Goal: Task Accomplishment & Management: Manage account settings

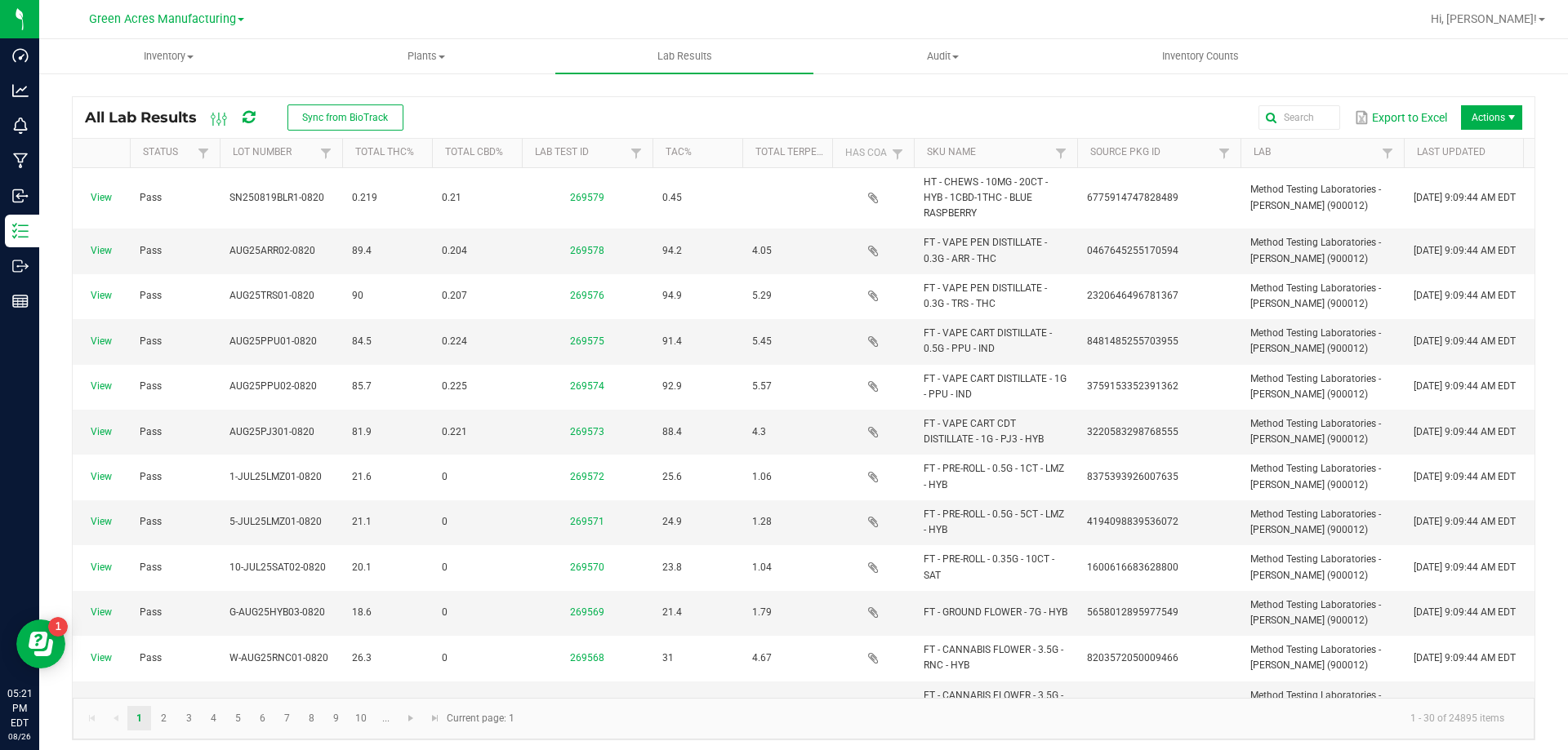
click at [250, 122] on icon at bounding box center [248, 117] width 12 height 15
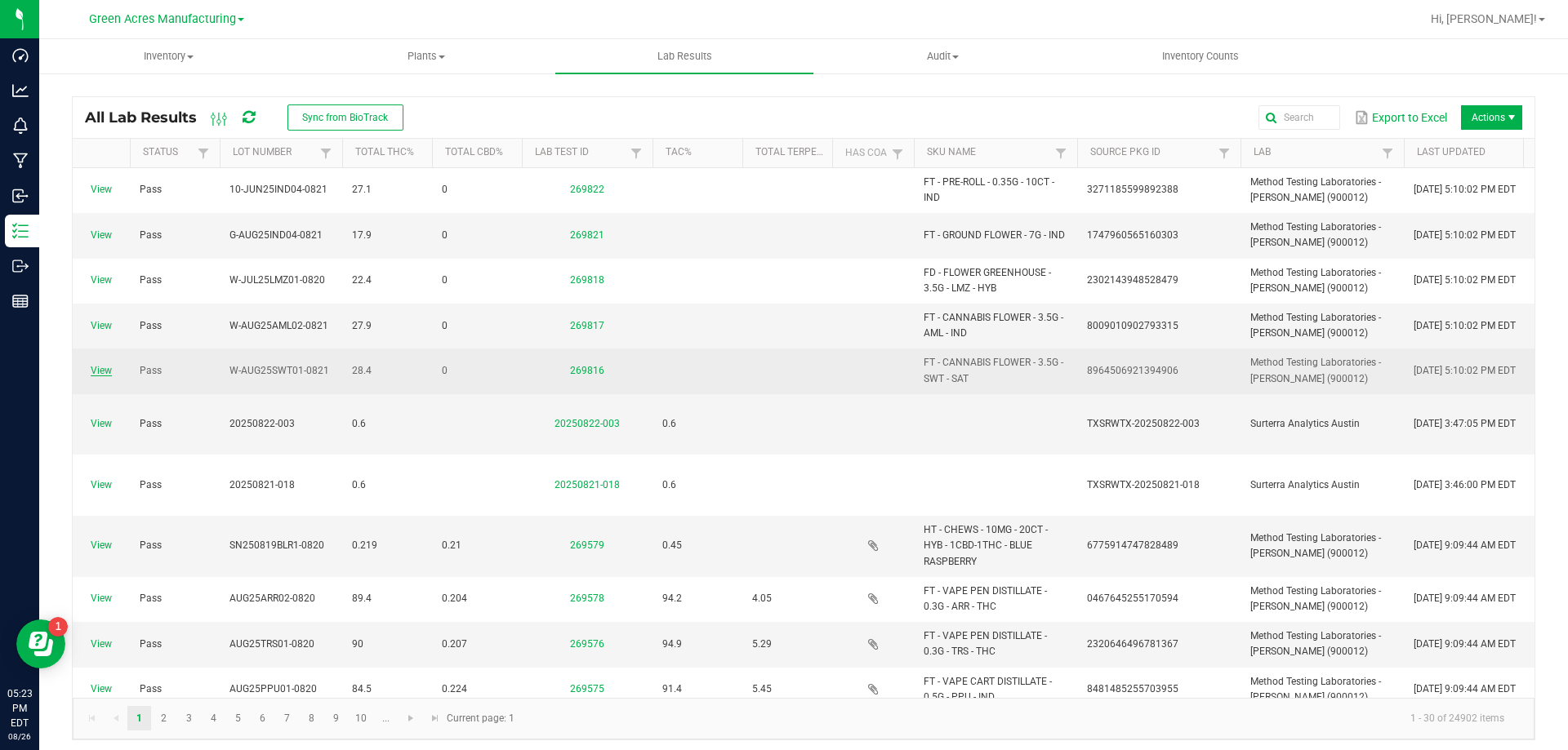
click at [102, 375] on link "View" at bounding box center [101, 371] width 22 height 11
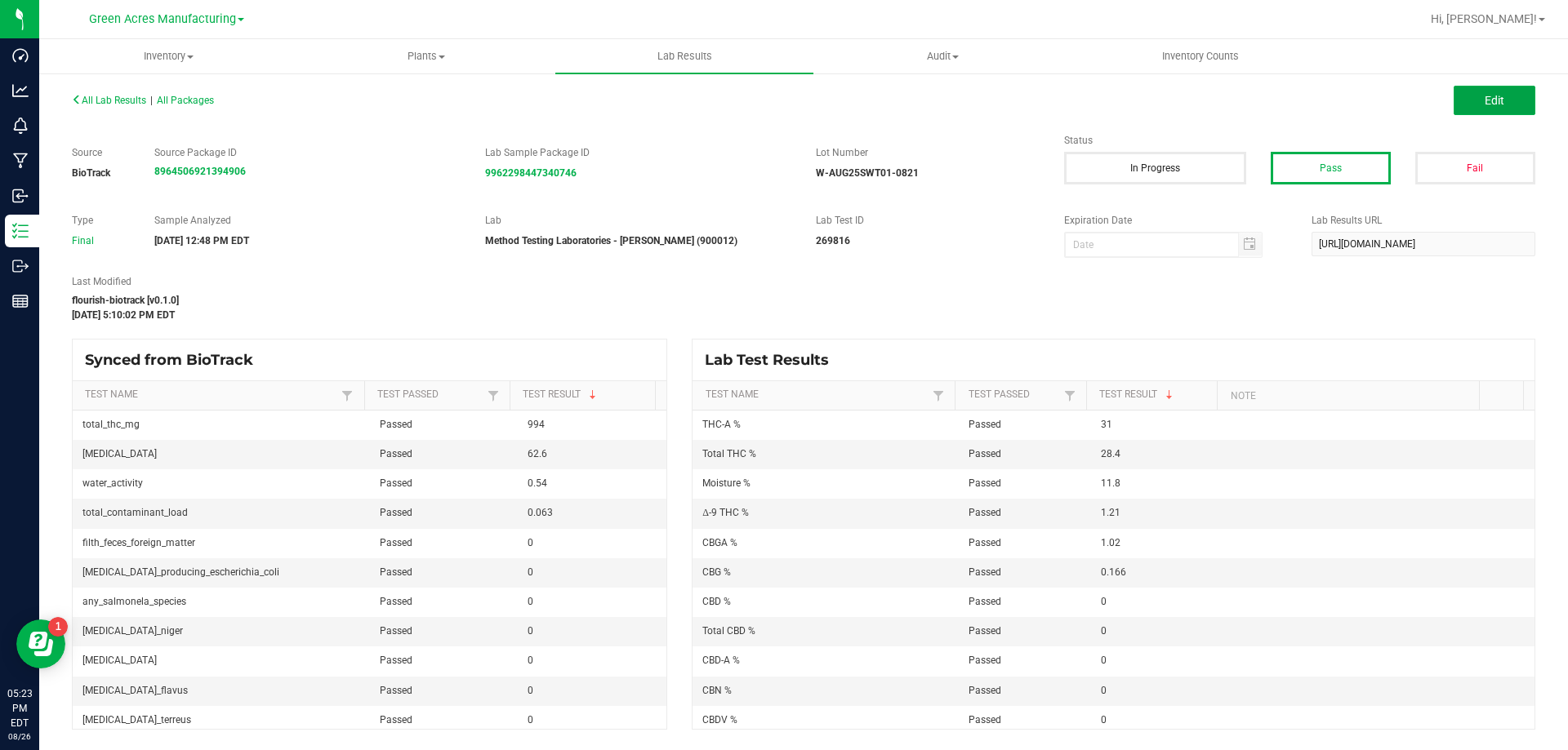
drag, startPoint x: 1517, startPoint y: 85, endPoint x: 1162, endPoint y: 297, distance: 413.5
click at [1517, 85] on button "Edit" at bounding box center [1494, 99] width 82 height 29
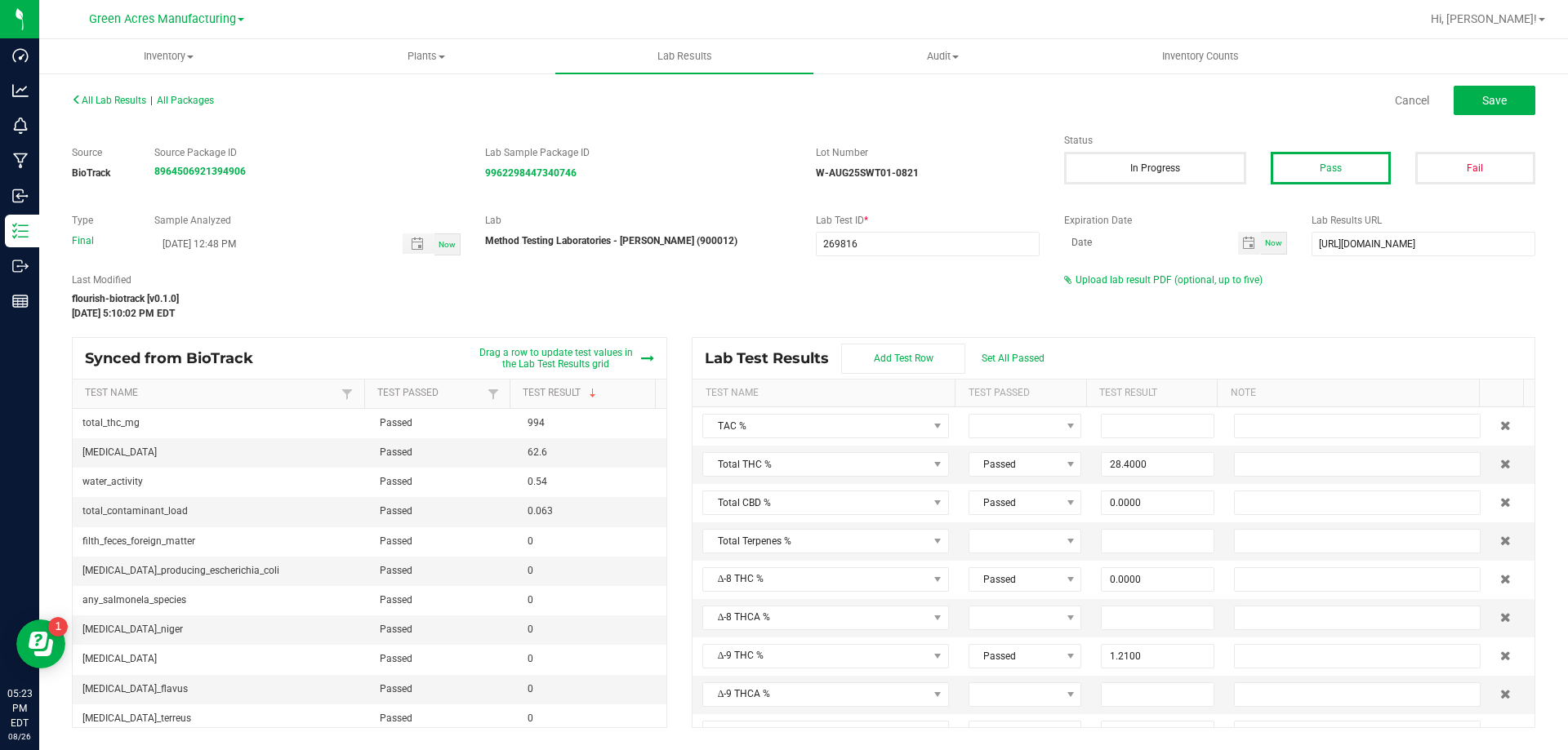
click at [1157, 288] on div "Last Modified flourish-biotrack [v0.1.0] [DATE] 5:10:02 PM EDT Upload lab resul…" at bounding box center [803, 297] width 1488 height 48
click at [1152, 283] on span "Upload lab result PDF (optional, up to five)" at bounding box center [1169, 280] width 187 height 11
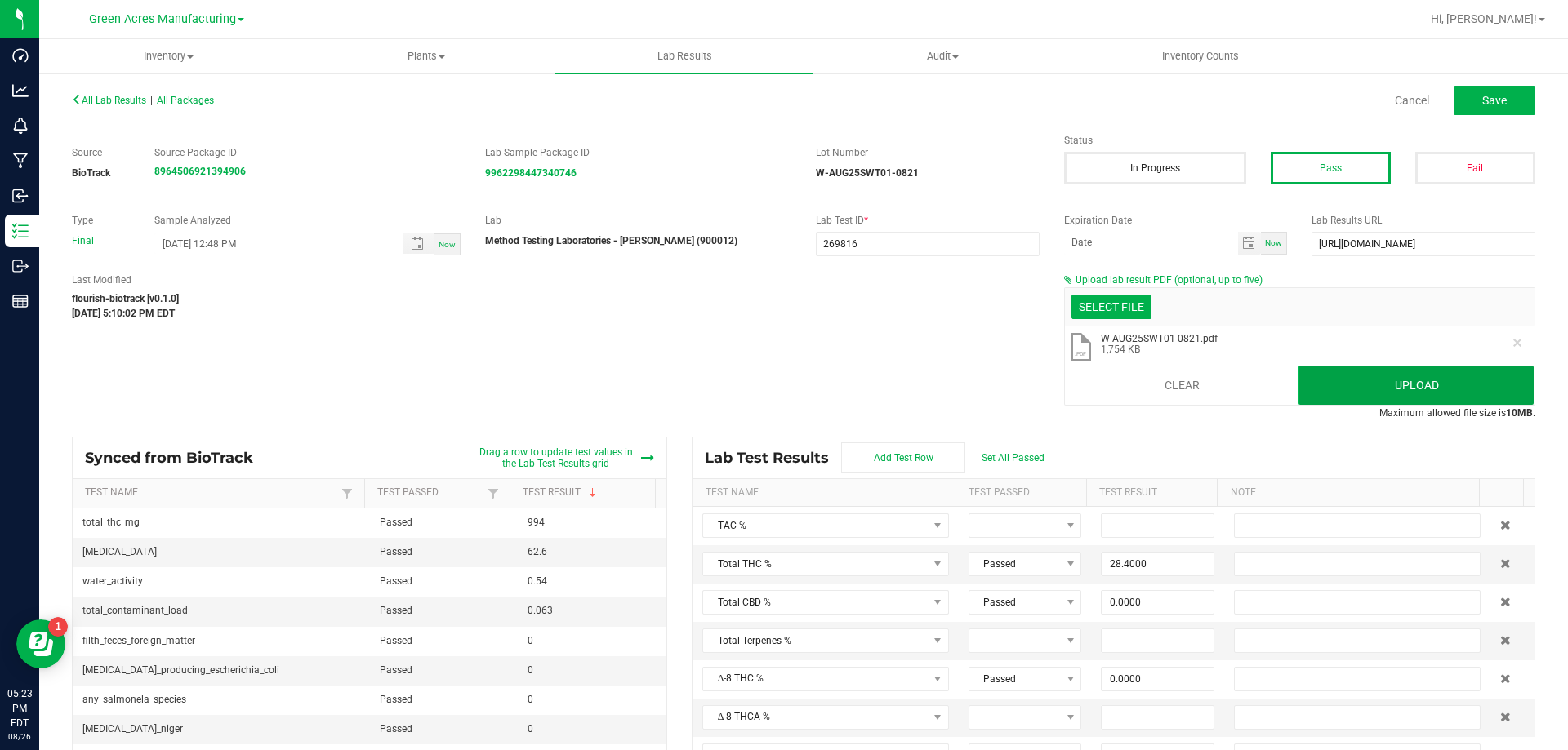
click at [1428, 392] on button "Upload" at bounding box center [1416, 386] width 236 height 39
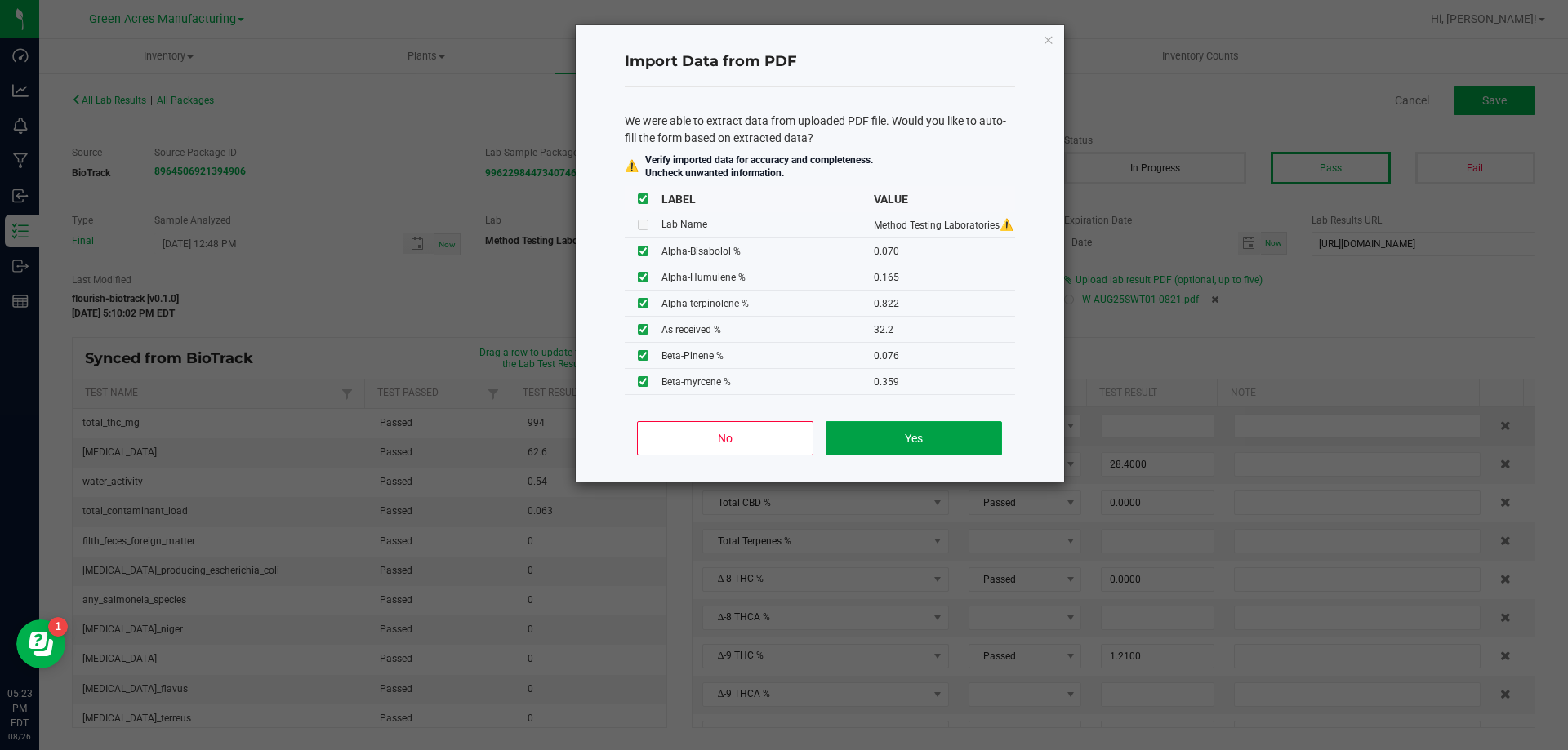
drag, startPoint x: 909, startPoint y: 430, endPoint x: 900, endPoint y: 431, distance: 9.1
click at [909, 430] on button "Yes" at bounding box center [913, 438] width 176 height 35
type input "0.0700"
type input "0.1650"
type input "0.0760"
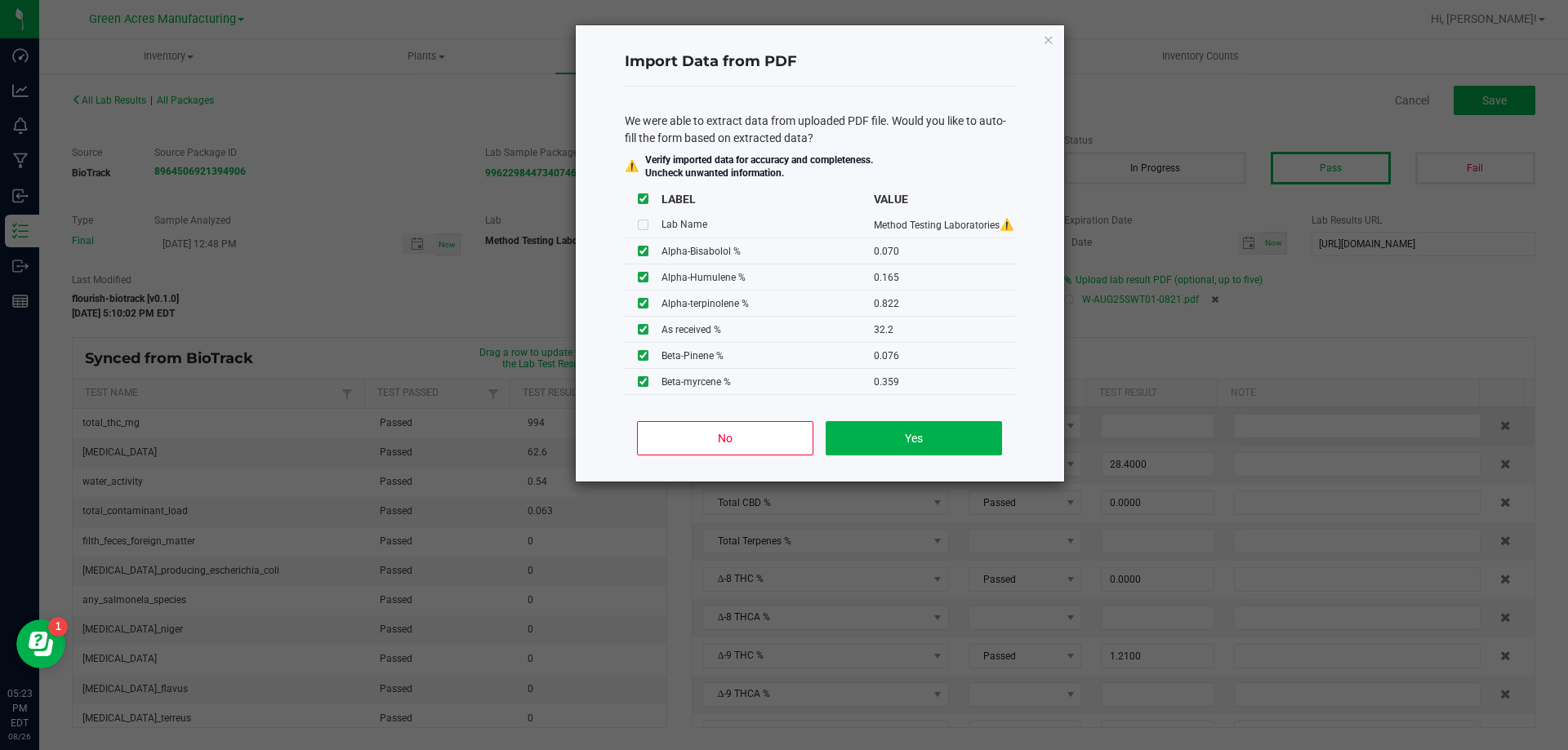
type input "0.0900"
type input "0.0850"
type input "33.4000"
type input "2.8100"
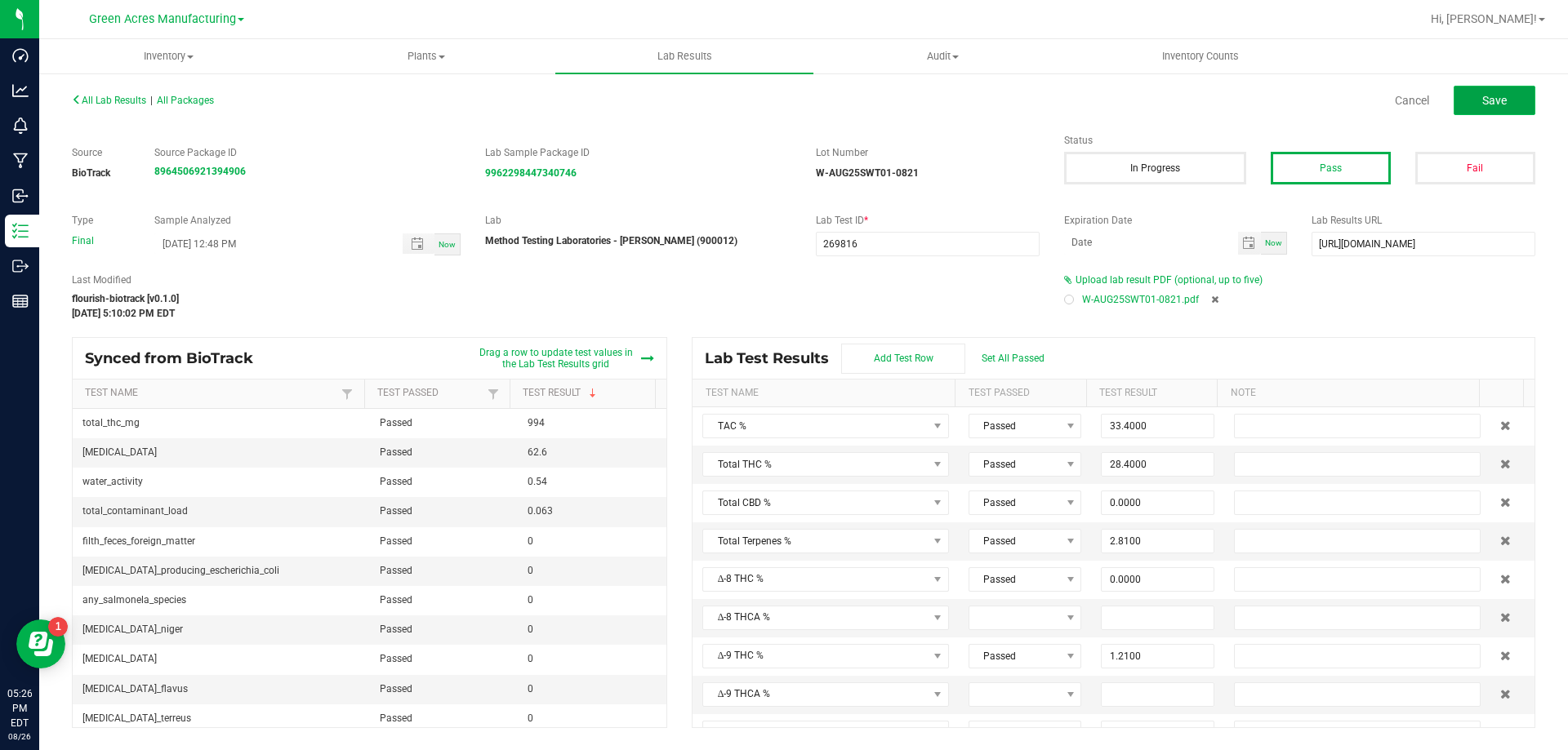
click at [1461, 99] on button "Save" at bounding box center [1494, 99] width 82 height 29
type input "0.0000"
type input "11.8000"
type input "0.0700"
type input "0.1650"
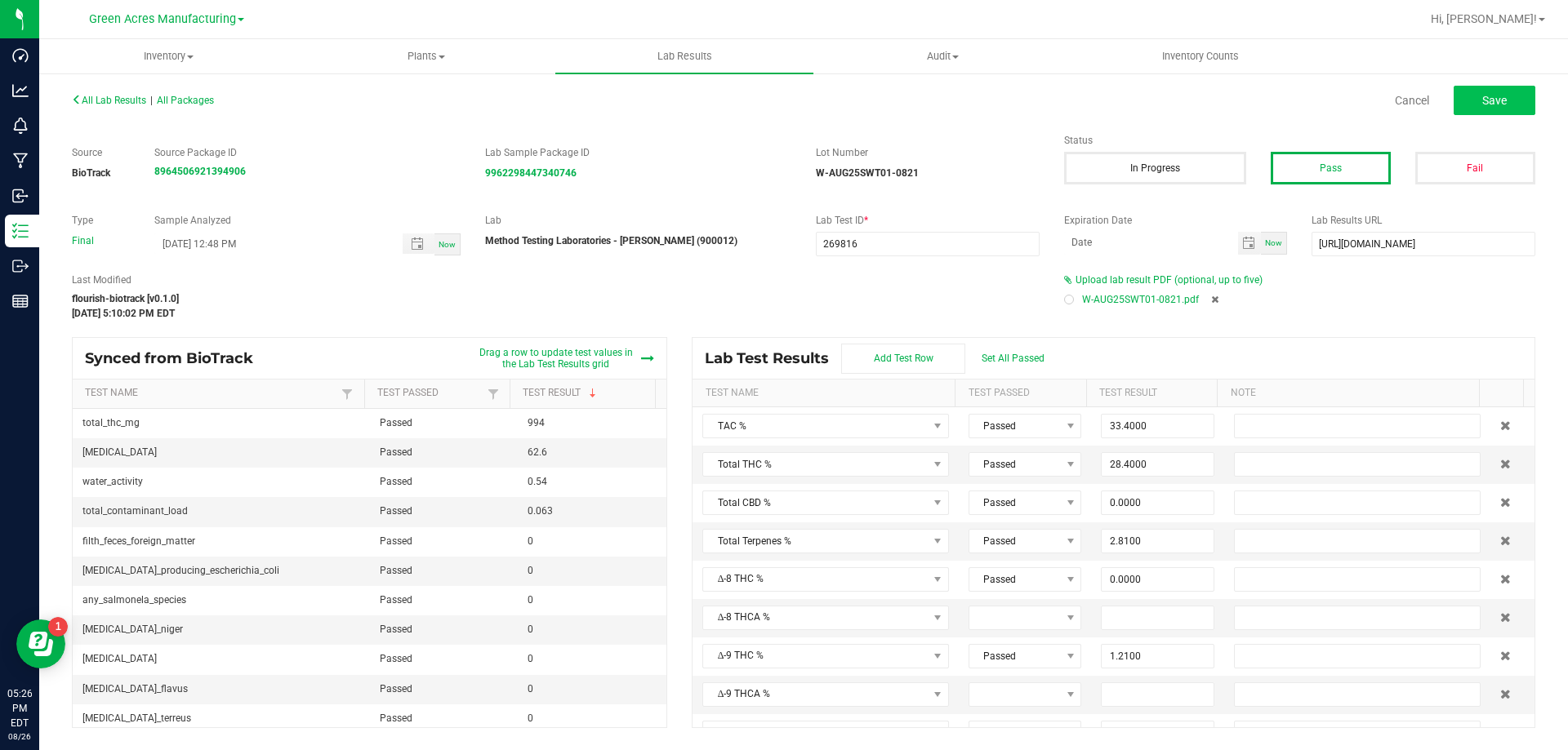
type input "0.0760"
type input "0.0900"
type input "0.0850"
type input "0.1860"
type input "0.5930"
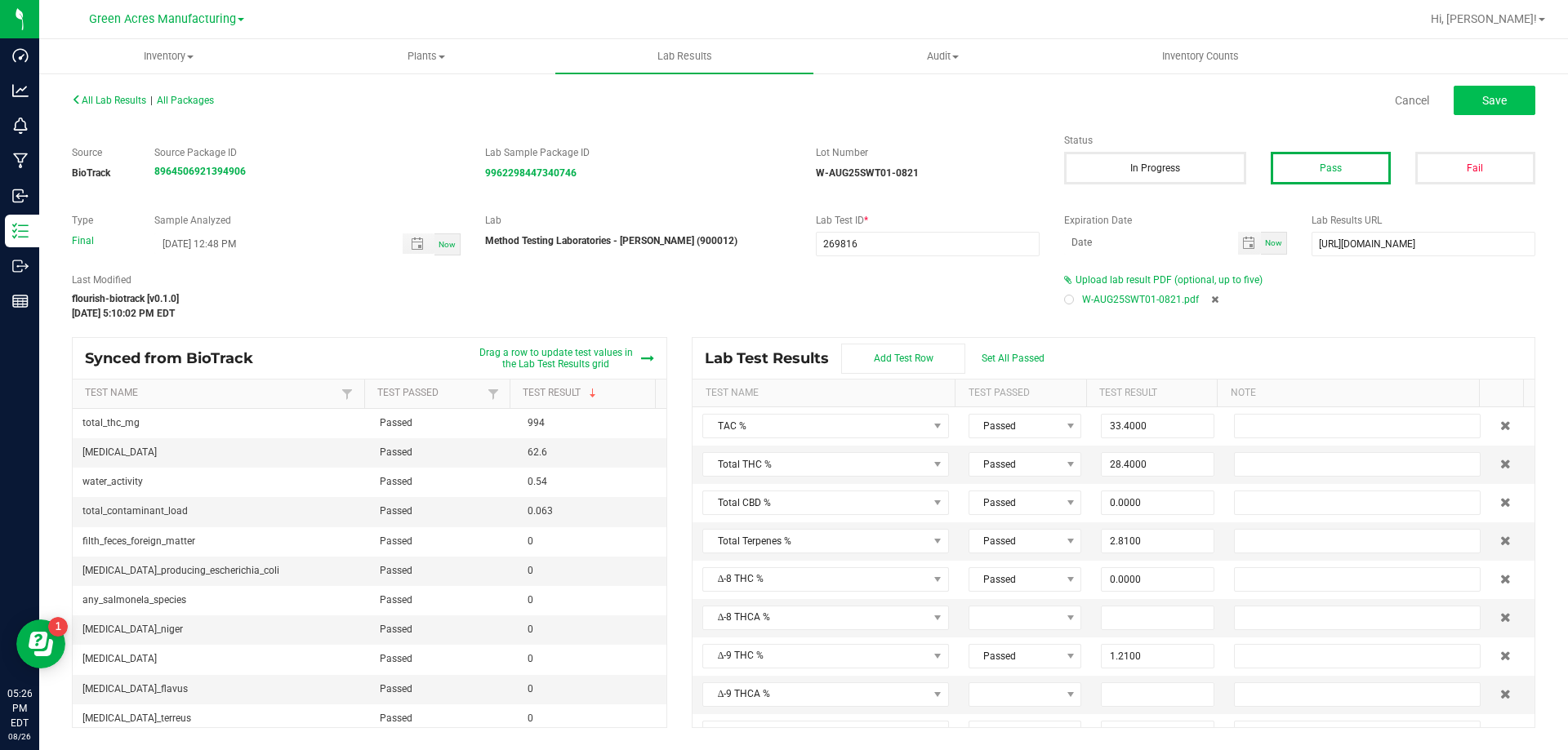
type input "0.2220"
type input "0.3590"
type input "0.8220"
type input "32.2000"
type input "1.2100"
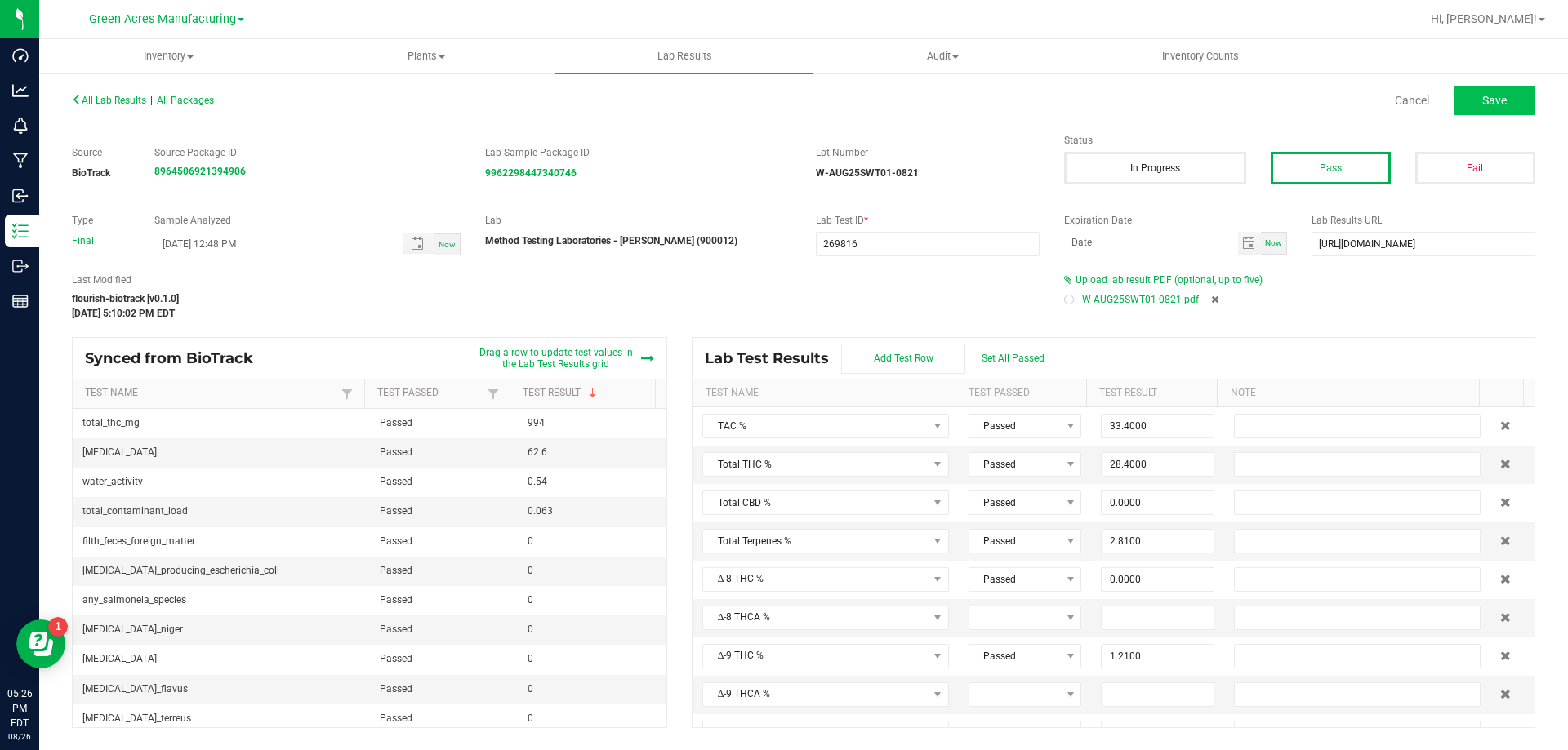
type input "31.0000"
type input "0.0000"
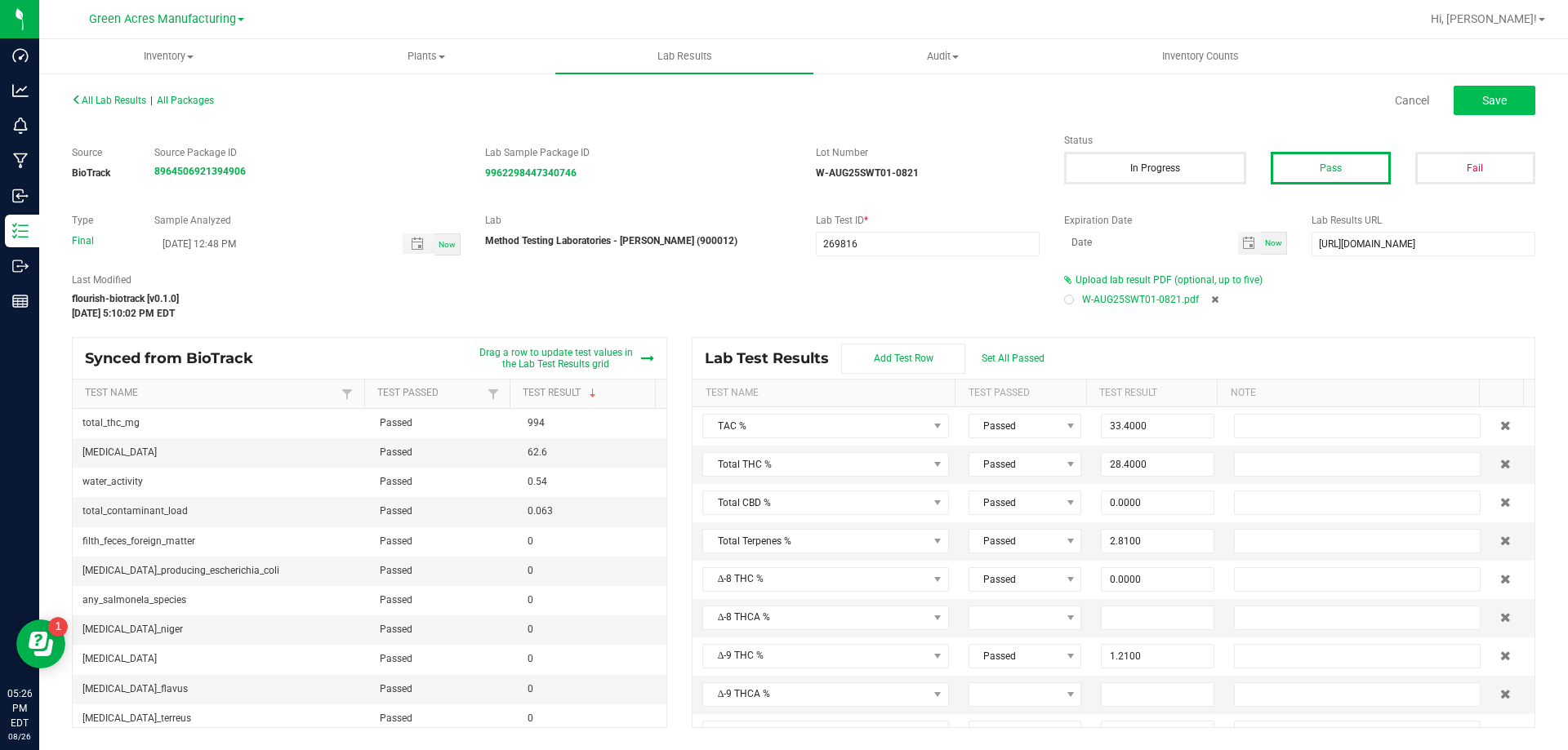
type input "0.0000"
type input "0.1660"
type input "1.0200"
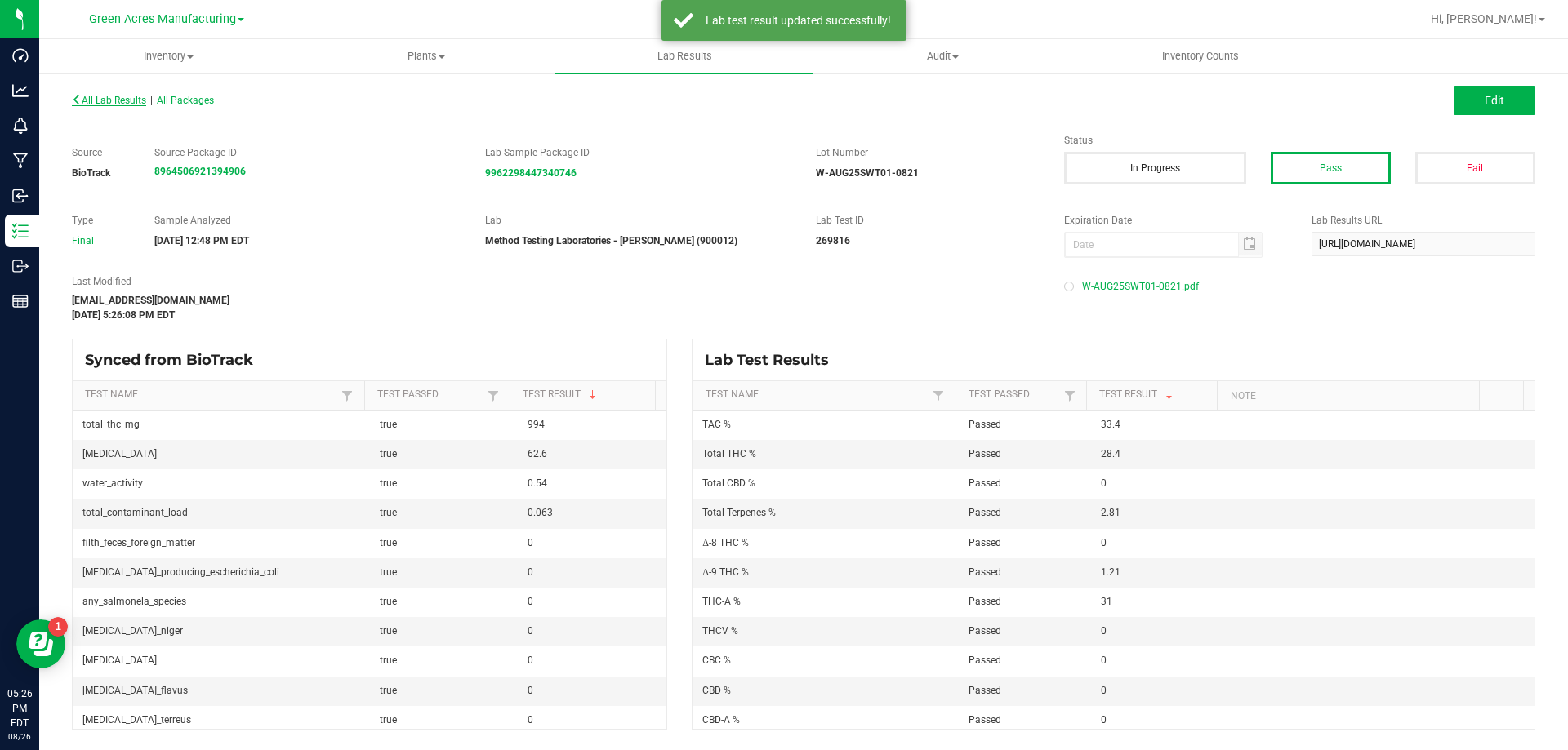
click at [118, 99] on span "All Lab Results" at bounding box center [109, 100] width 74 height 11
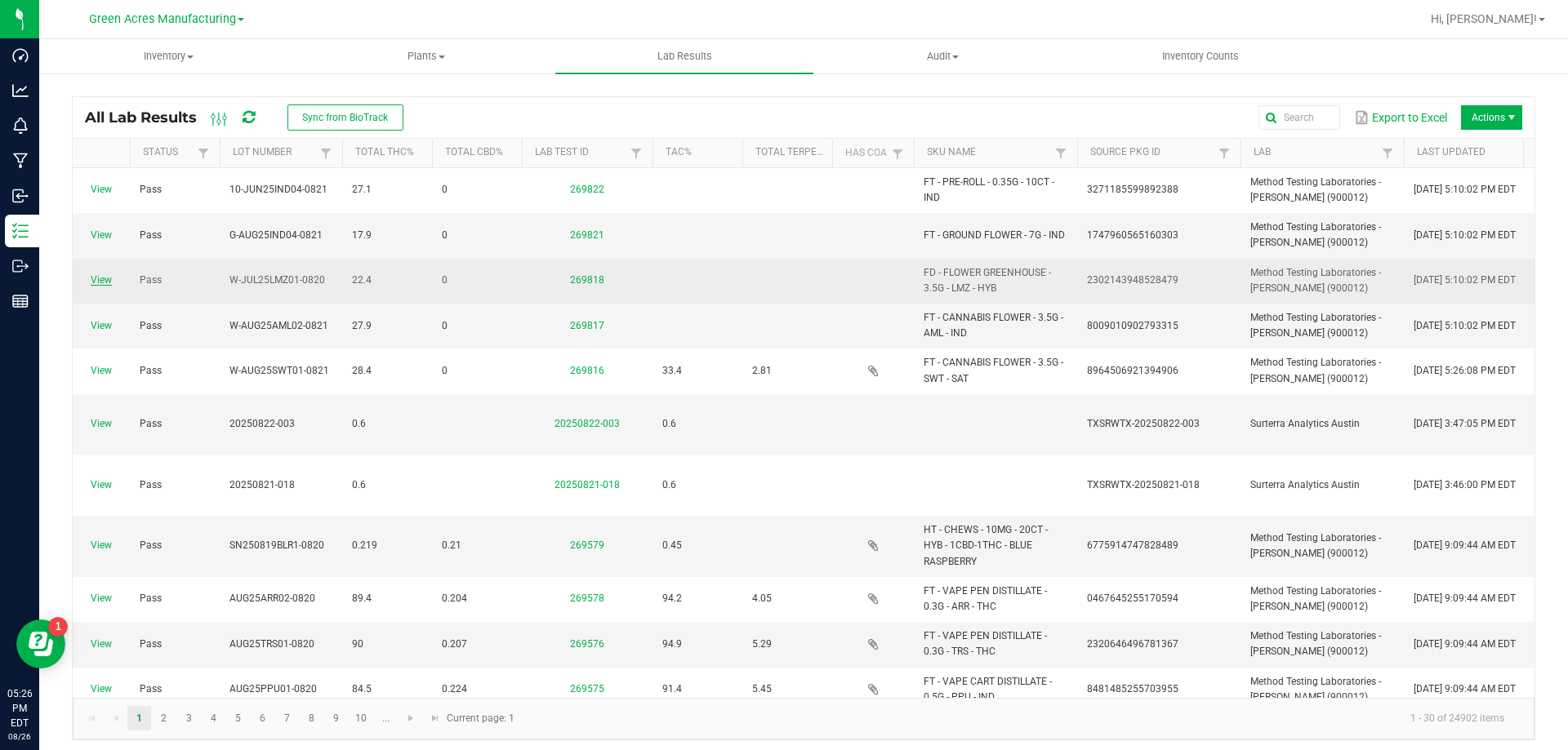
click at [98, 280] on link "View" at bounding box center [101, 280] width 22 height 11
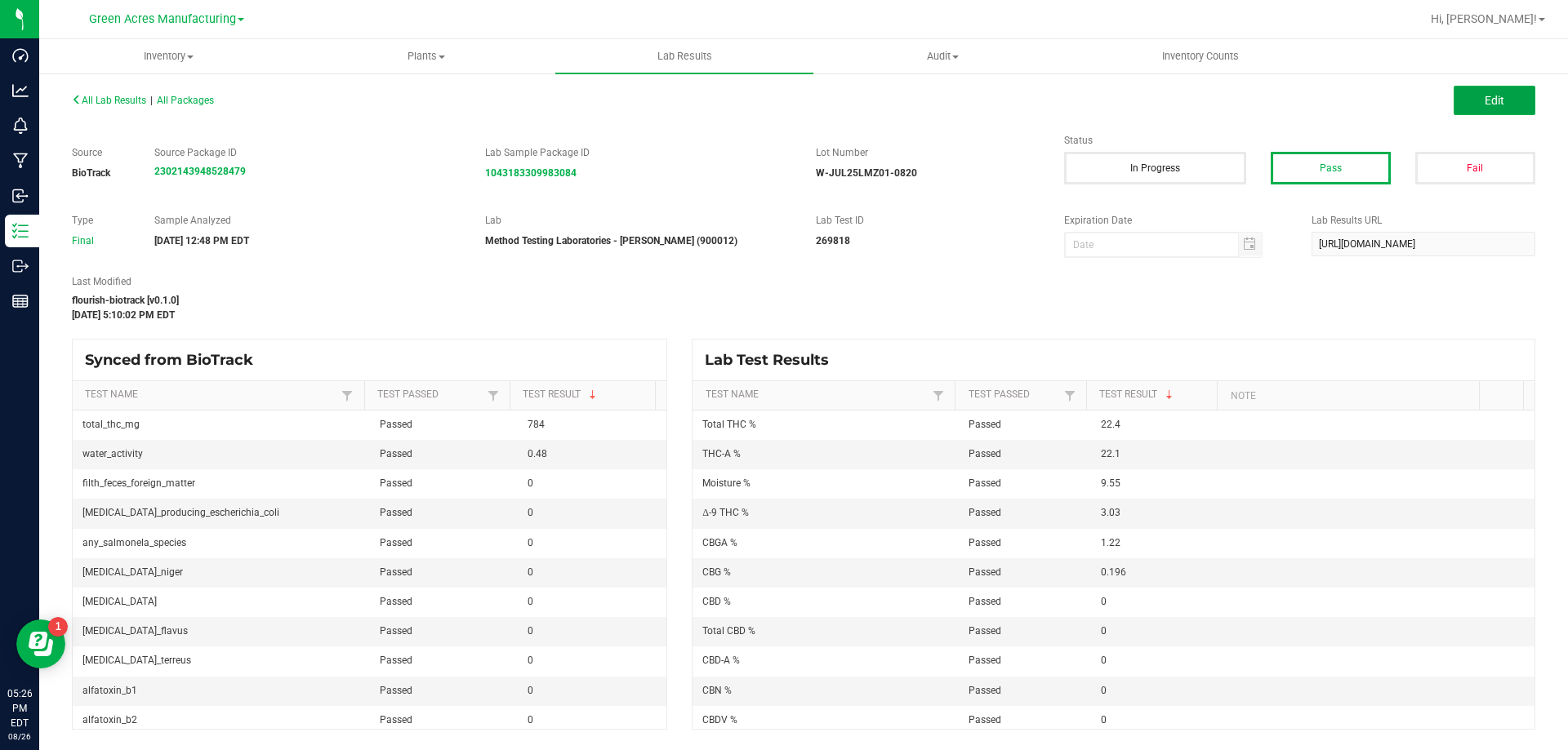
drag, startPoint x: 1508, startPoint y: 97, endPoint x: 1189, endPoint y: 314, distance: 385.8
click at [1508, 97] on button "Edit" at bounding box center [1494, 99] width 82 height 29
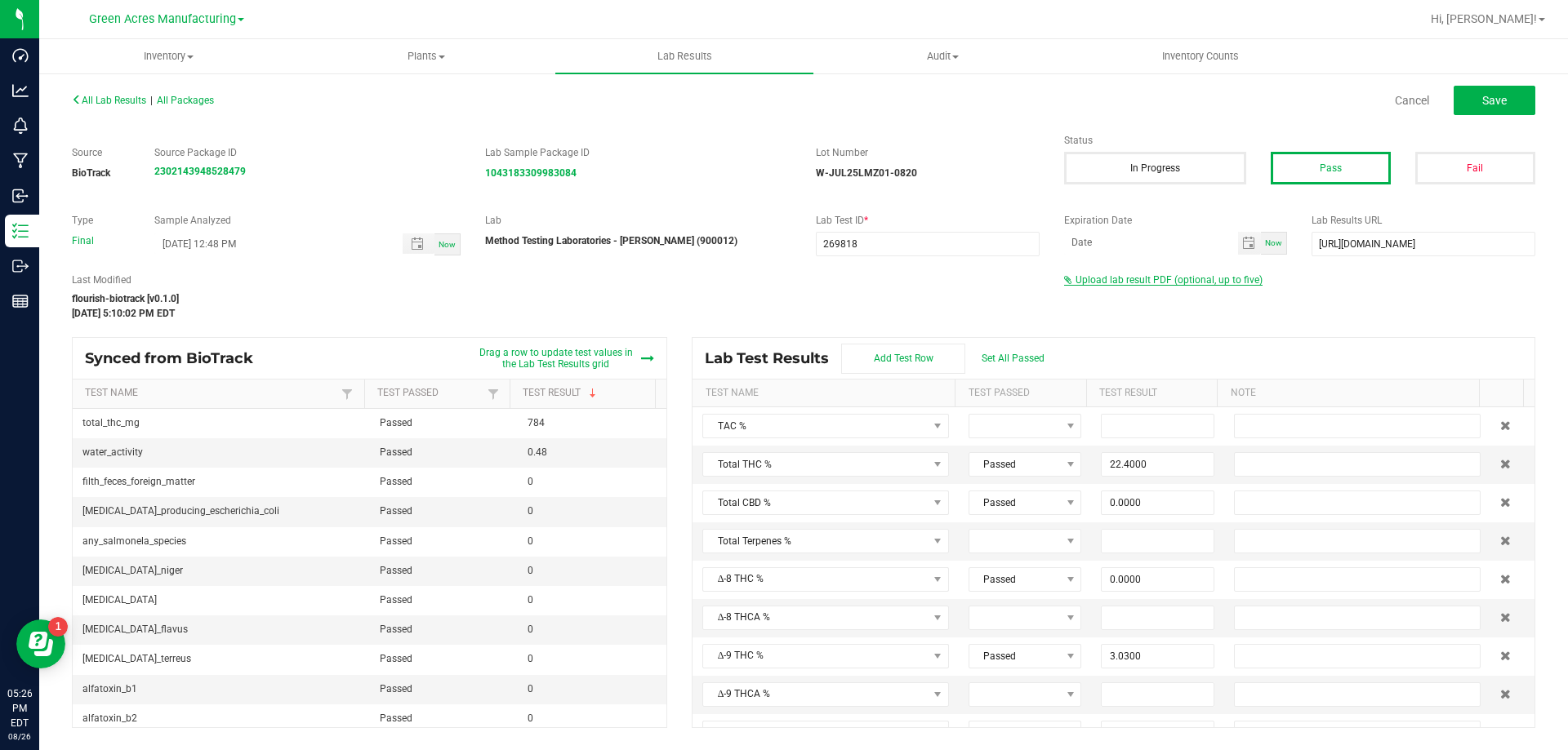
click at [1188, 283] on span "Upload lab result PDF (optional, up to five)" at bounding box center [1169, 280] width 187 height 11
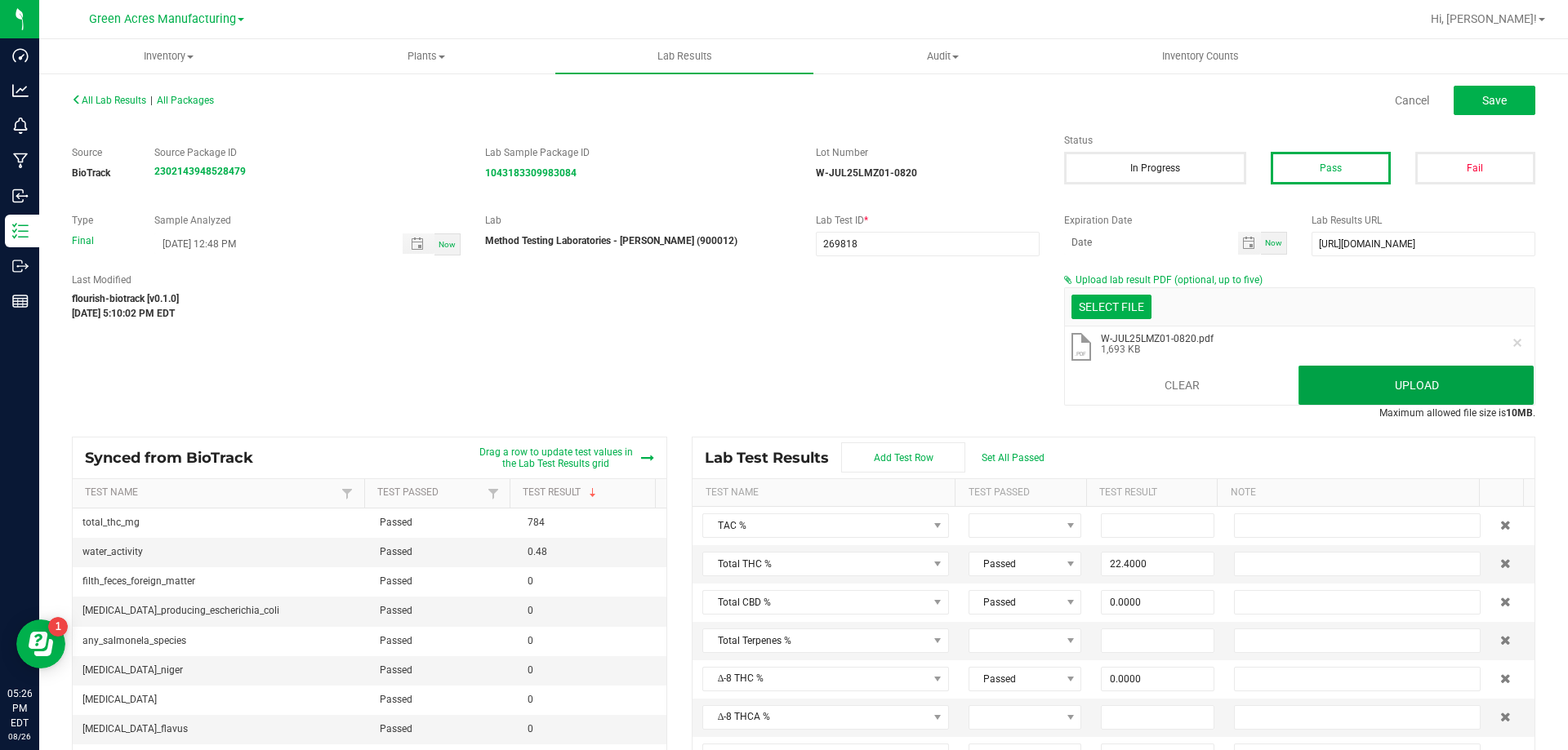
click at [1329, 381] on button "Upload" at bounding box center [1416, 386] width 236 height 39
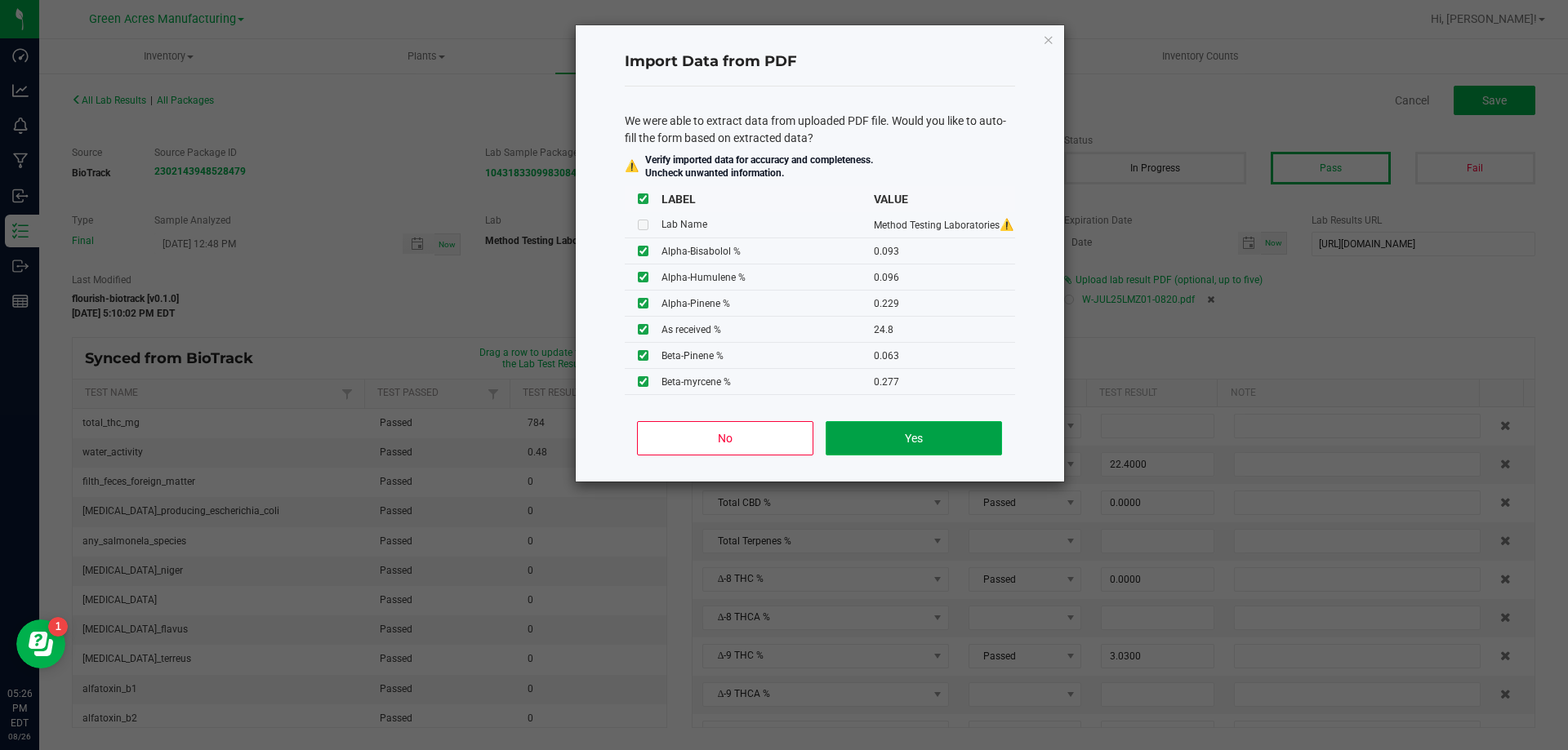
click at [975, 422] on button "Yes" at bounding box center [913, 438] width 176 height 35
type input "0.0930"
type input "0.0960"
type input "0.2290"
type input "0.0630"
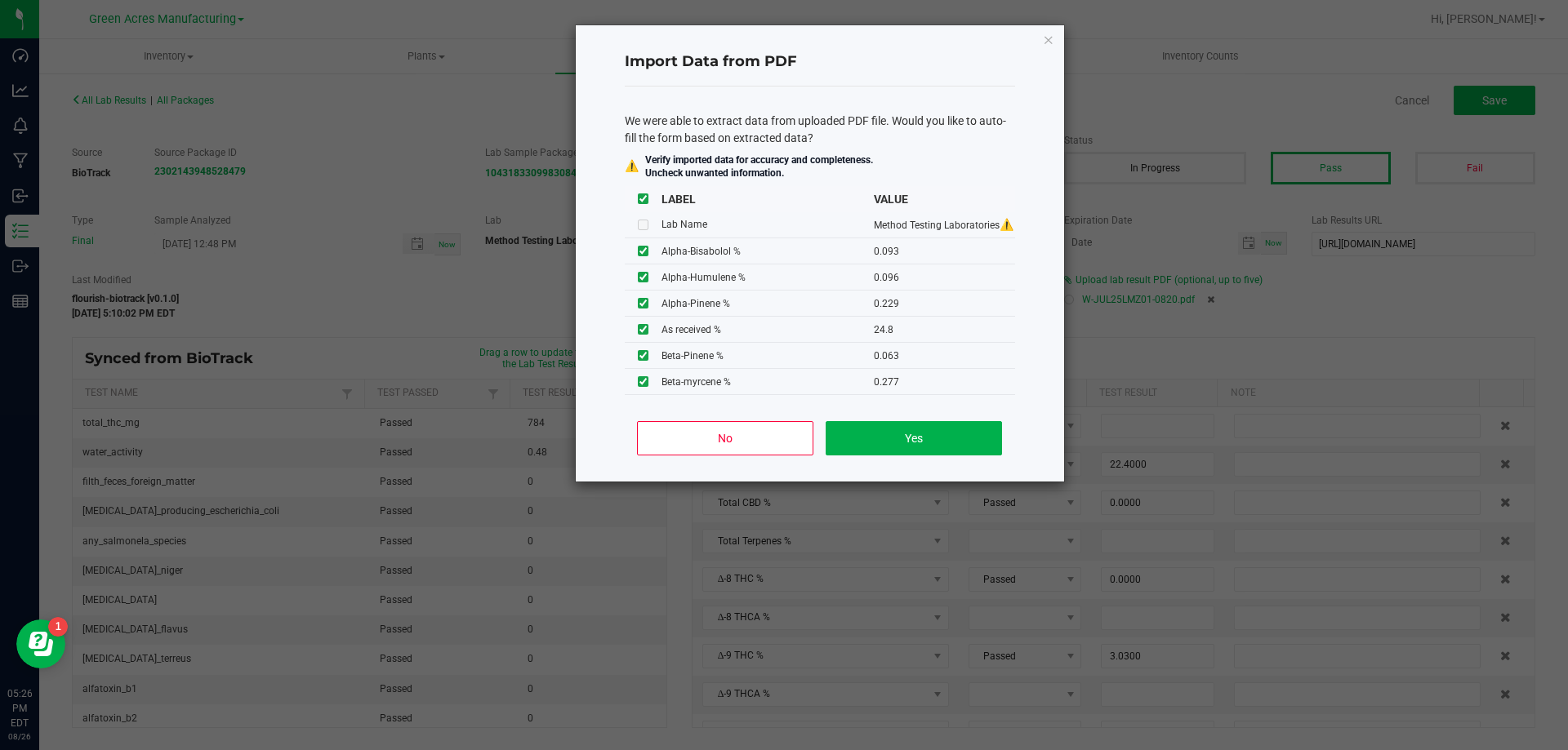
type input "0.1480"
type input "0.0540"
type input "26.5000"
type input "1.7700"
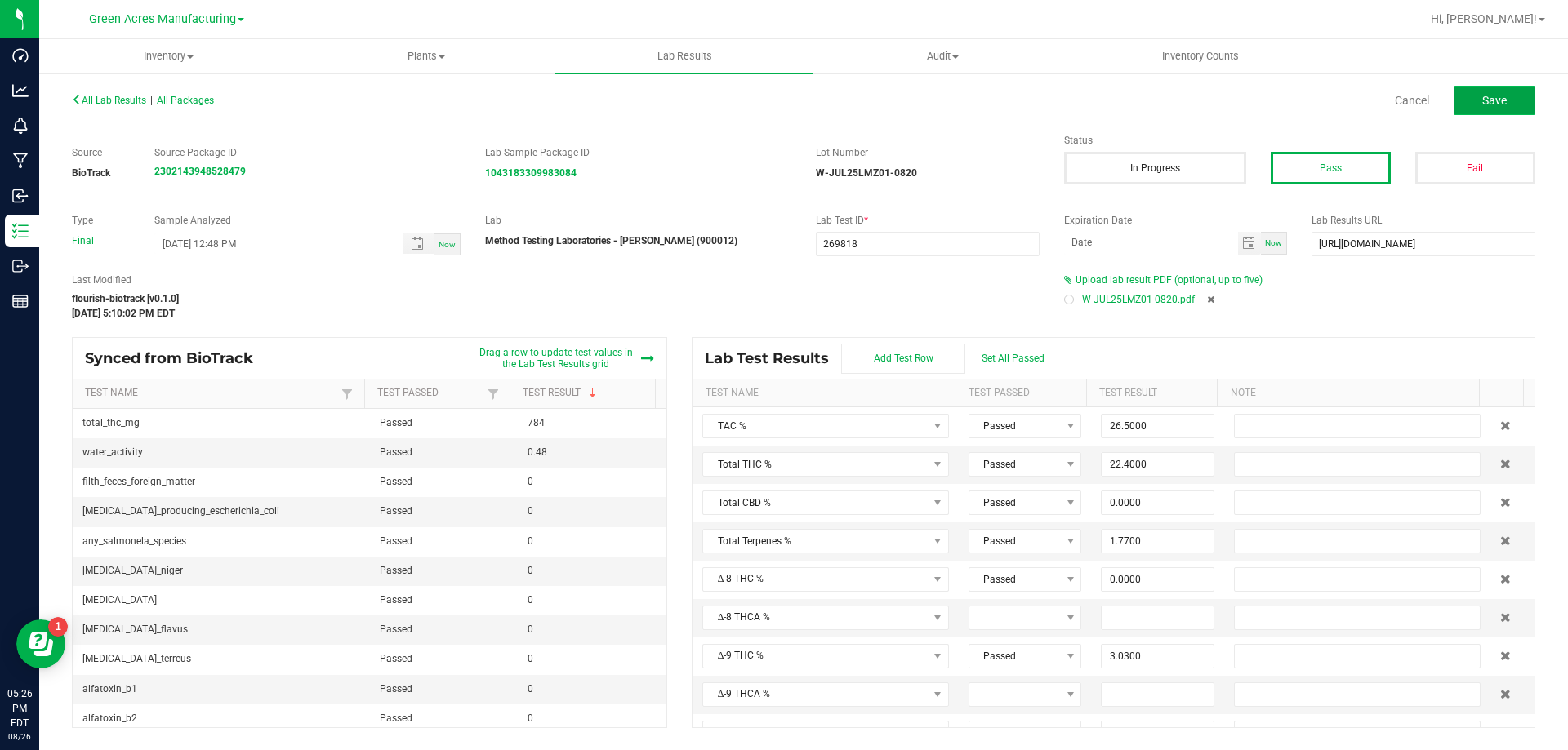
click at [1490, 105] on span "Save" at bounding box center [1495, 100] width 24 height 13
type input "0.0000"
type input "9.5500"
type input "0.0930"
type input "0.0960"
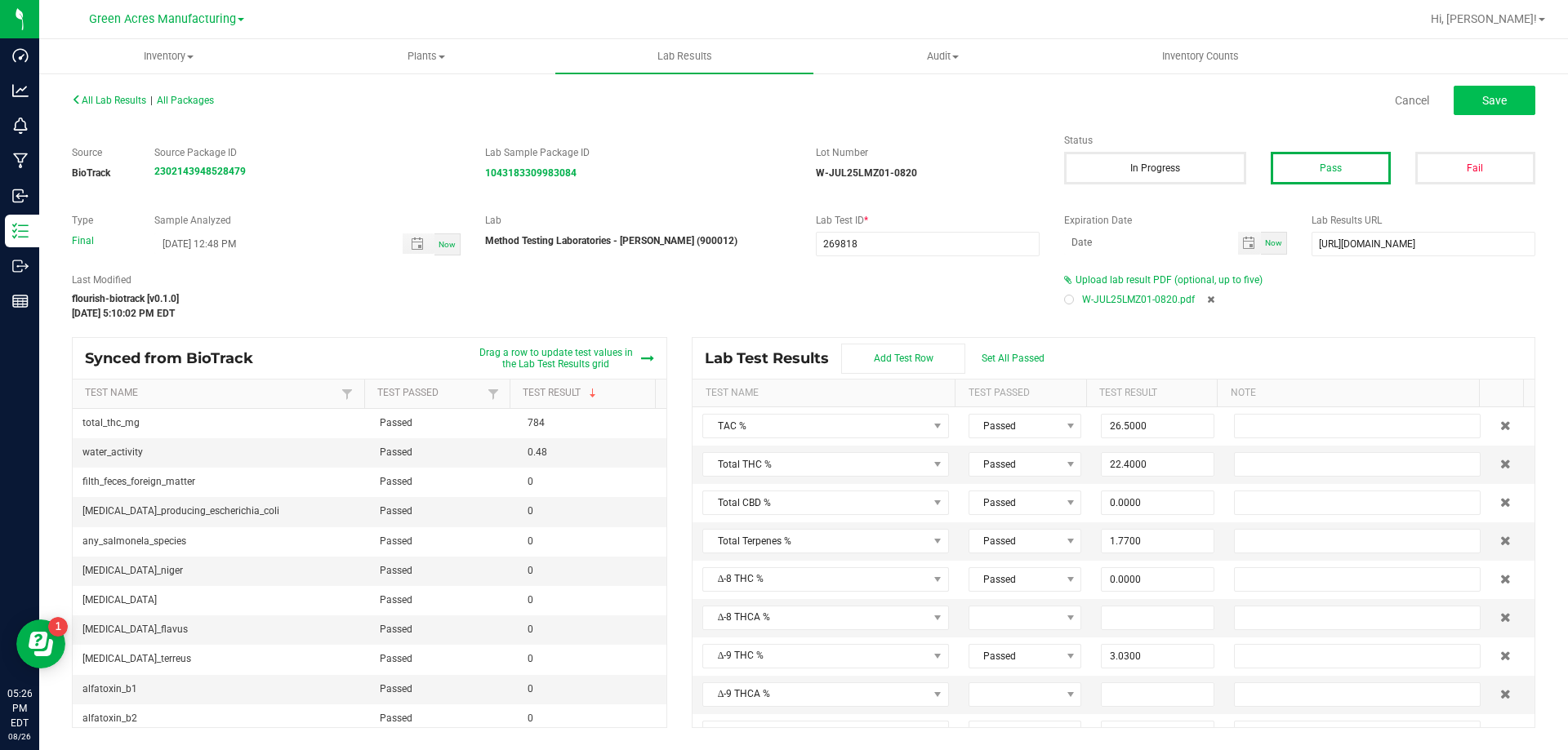
type input "0.2290"
type input "0.0630"
type input "0.1480"
type input "0.0540"
type input "0.2770"
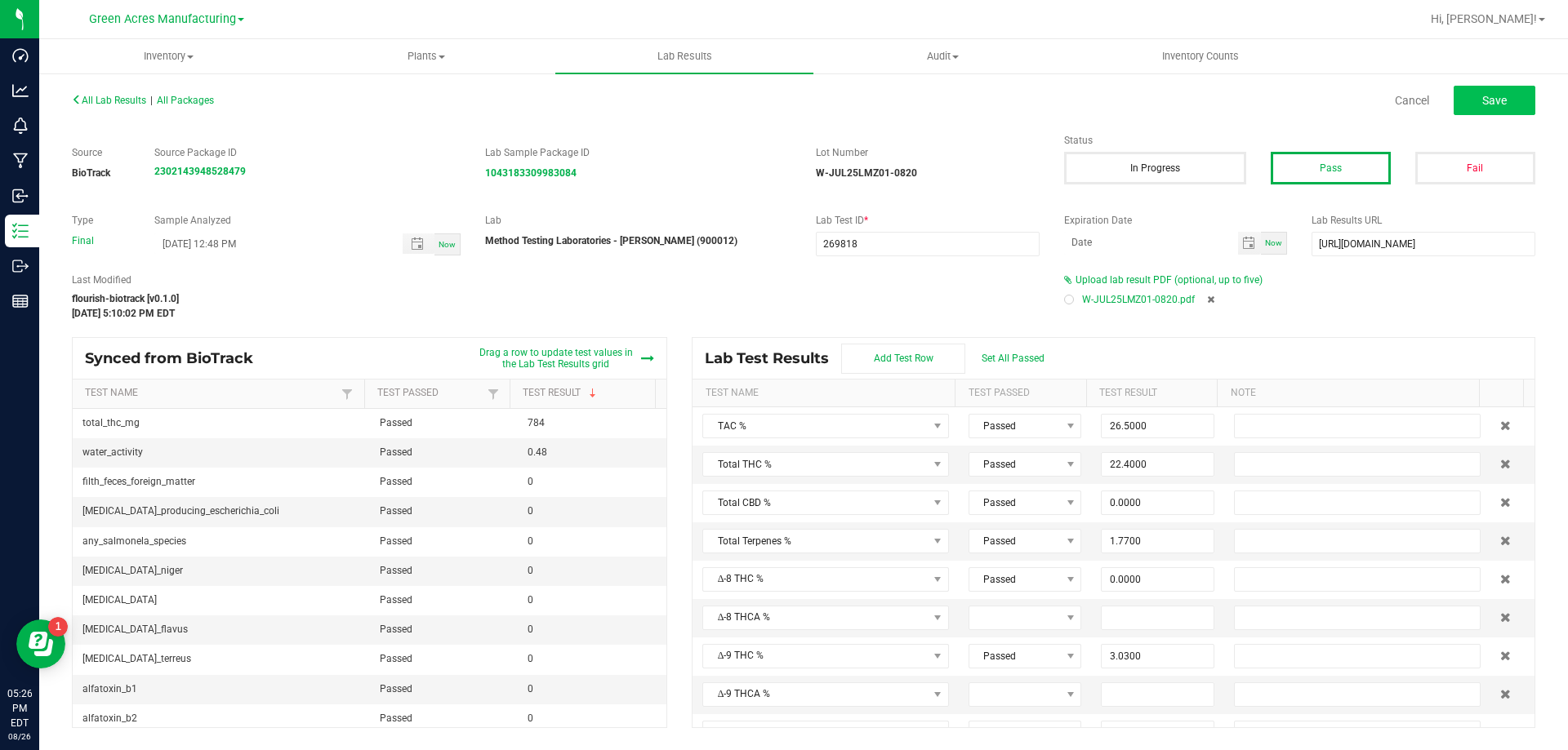
type input "0.5250"
type input "24.8000"
type input "0.1260"
type input "0.0650"
type input "3.0300"
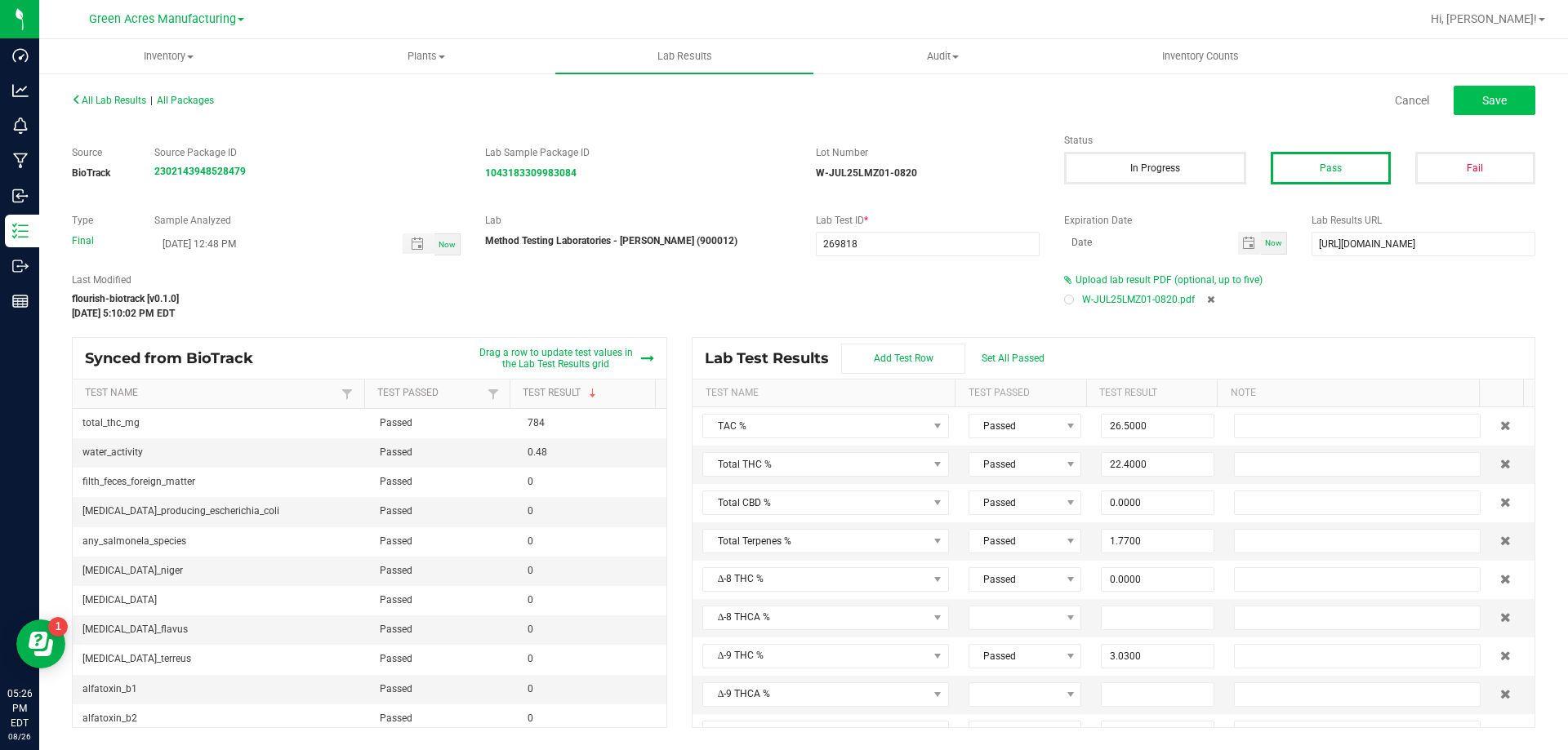
type input "22.1000"
type input "0.0000"
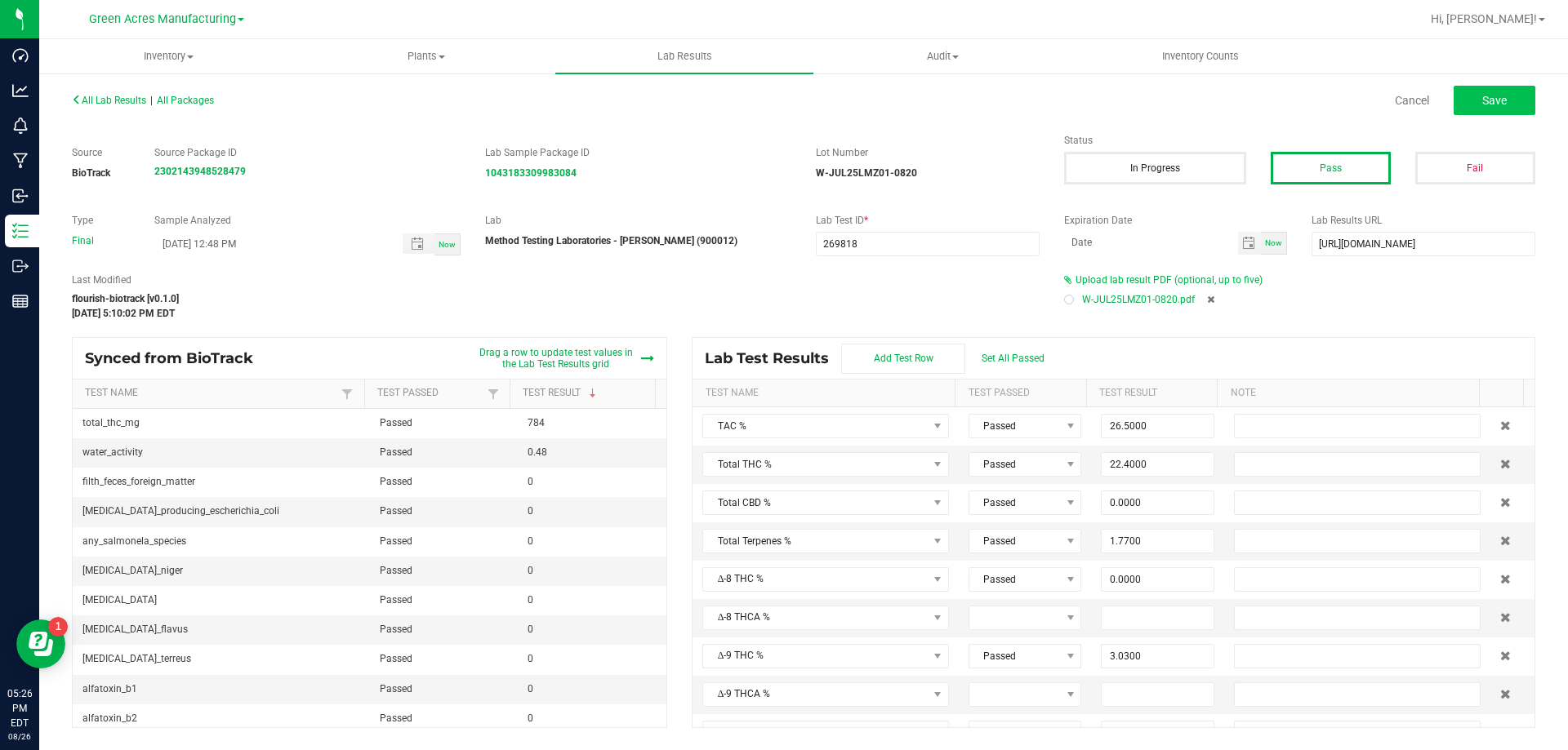
type input "0.0000"
type input "0.1960"
type input "1.2200"
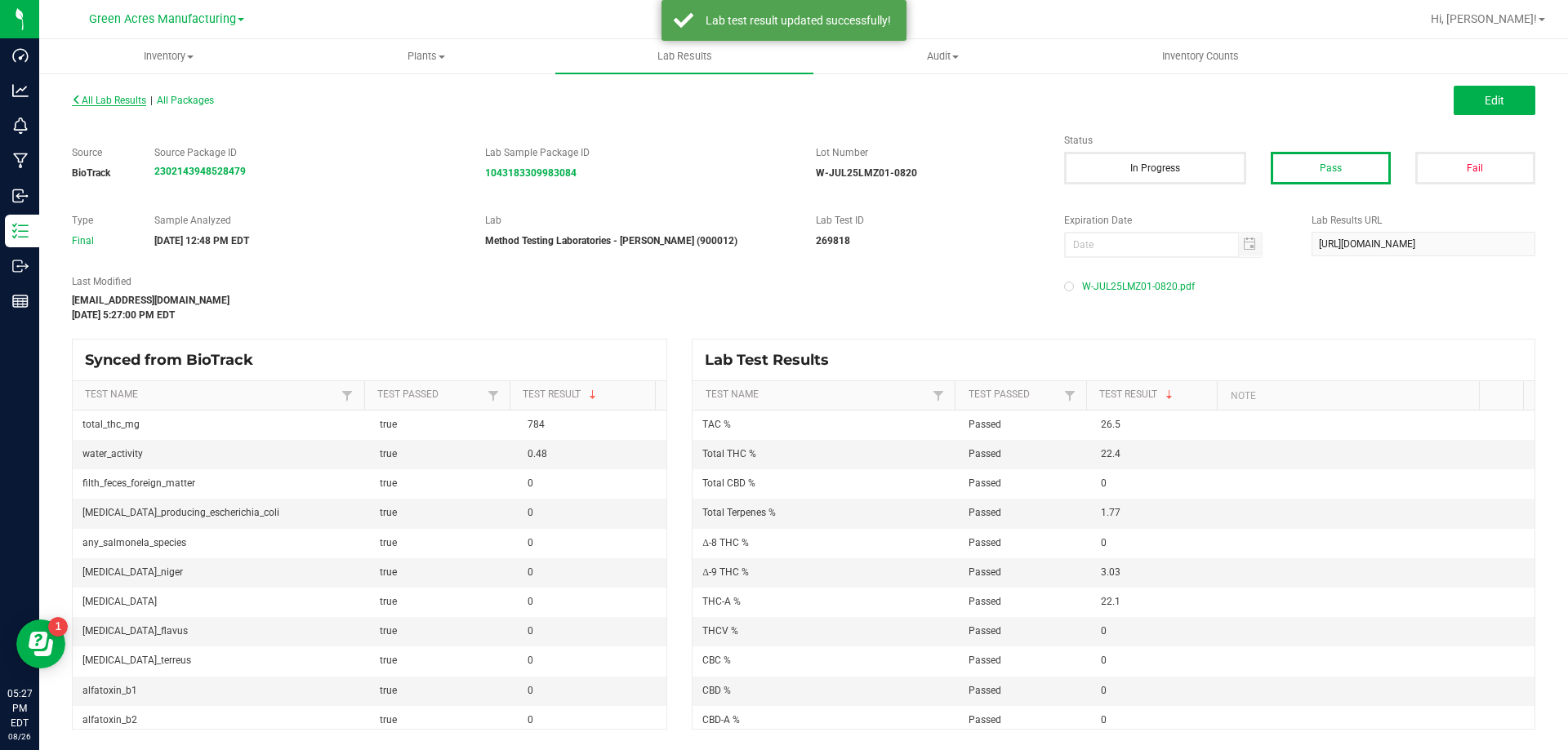
click at [124, 99] on span "All Lab Results" at bounding box center [109, 100] width 74 height 11
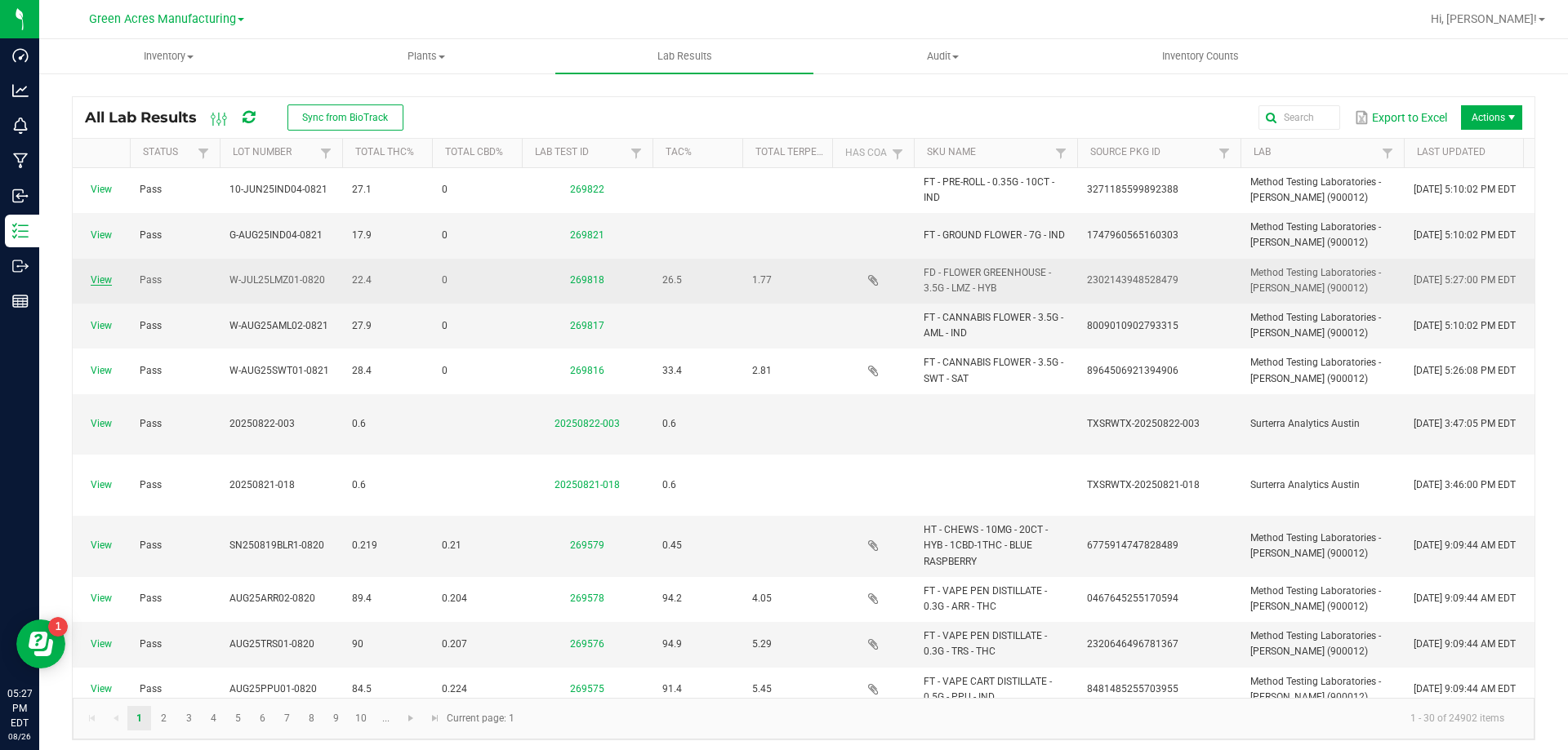
click at [105, 279] on link "View" at bounding box center [101, 280] width 22 height 11
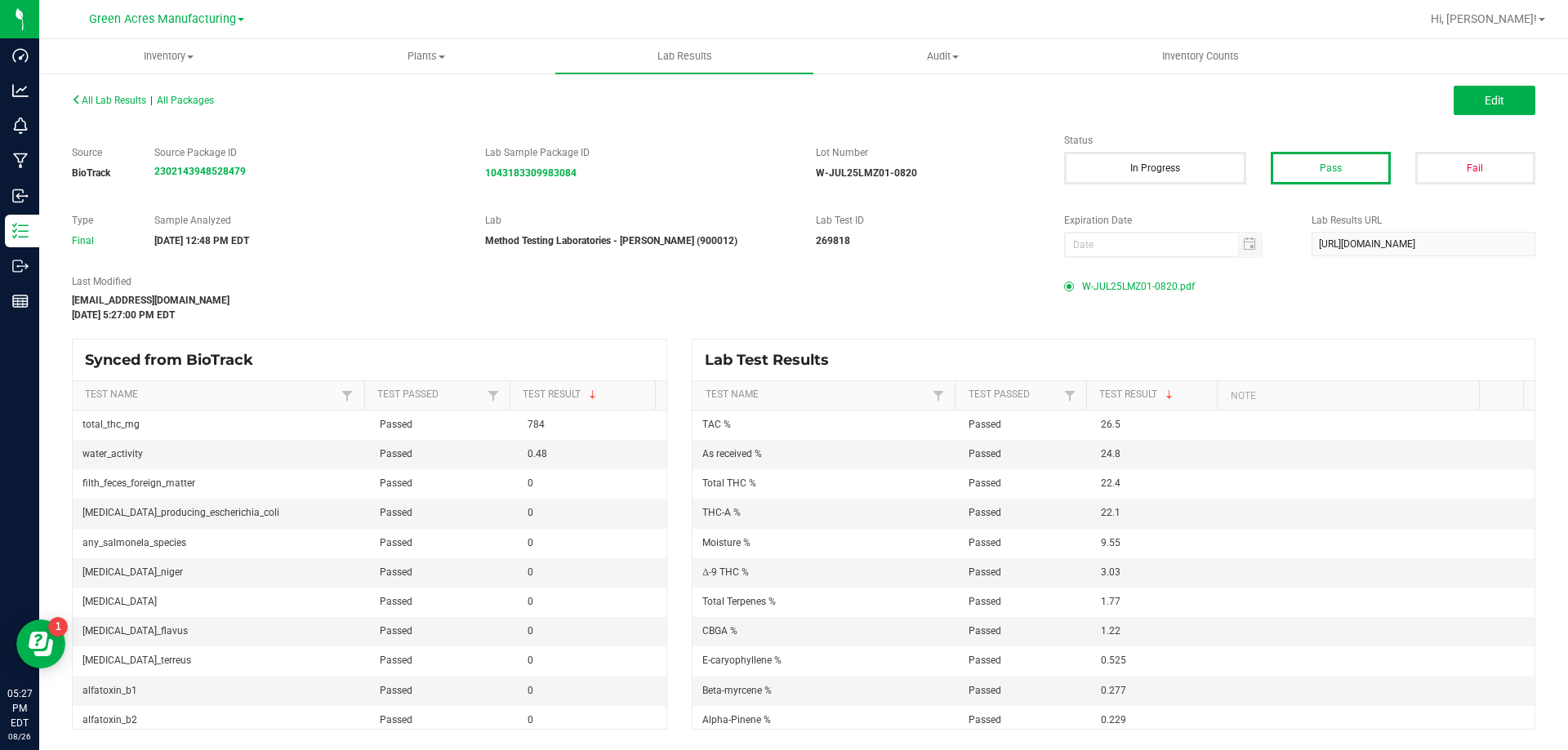
click at [126, 108] on div "All Lab Results | All Packages Edit" at bounding box center [803, 99] width 1488 height 40
click at [110, 99] on span "All Lab Results" at bounding box center [109, 100] width 74 height 11
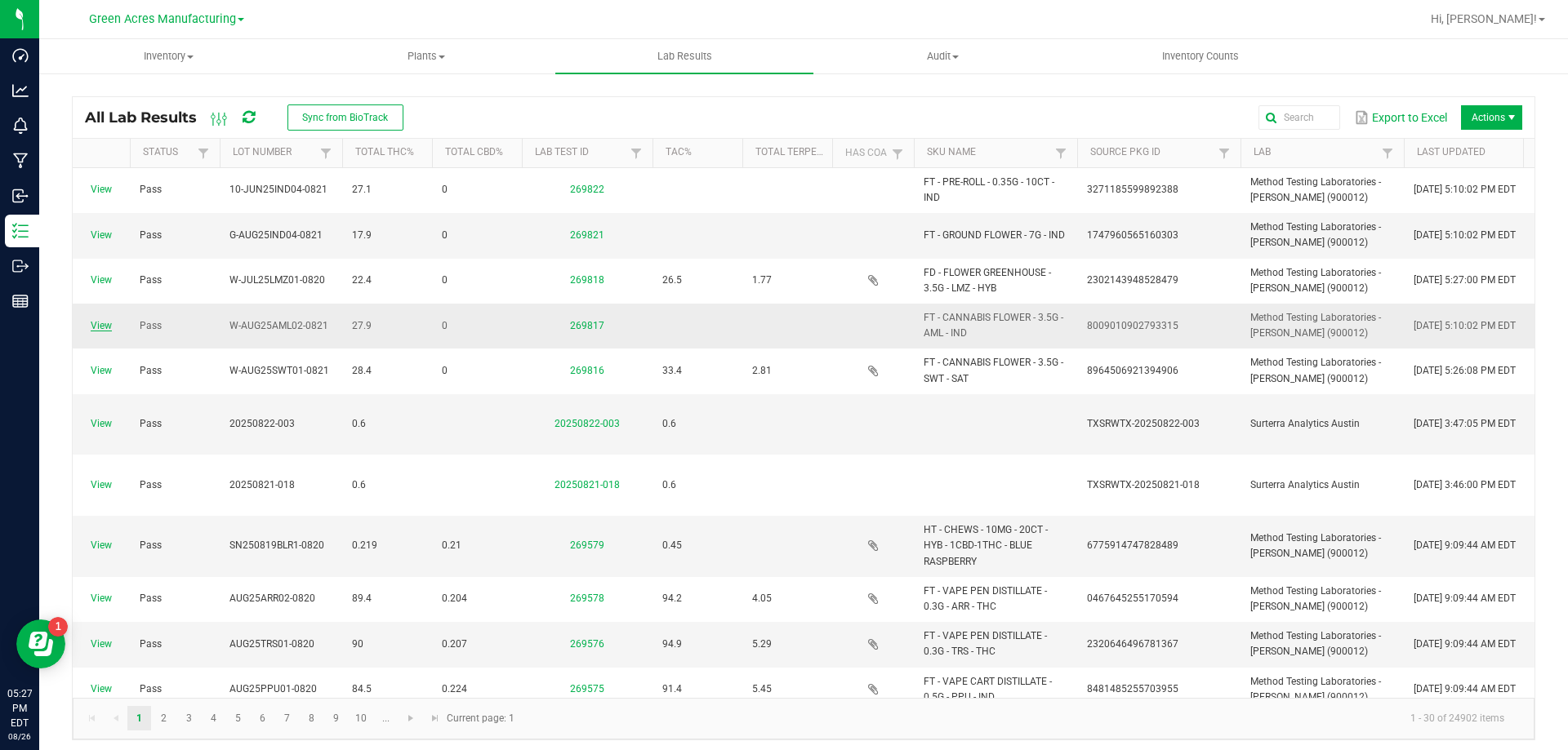
click at [102, 326] on link "View" at bounding box center [101, 326] width 22 height 11
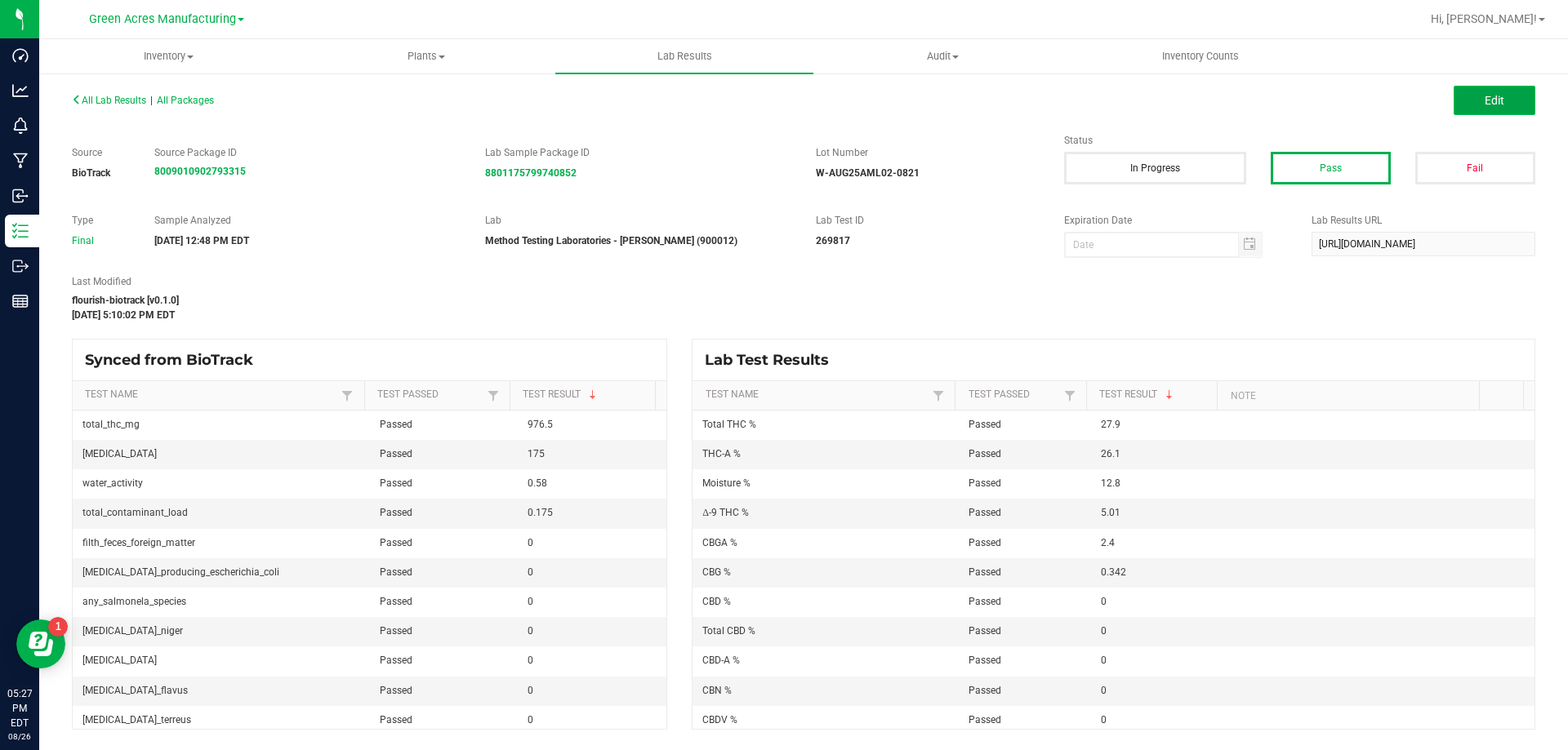
click at [1509, 99] on button "Edit" at bounding box center [1494, 99] width 82 height 29
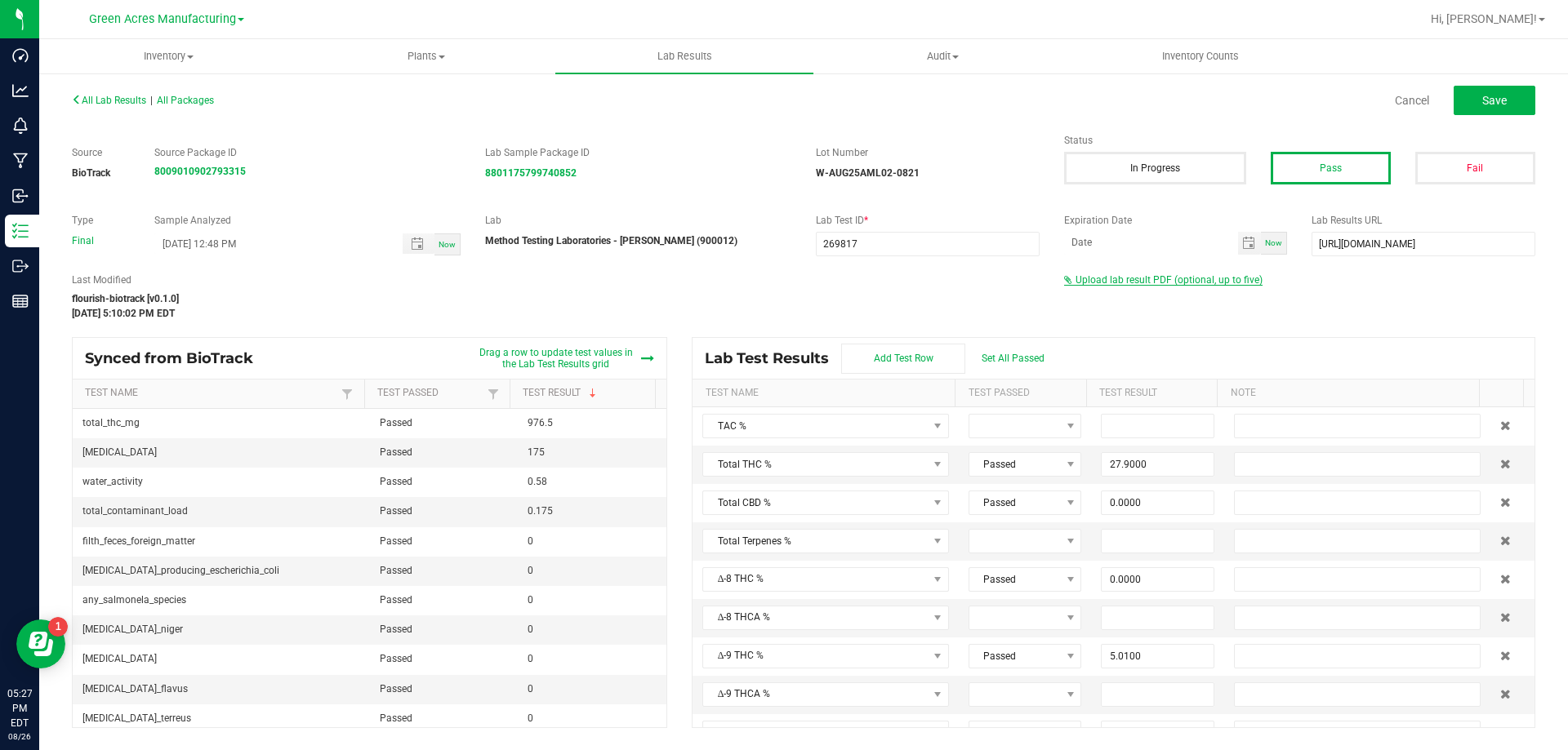
click at [1172, 284] on span "Upload lab result PDF (optional, up to five)" at bounding box center [1169, 280] width 187 height 11
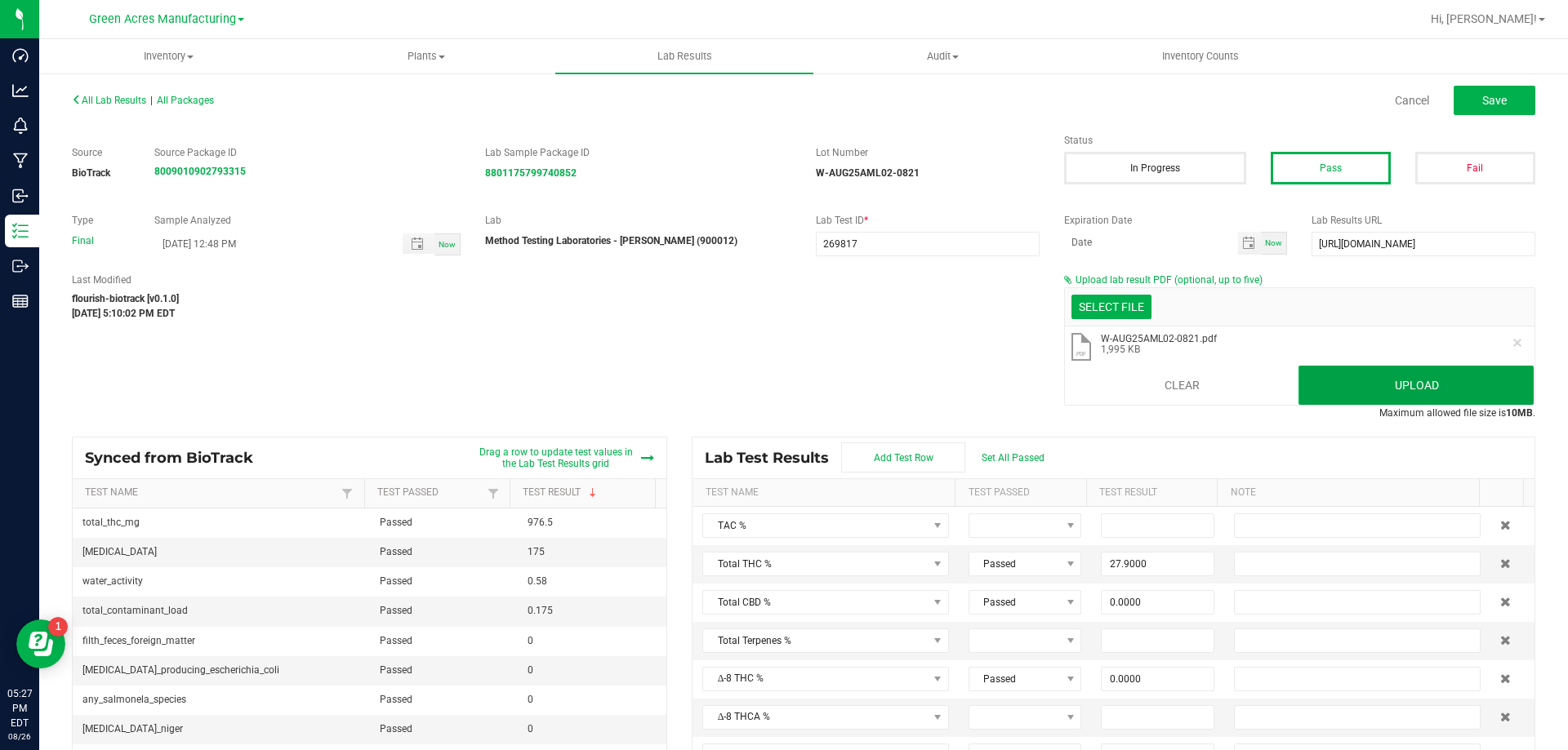
click at [1425, 394] on button "Upload" at bounding box center [1416, 386] width 236 height 39
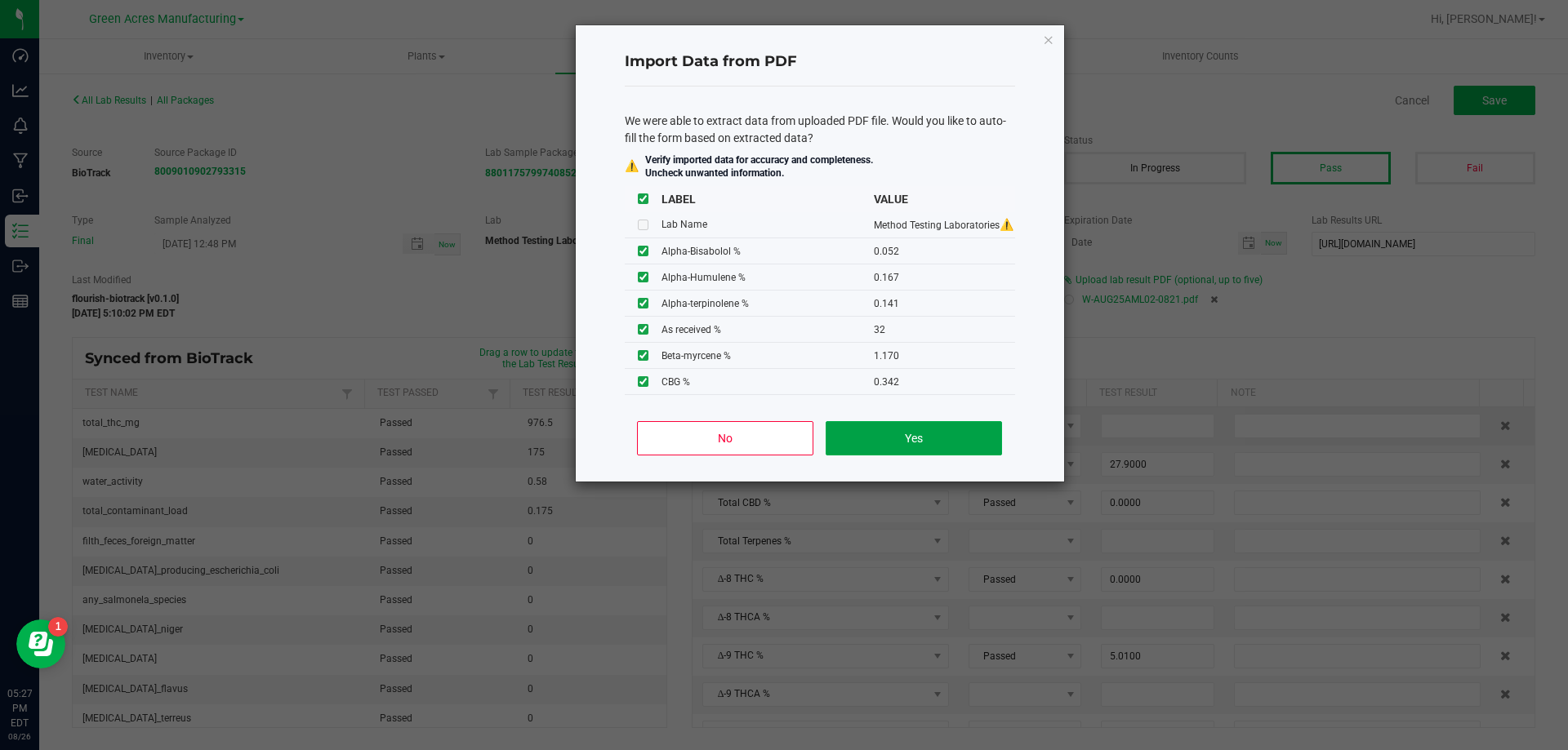
click at [929, 433] on button "Yes" at bounding box center [913, 438] width 176 height 35
type input "0.0520"
type input "0.1670"
type input "0.4680"
type input "0.0760"
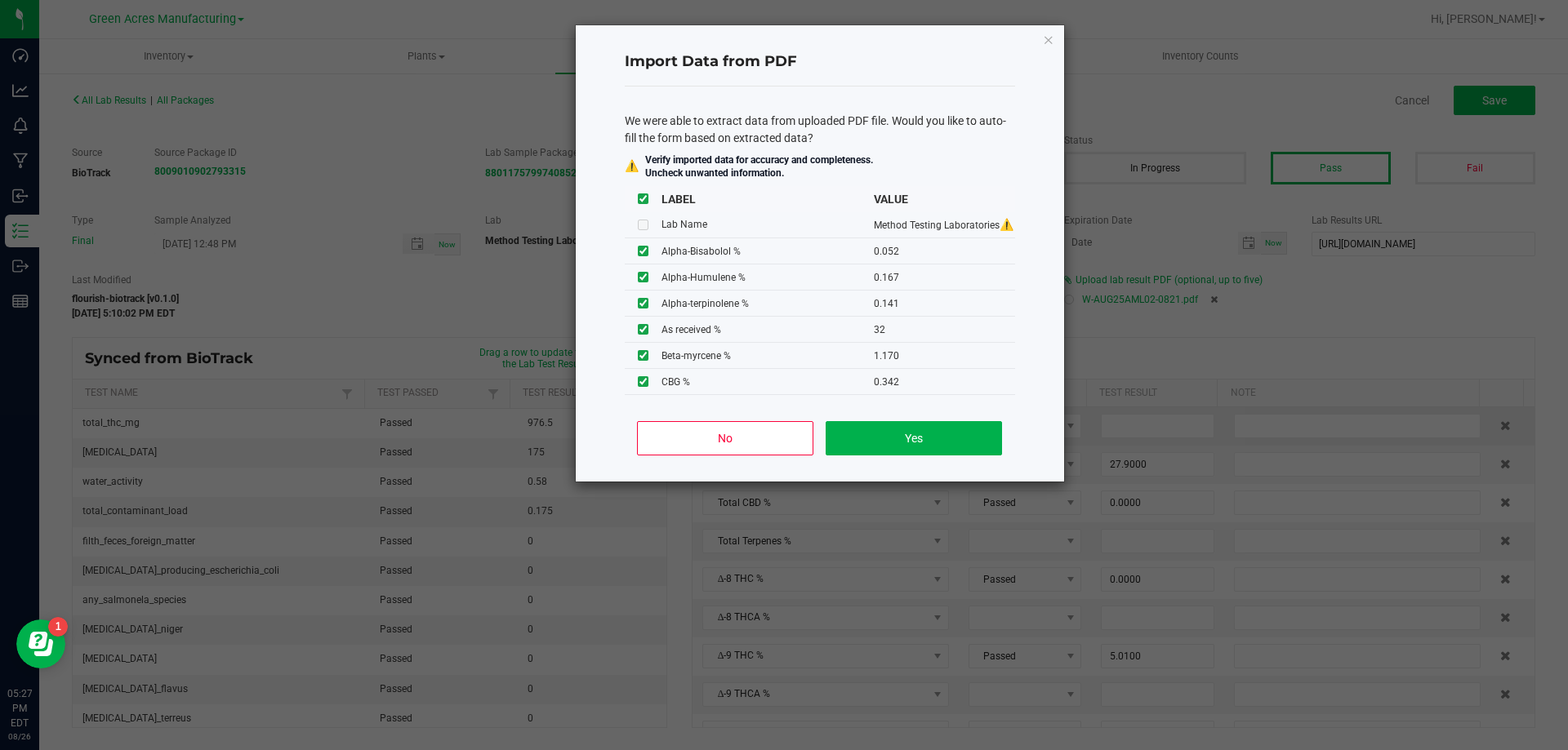
type input "33.9000"
type input "3.2300"
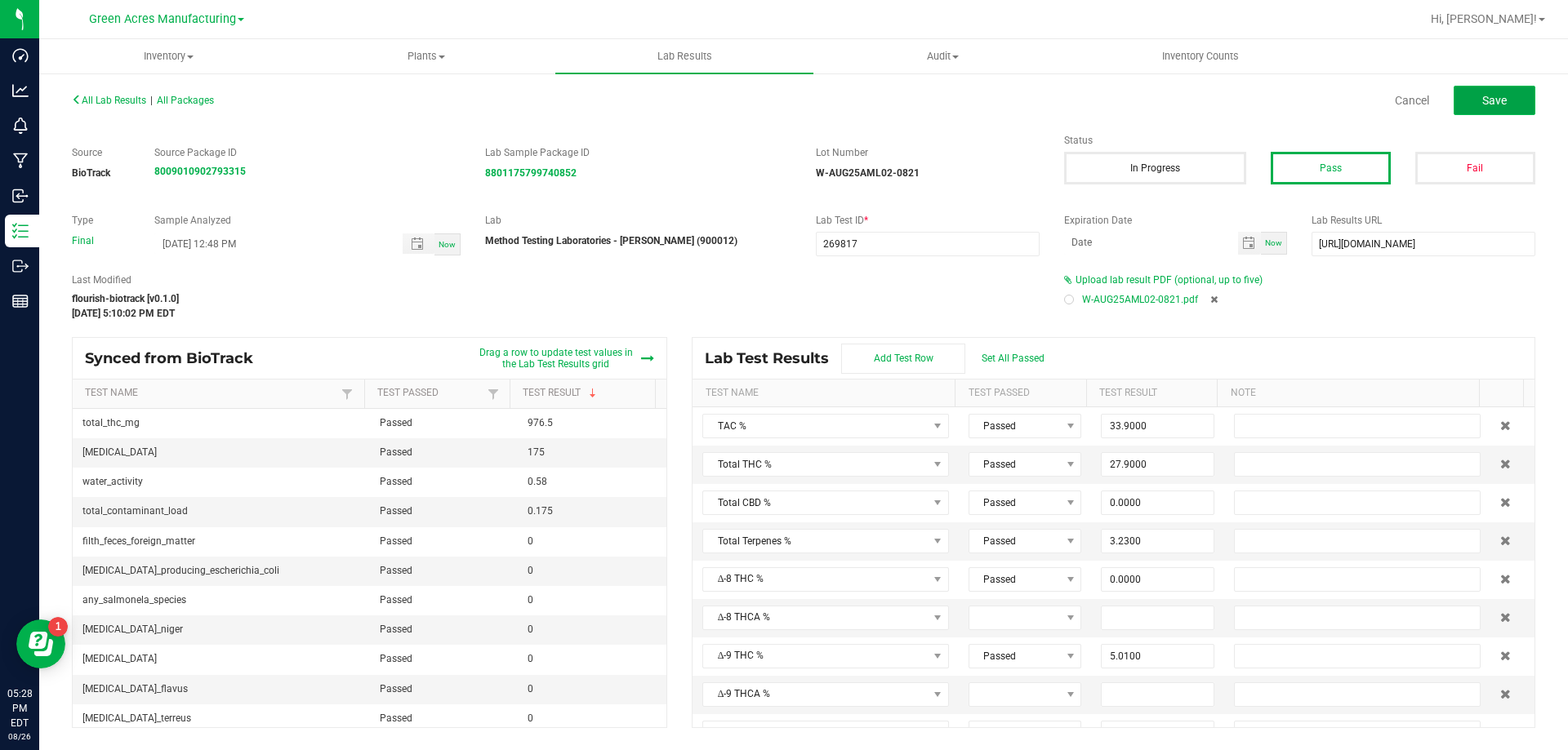
click at [1513, 95] on button "Save" at bounding box center [1494, 99] width 82 height 29
type input "0.0000"
type input "12.8000"
type input "0.0520"
type input "0.1670"
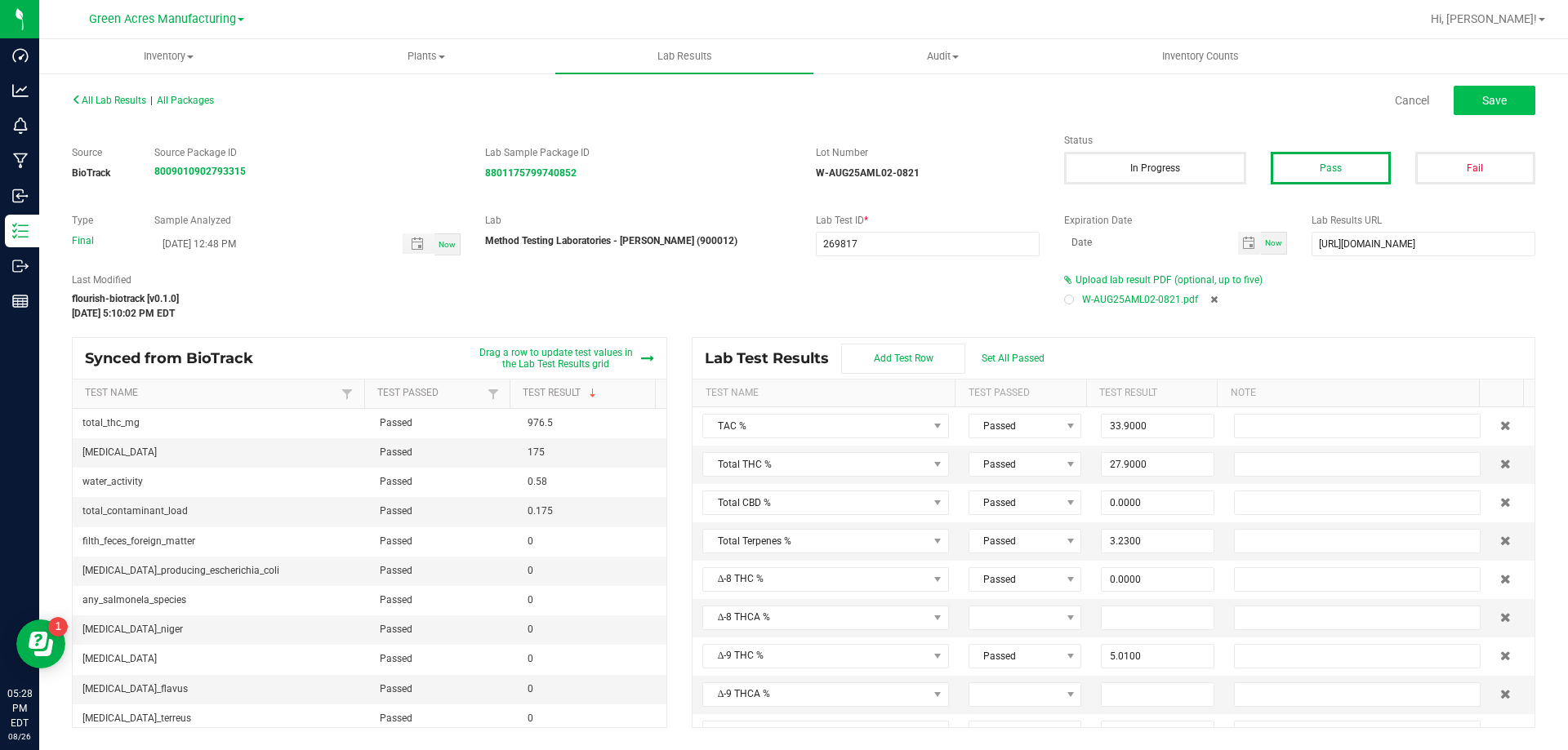
type input "0.4680"
type input "0.0760"
type input "1.1700"
type input "0.5990"
type input "0.1410"
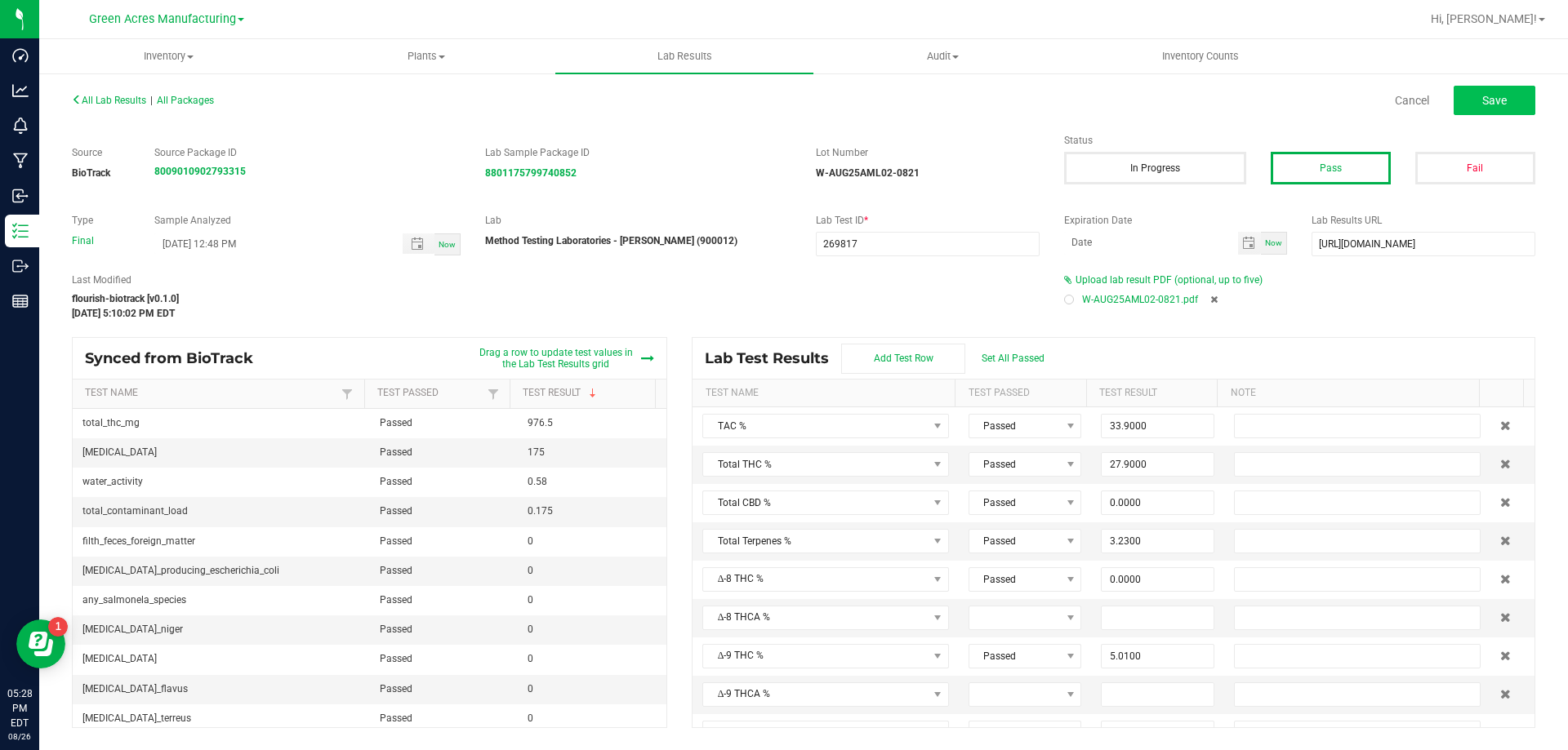
type input "32.0000"
type input "0.2380"
type input "0.0490"
type input "0.1920"
type input "5.0100"
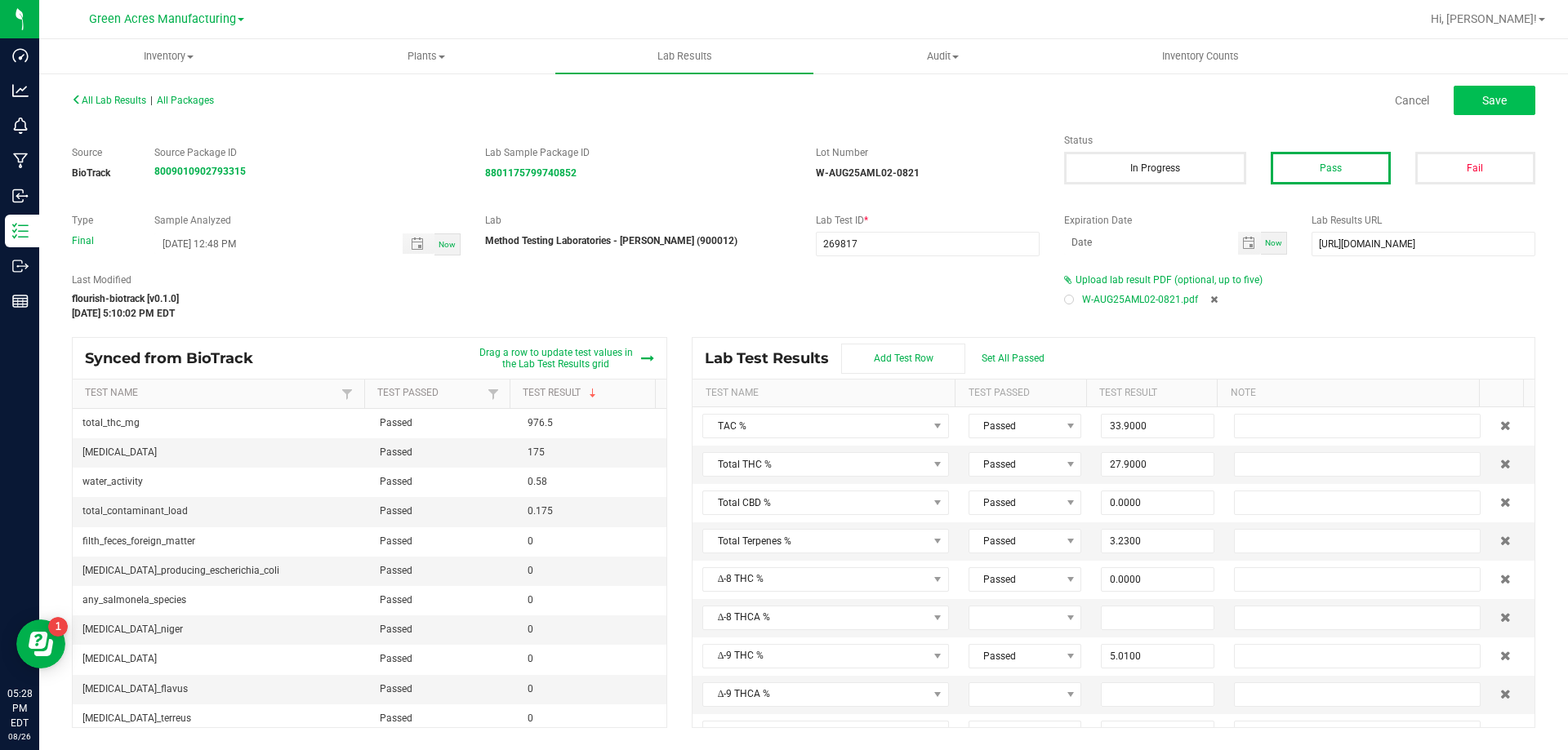
type input "26.1000"
type input "0.0000"
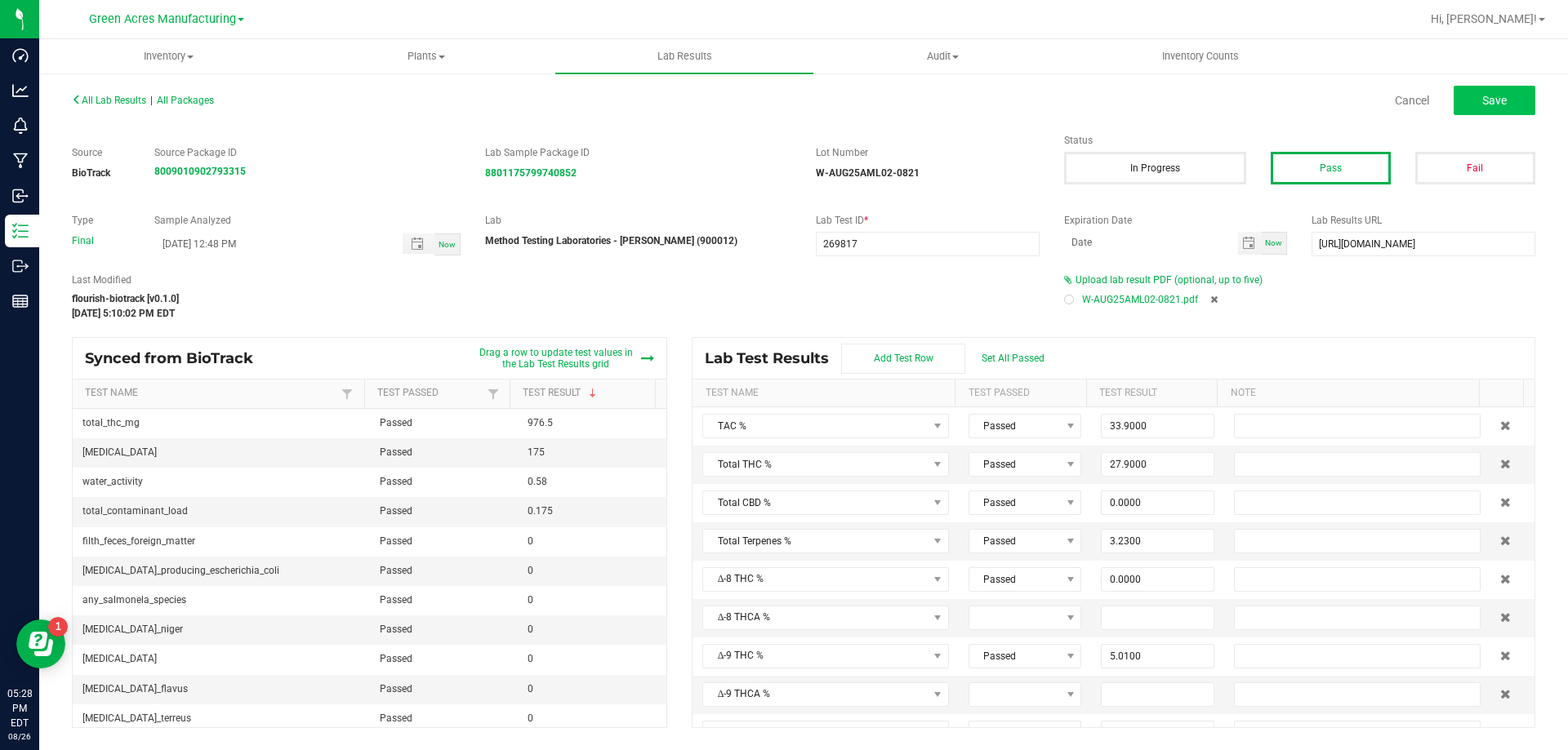
type input "0.0000"
type input "0.3420"
type input "2.4000"
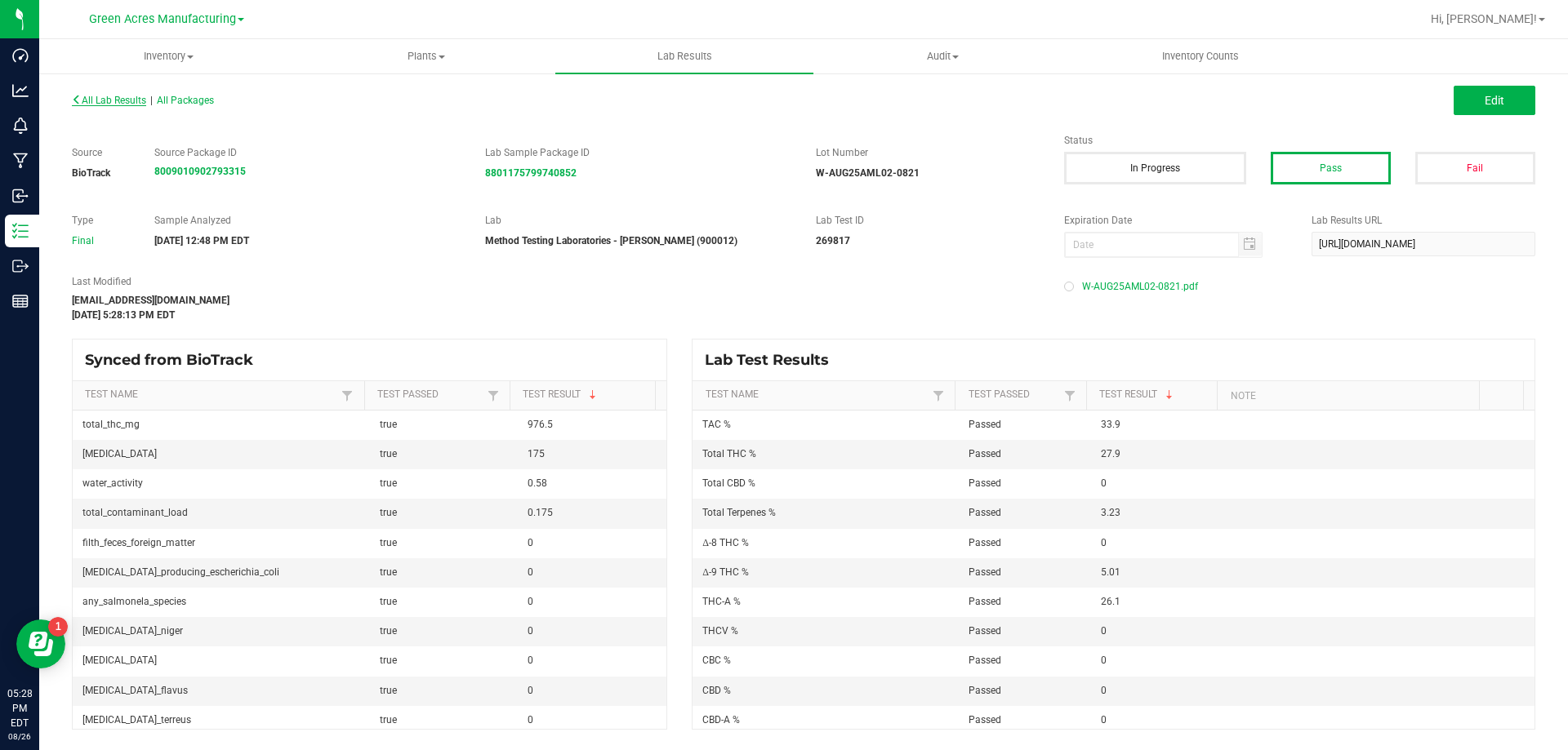
click at [124, 99] on span "All Lab Results" at bounding box center [109, 100] width 74 height 11
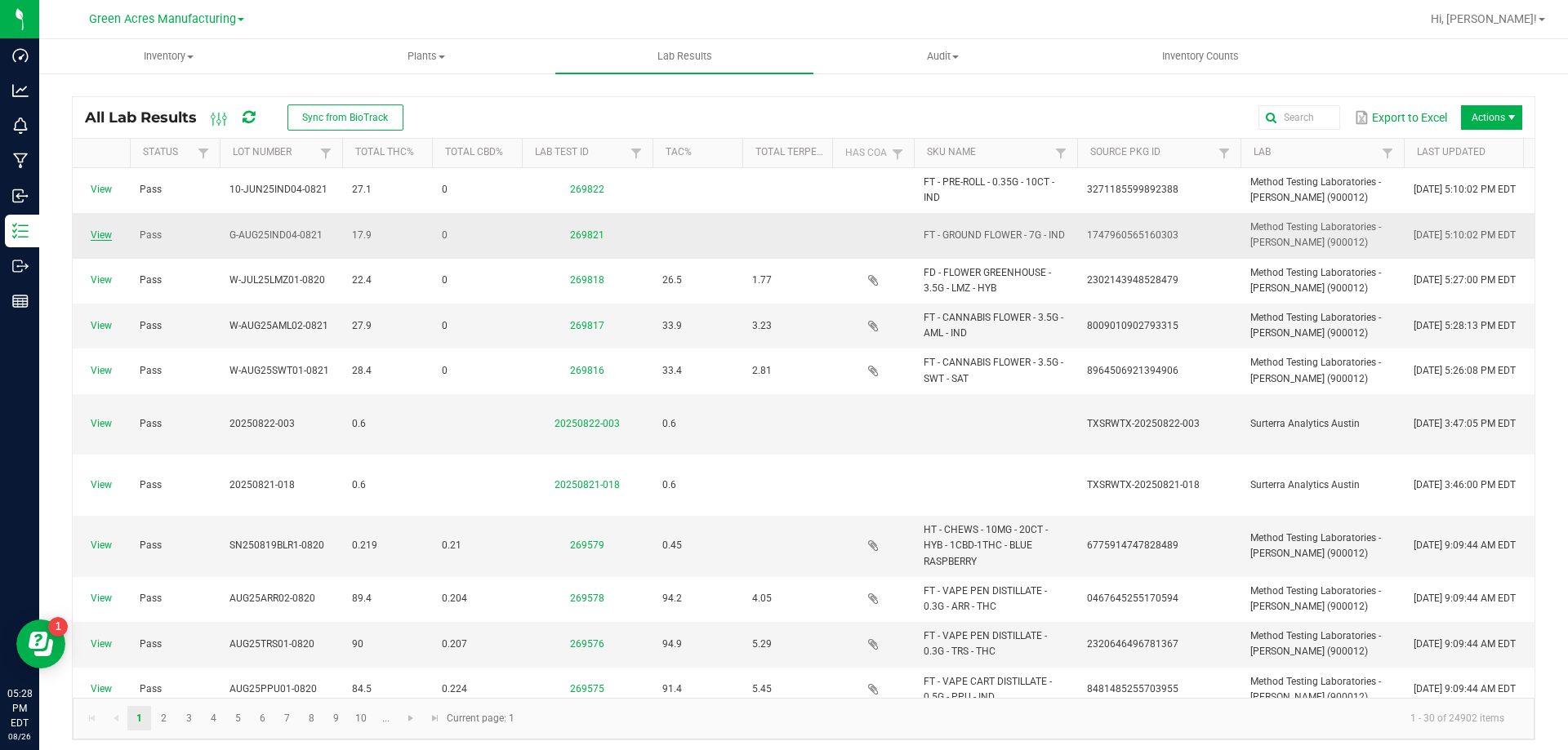
click at [101, 233] on link "View" at bounding box center [101, 235] width 22 height 11
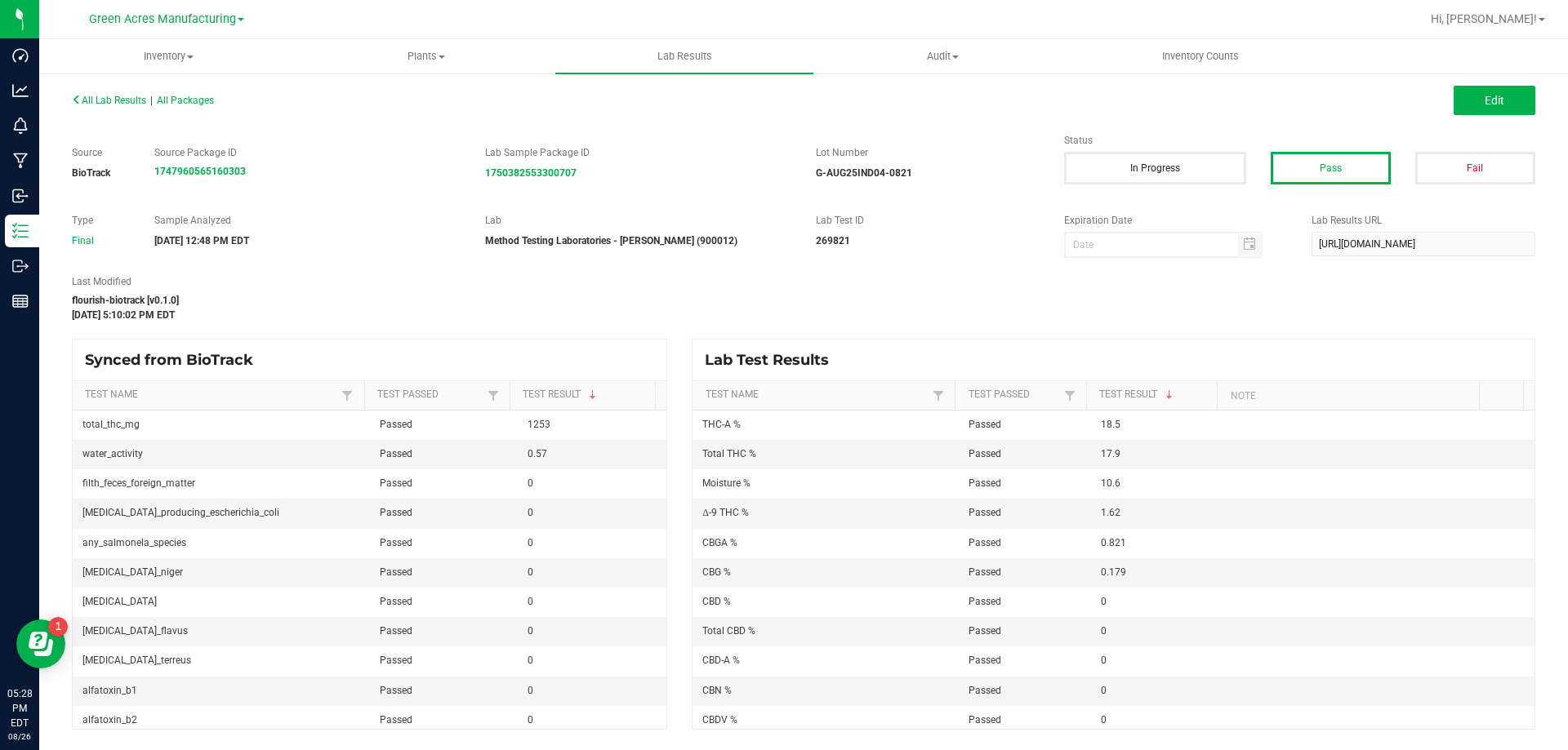
click at [1495, 84] on div "All Lab Results | All Packages Edit" at bounding box center [803, 99] width 1488 height 40
click at [1492, 97] on span "Edit" at bounding box center [1494, 100] width 20 height 13
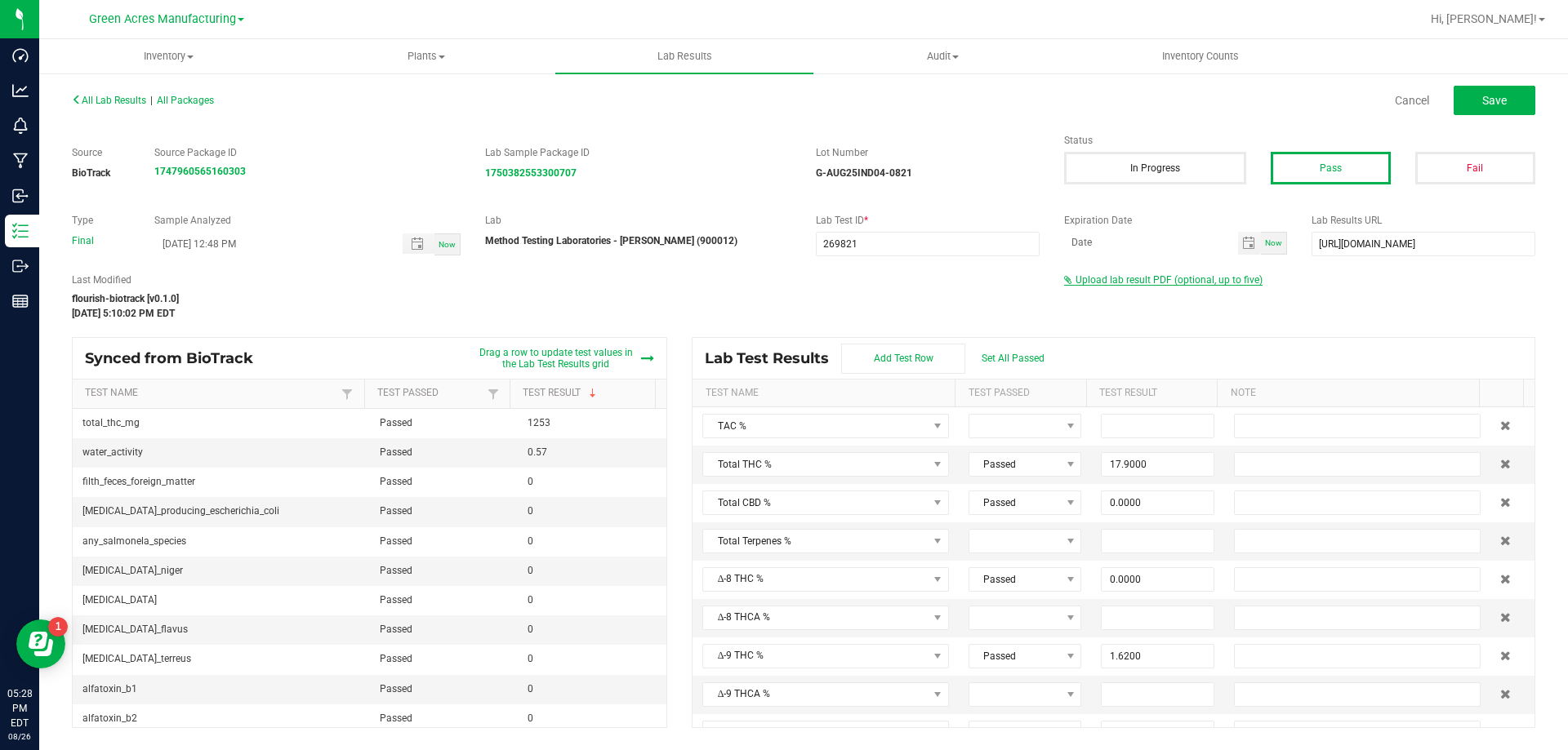
click at [1103, 279] on span "Upload lab result PDF (optional, up to five)" at bounding box center [1169, 280] width 187 height 11
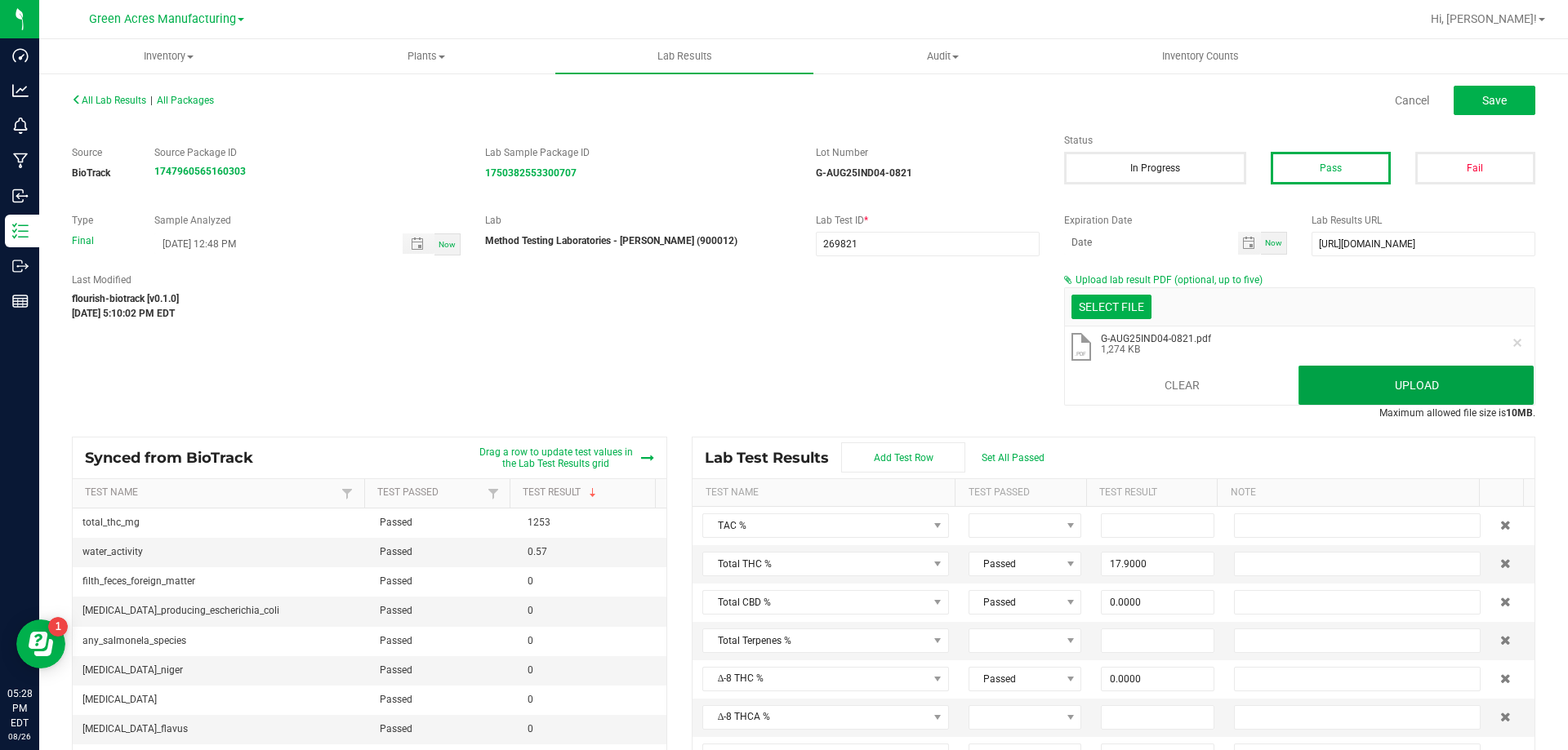
click at [1375, 379] on button "Upload" at bounding box center [1416, 386] width 236 height 39
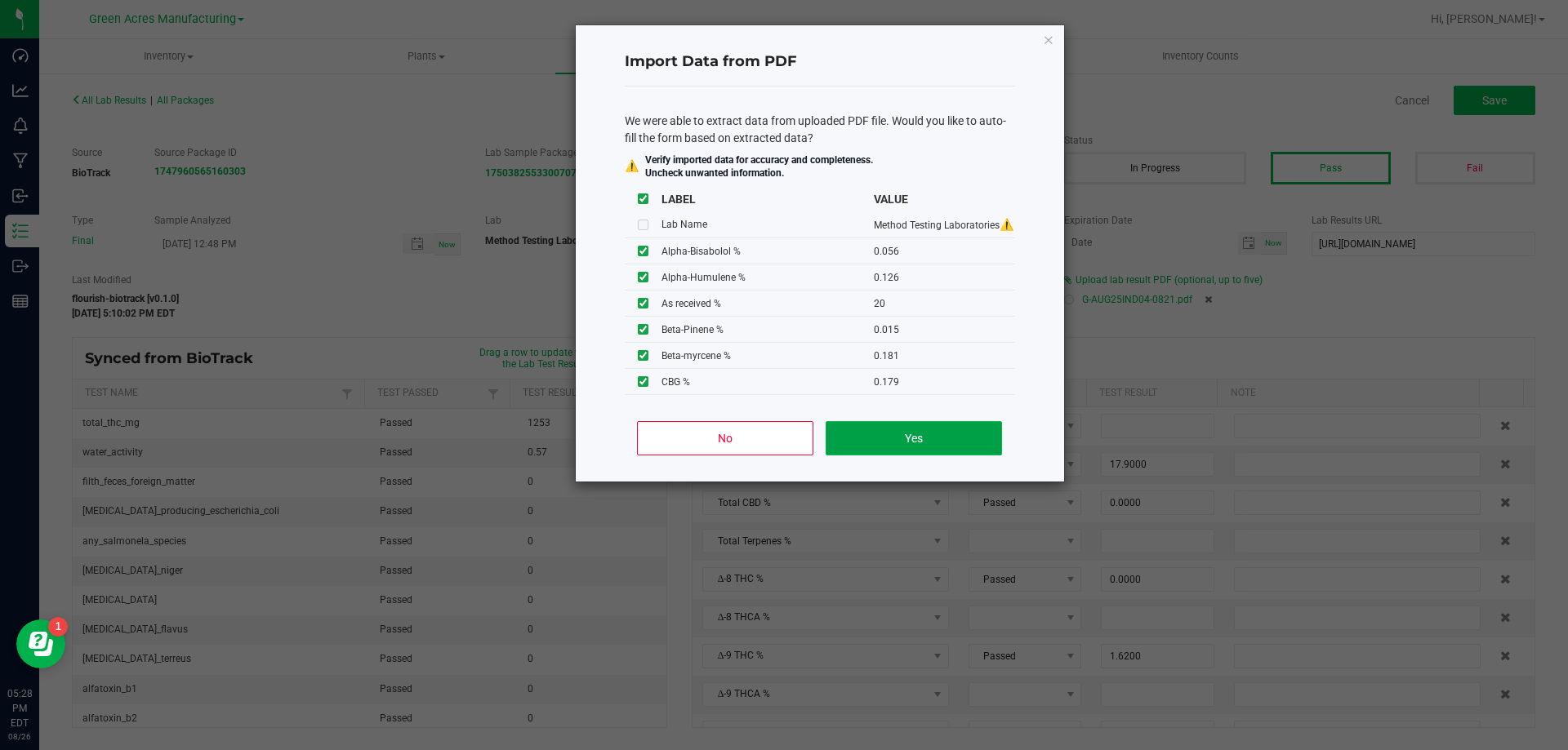
click at [965, 435] on button "Yes" at bounding box center [913, 438] width 176 height 35
type input "0.0560"
type input "0.1260"
type input "0.0150"
type input "0.1910"
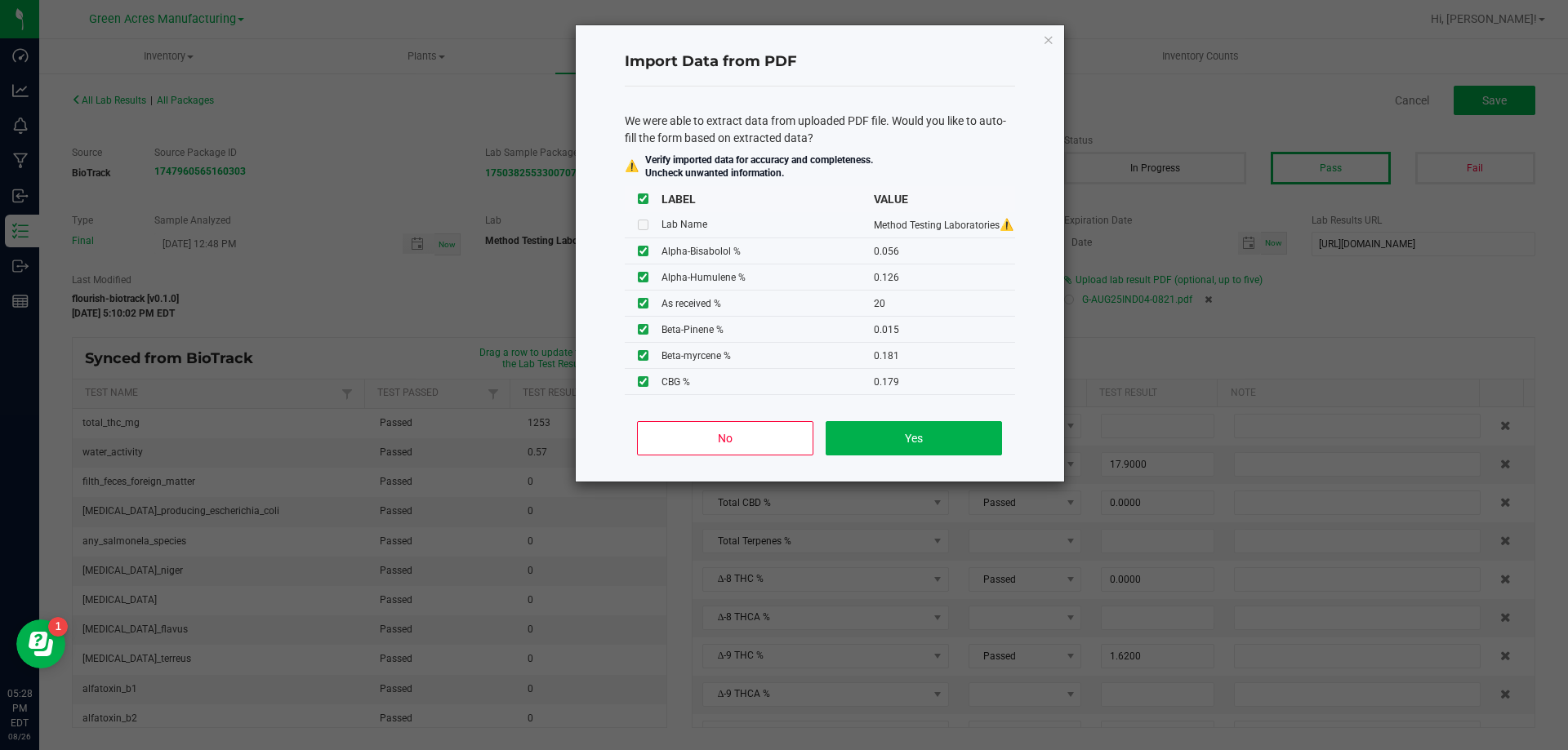
type input "0.0530"
type input "21.1000"
type input "1.4300"
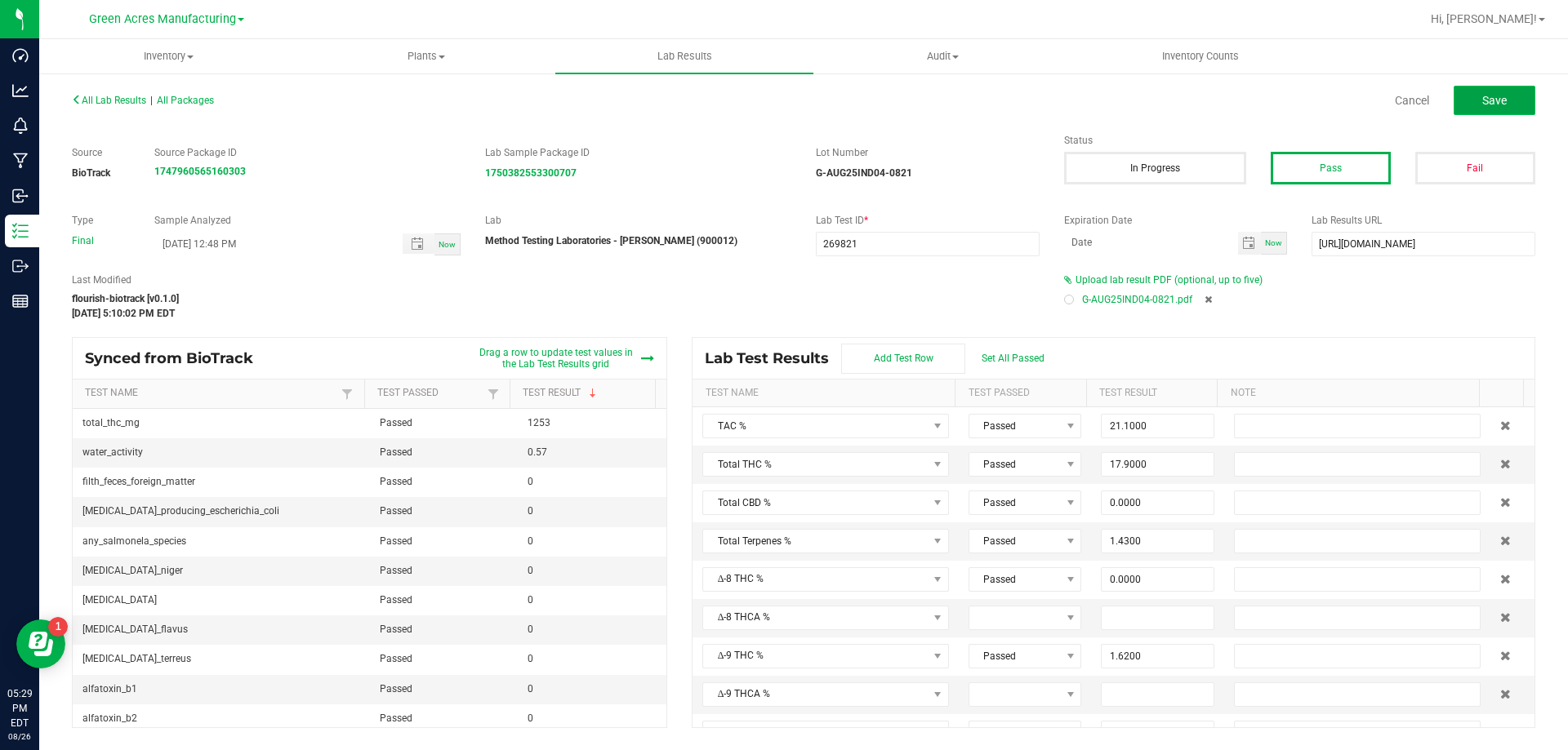
click at [1470, 99] on button "Save" at bounding box center [1494, 99] width 82 height 29
type input "0.0000"
type input "10.6000"
type input "0.0560"
type input "0.1260"
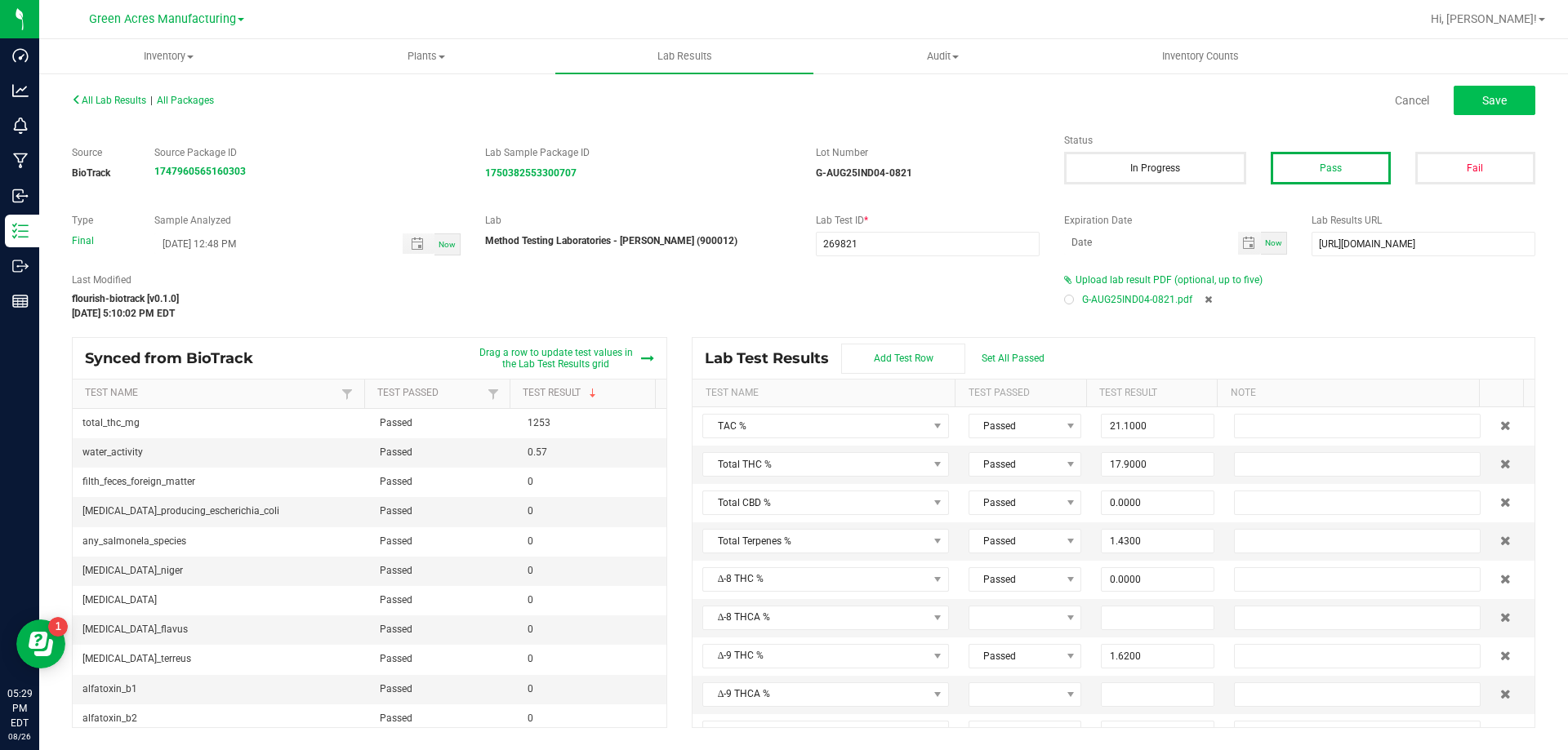
type input "0.0150"
type input "0.1910"
type input "0.0530"
type input "0.0330"
type input "0.0380"
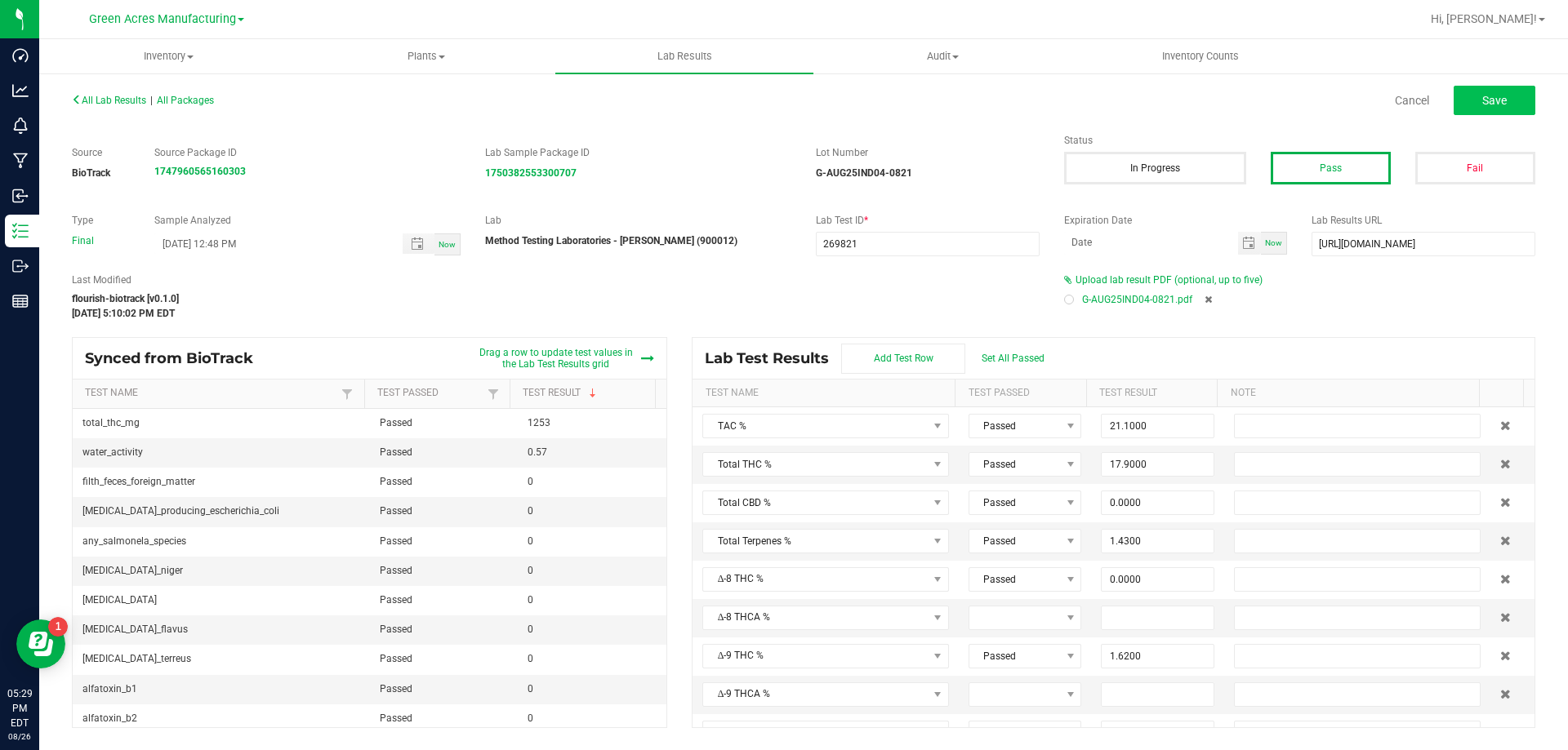
type input "20.0000"
type input "0.1810"
type input "0.0930"
type input "0.6180"
type input "1.6200"
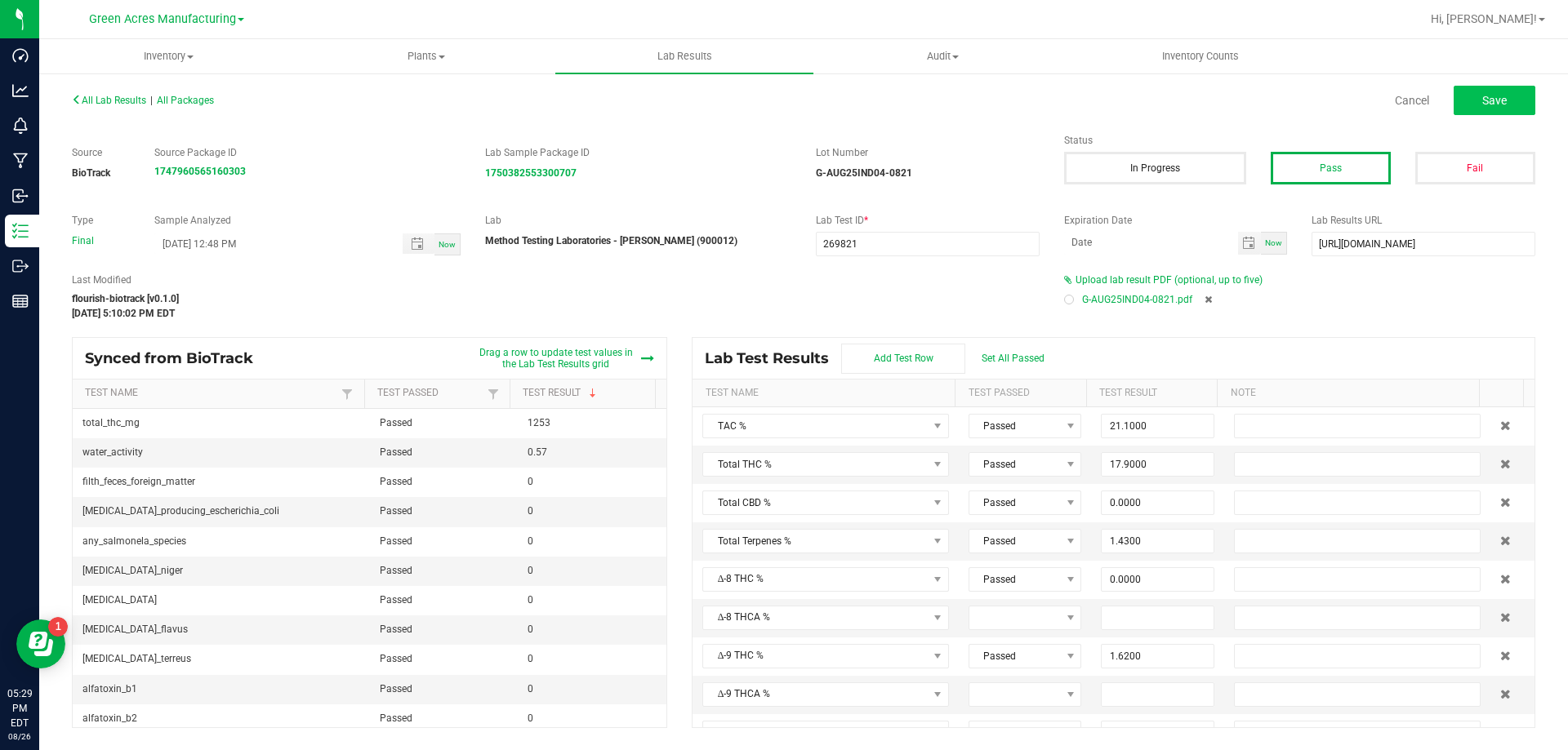
type input "18.5000"
type input "0.0000"
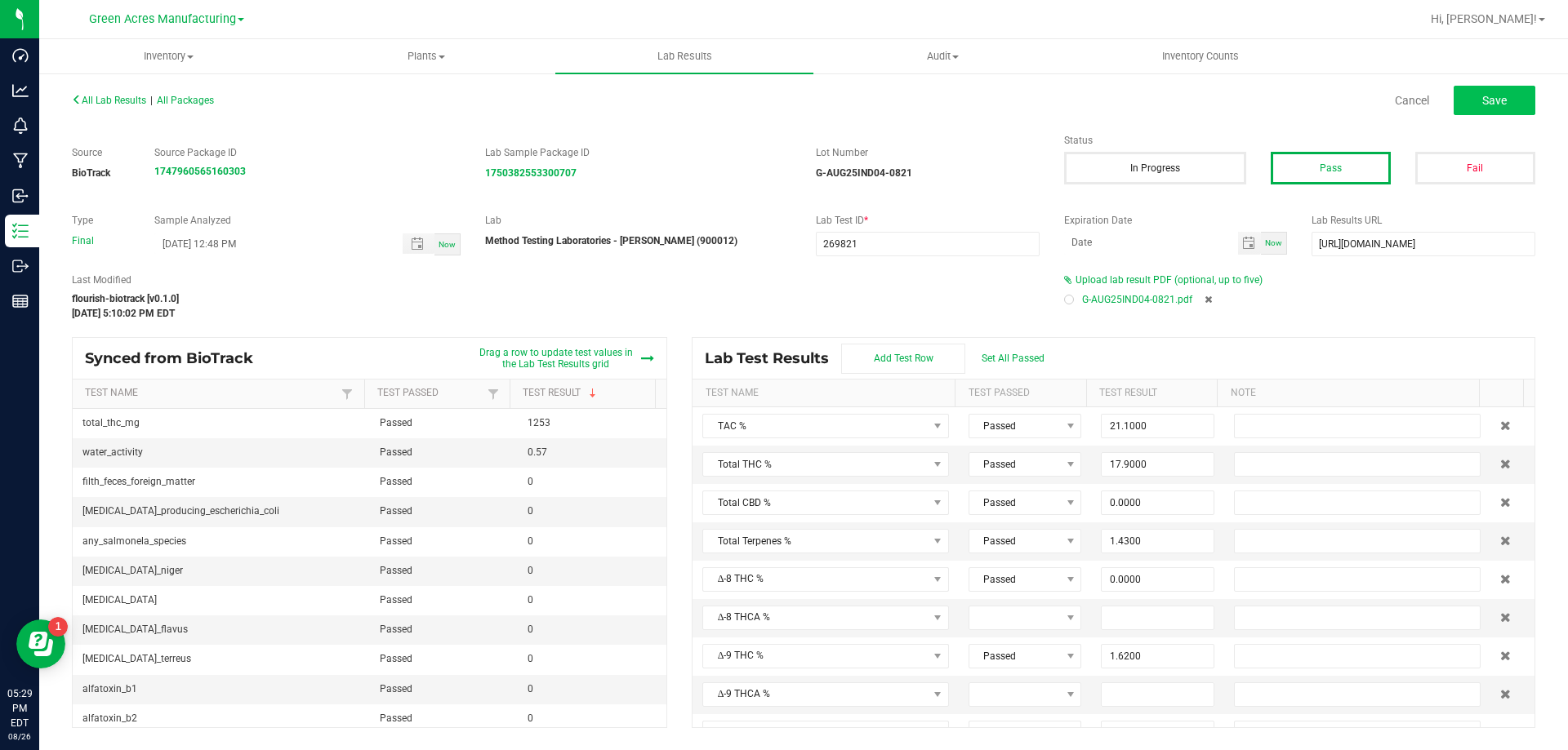
type input "0.0000"
type input "0.1790"
type input "0.8210"
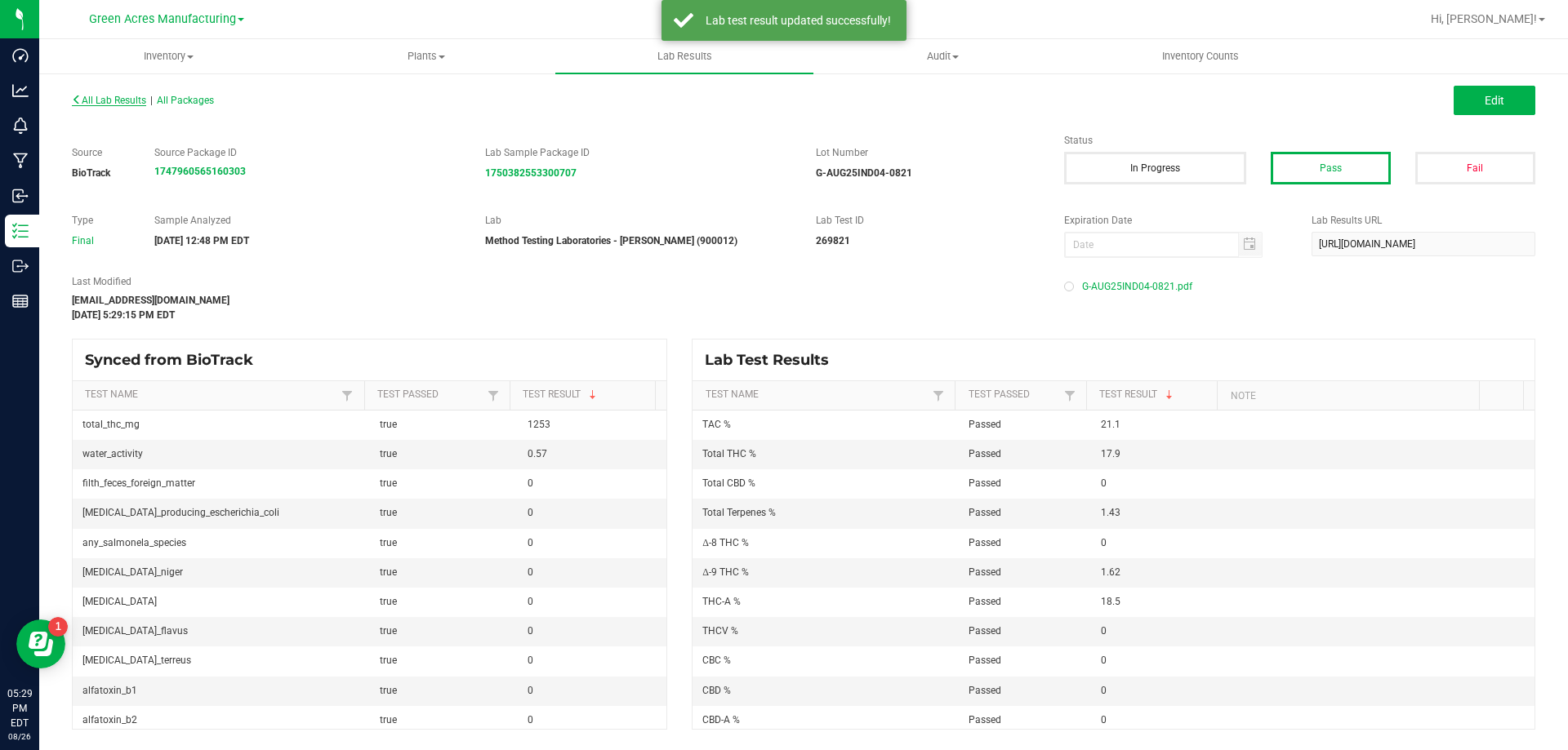
click at [136, 103] on span "All Lab Results" at bounding box center [109, 100] width 74 height 11
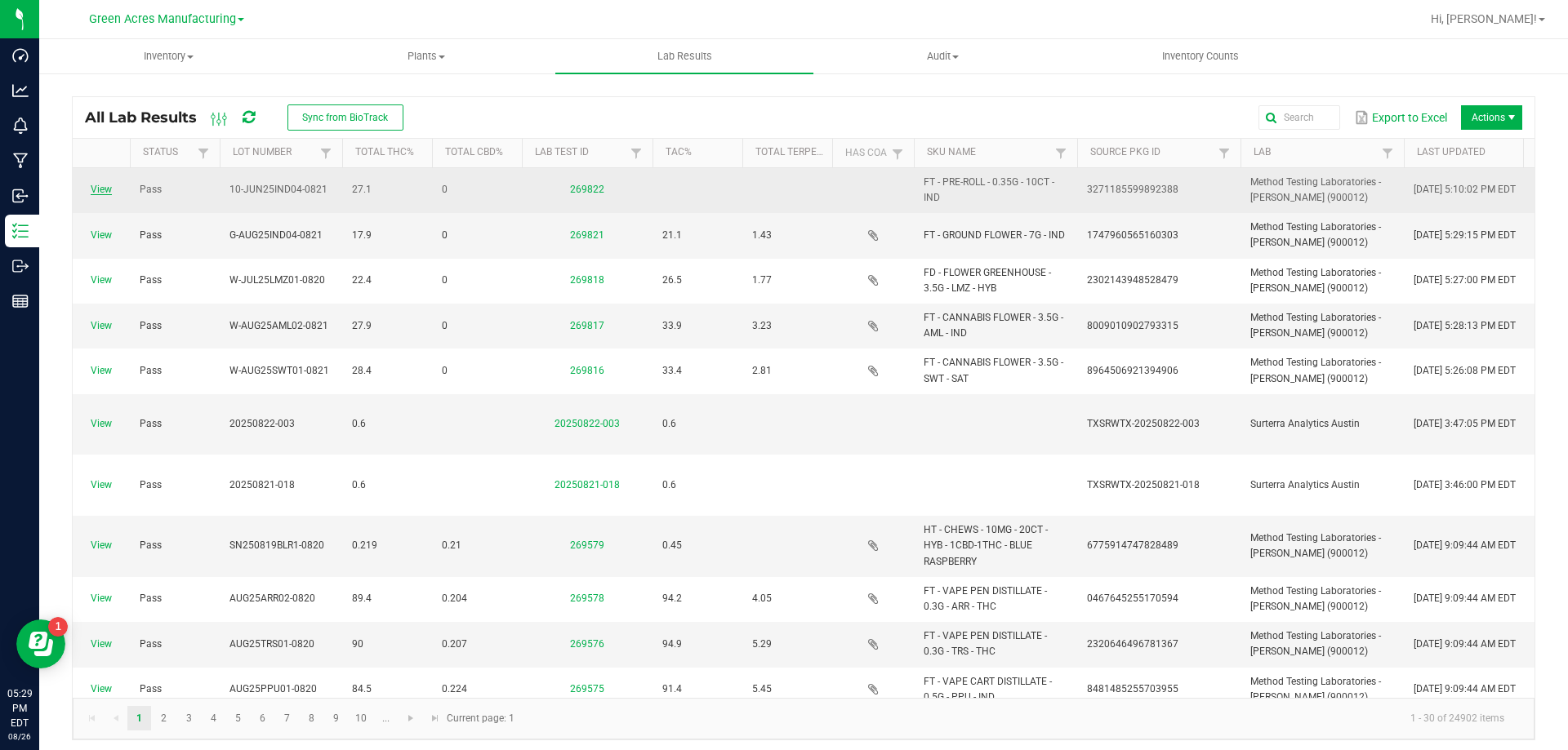
click at [111, 189] on link "View" at bounding box center [101, 190] width 22 height 11
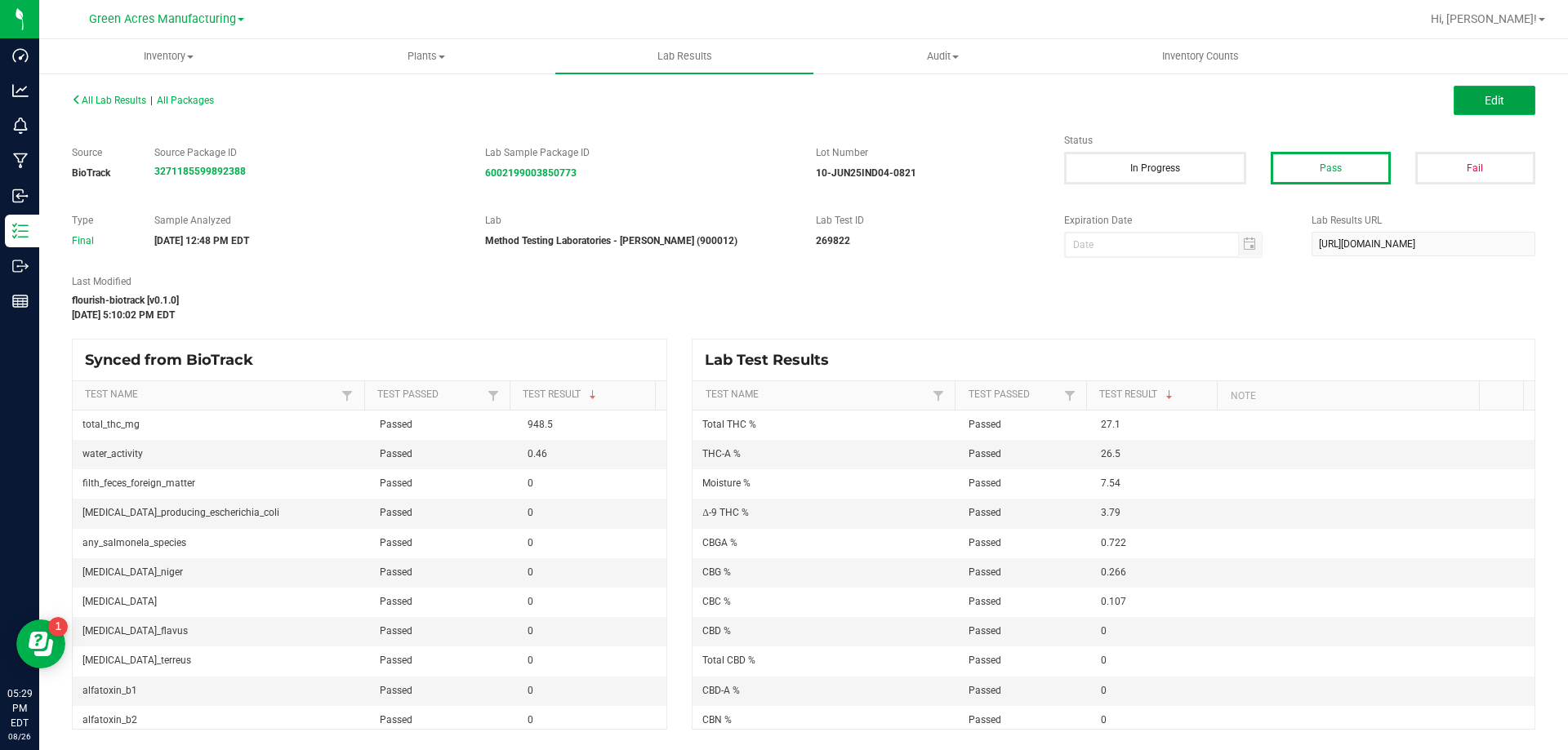
click at [1507, 102] on button "Edit" at bounding box center [1494, 99] width 82 height 29
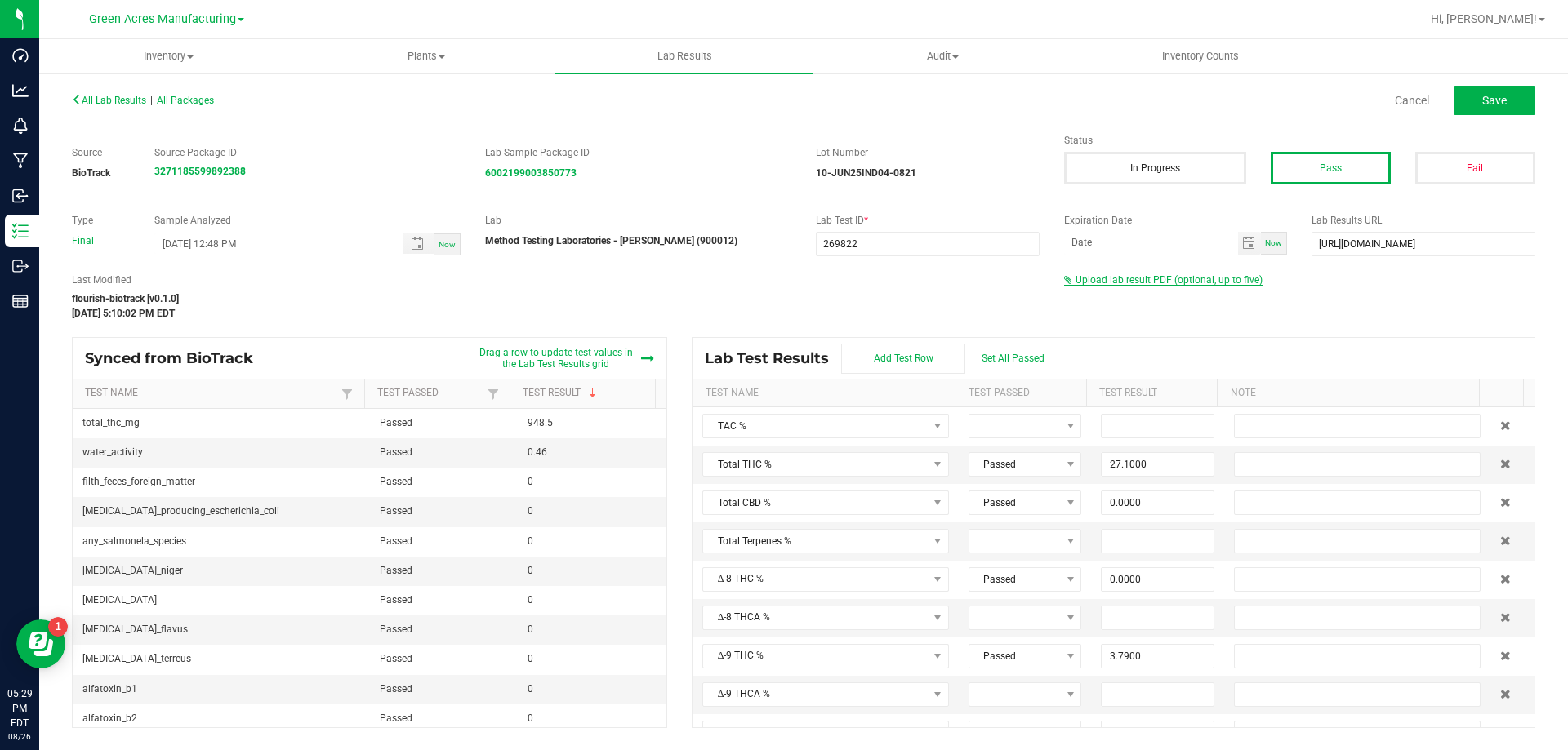
click at [1160, 278] on span "Upload lab result PDF (optional, up to five)" at bounding box center [1169, 280] width 187 height 11
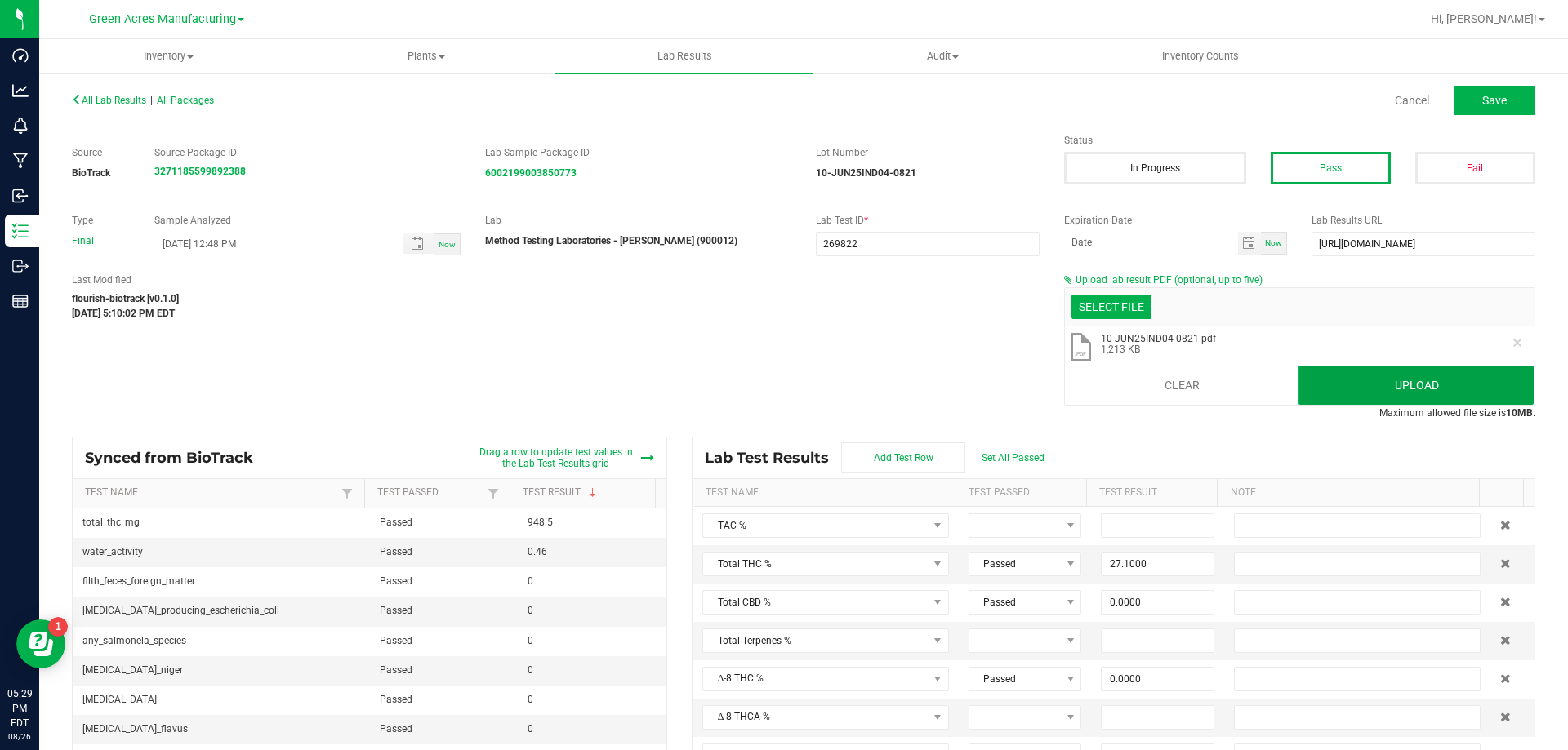
click at [1440, 387] on button "Upload" at bounding box center [1416, 386] width 236 height 39
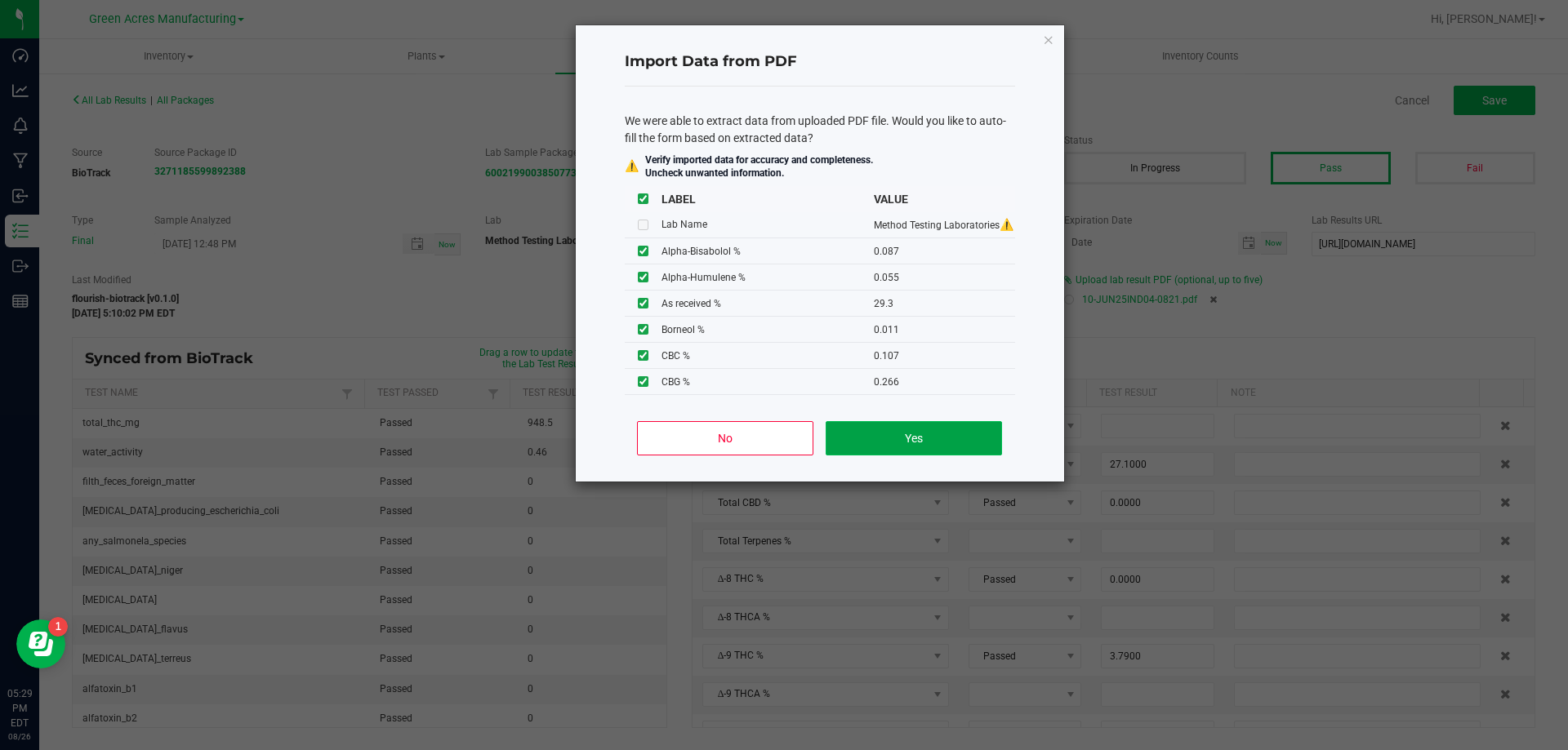
click at [875, 435] on button "Yes" at bounding box center [913, 438] width 176 height 35
type input "0.0870"
type input "0.0550"
type input "0.0110"
type input "0.0510"
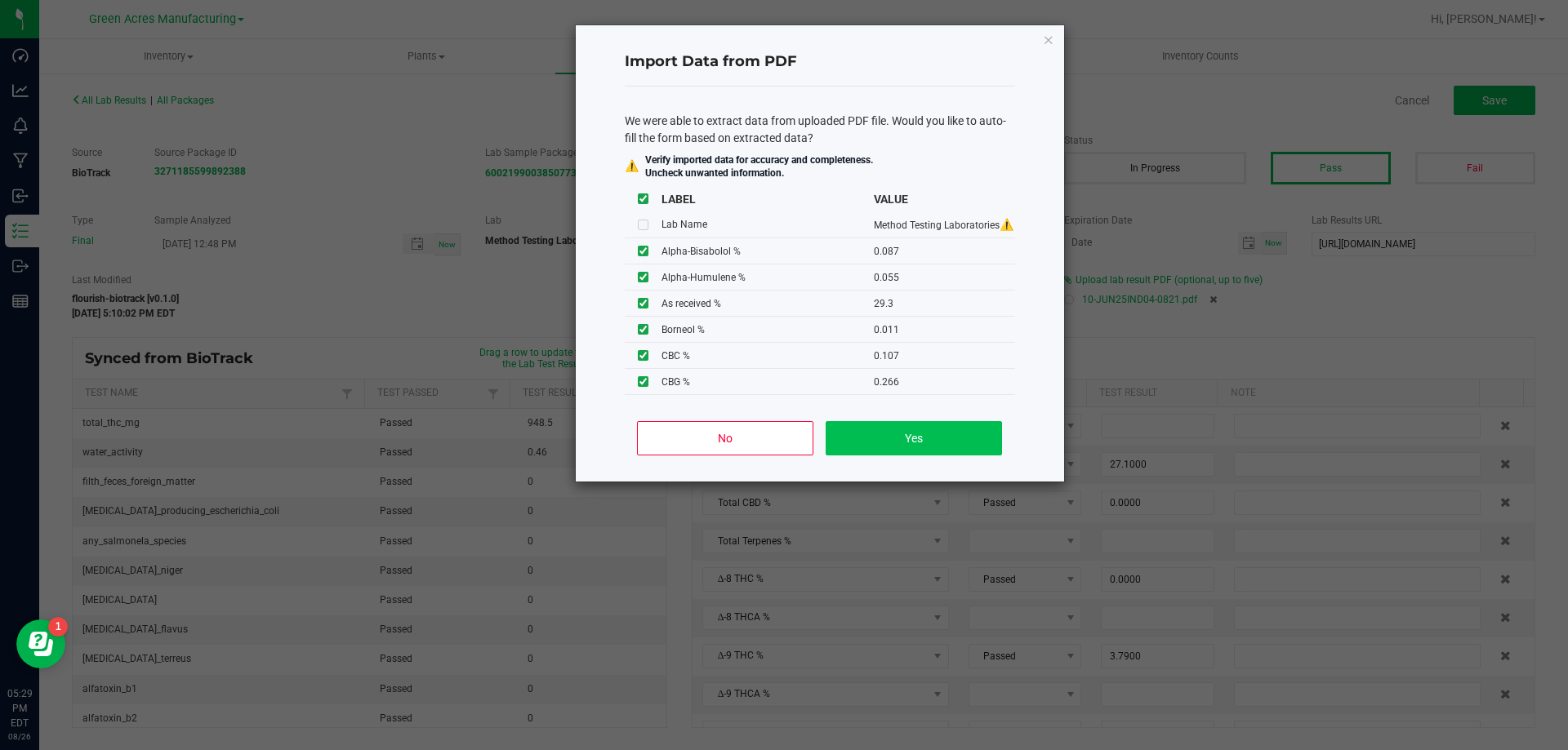
type input "0.0700"
type input "31.4000"
type input "0.5970"
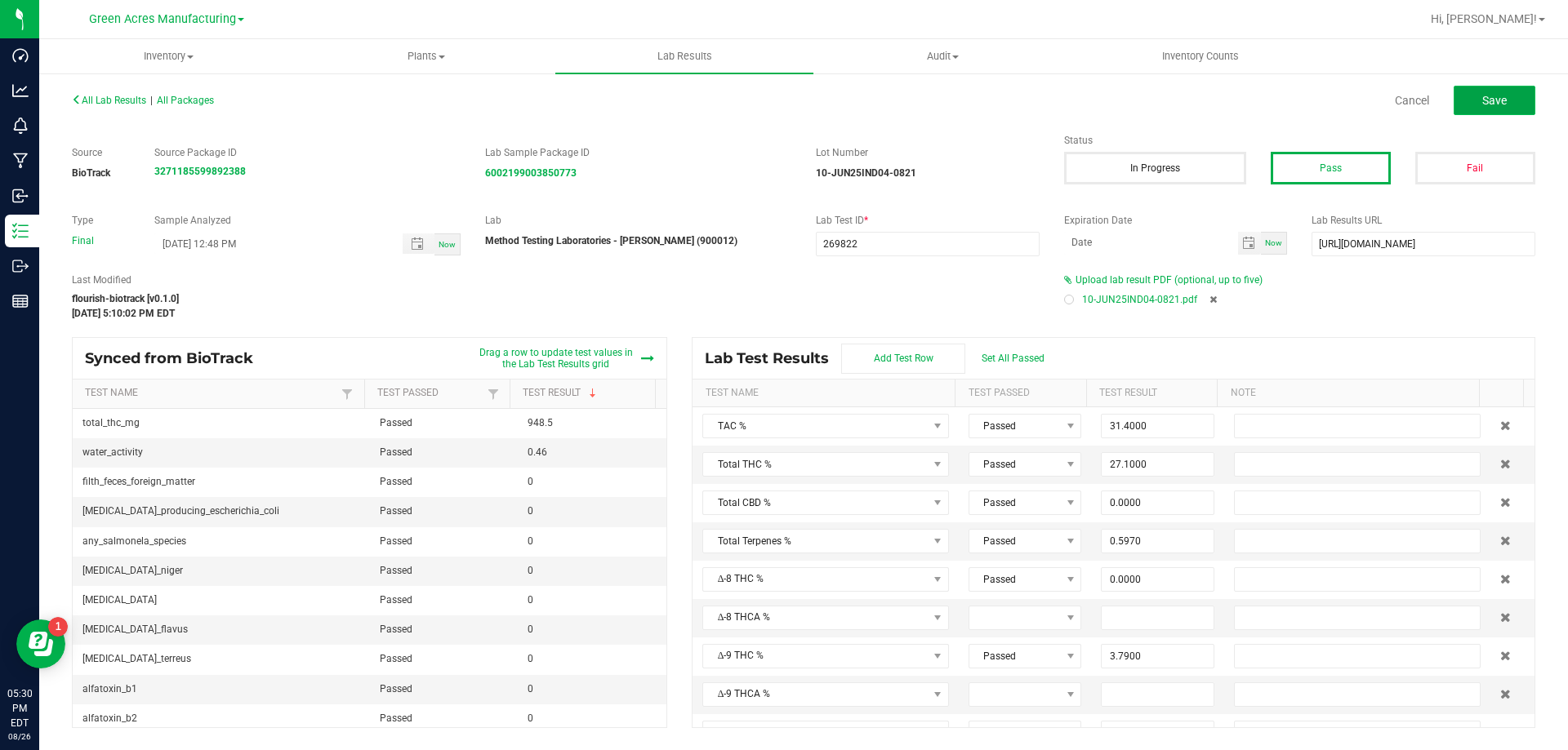
click at [1514, 98] on button "Save" at bounding box center [1494, 99] width 82 height 29
type input "0.0000"
type input "7.5400"
type input "0.0870"
type input "0.0550"
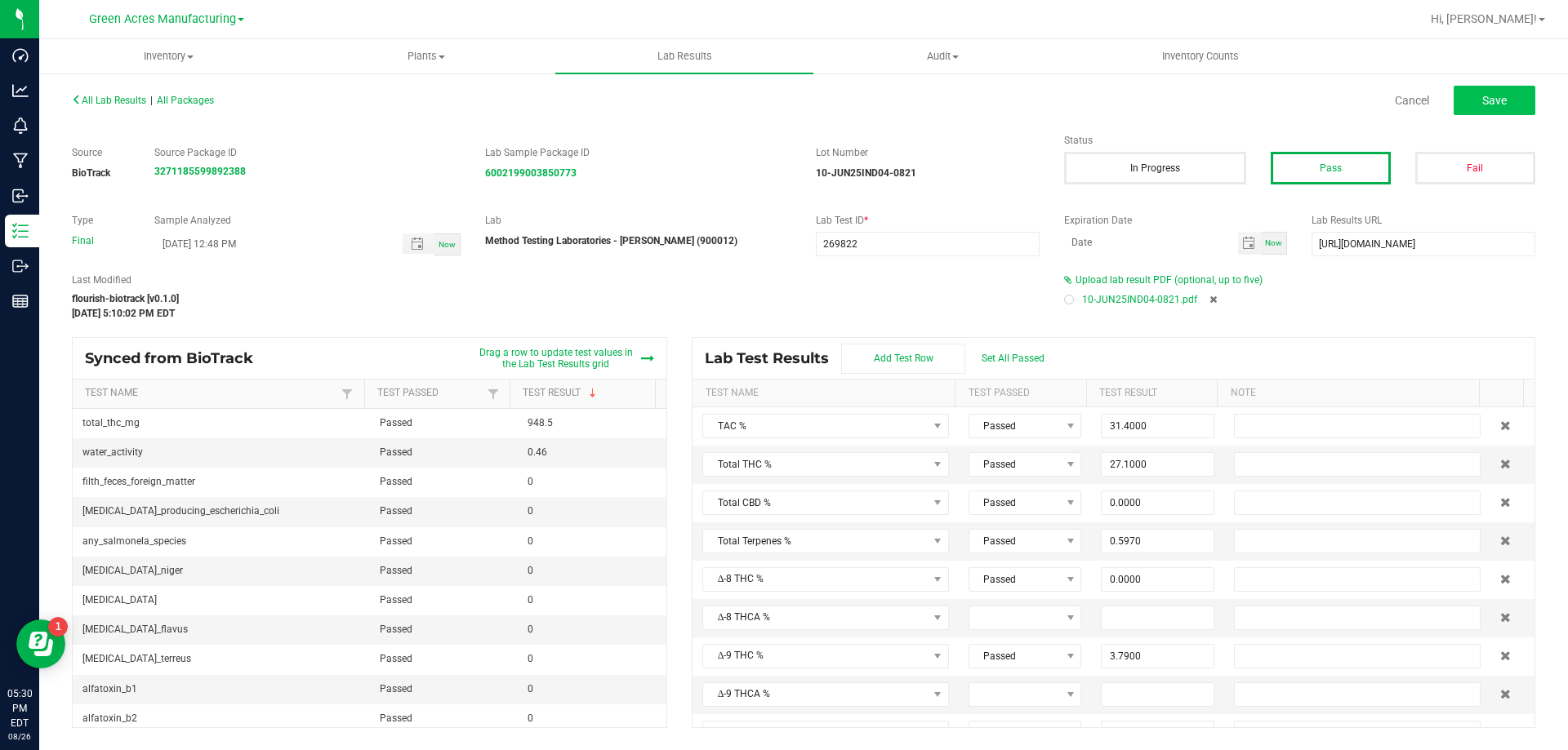
type input "0.0110"
type input "0.0510"
type input "0.0700"
type input "0.0310"
type input "0.2430"
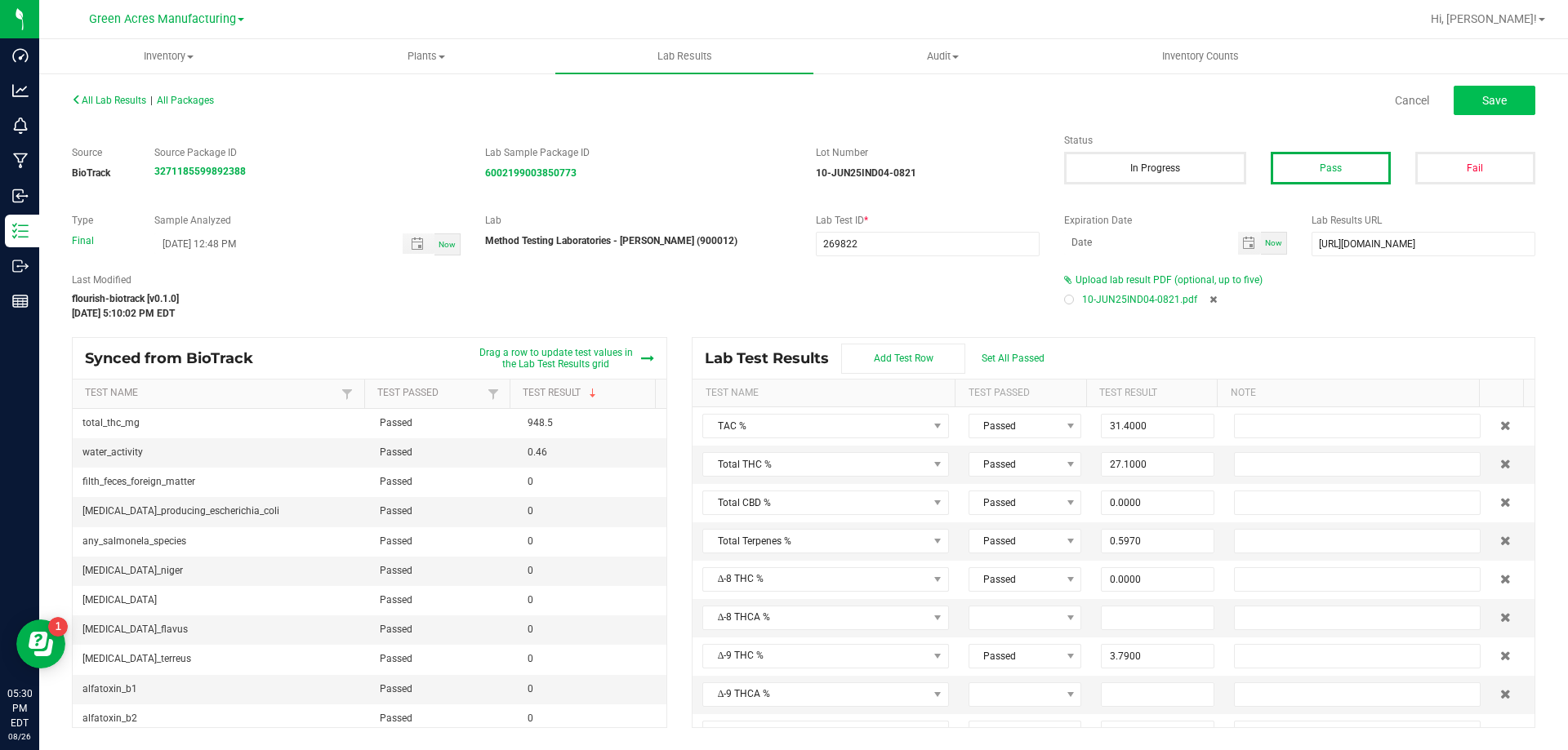
type input "29.3000"
type input "0.0490"
type input "3.7900"
type input "26.5000"
type input "0.0000"
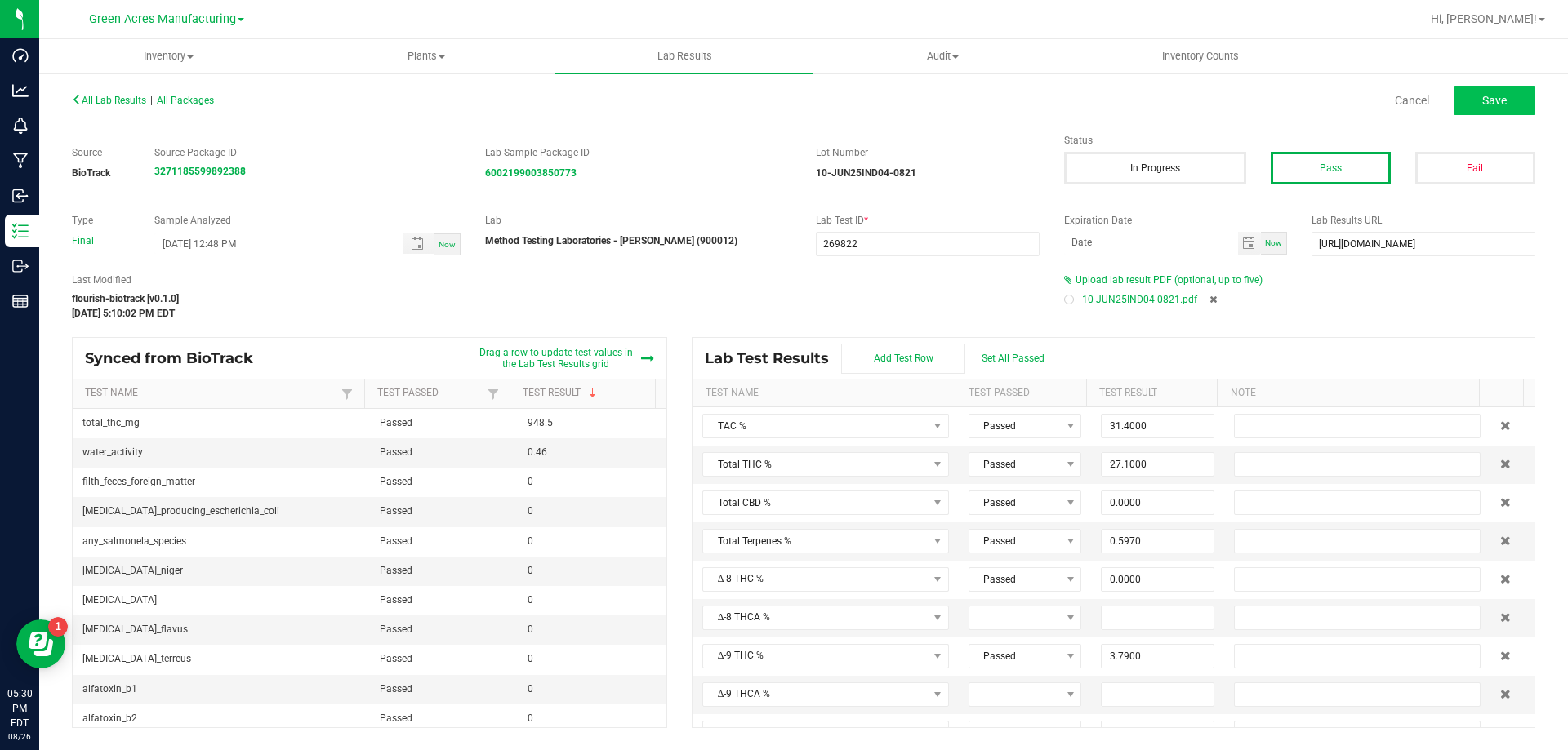
type input "0.1070"
type input "0.0000"
type input "0.2660"
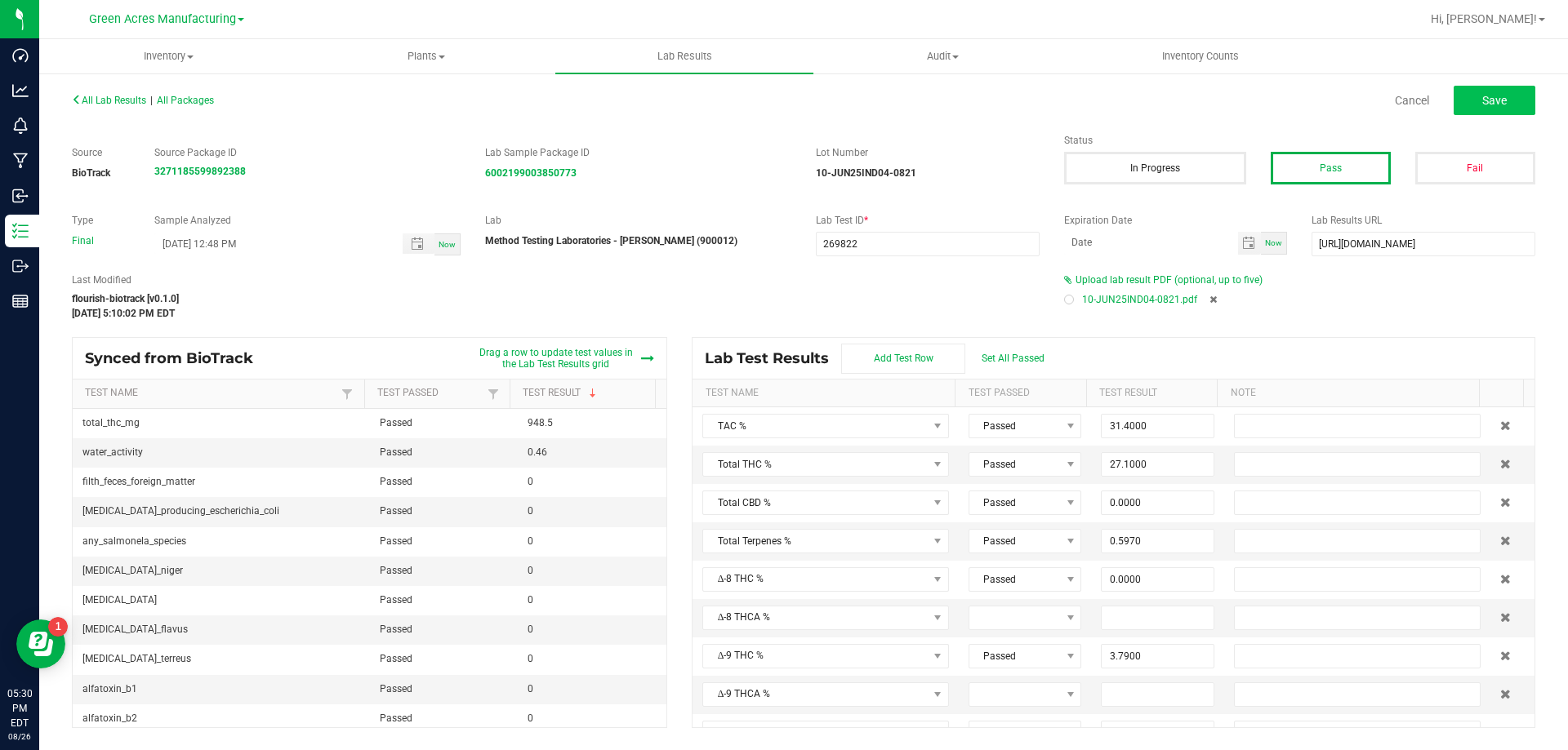
type input "0.7220"
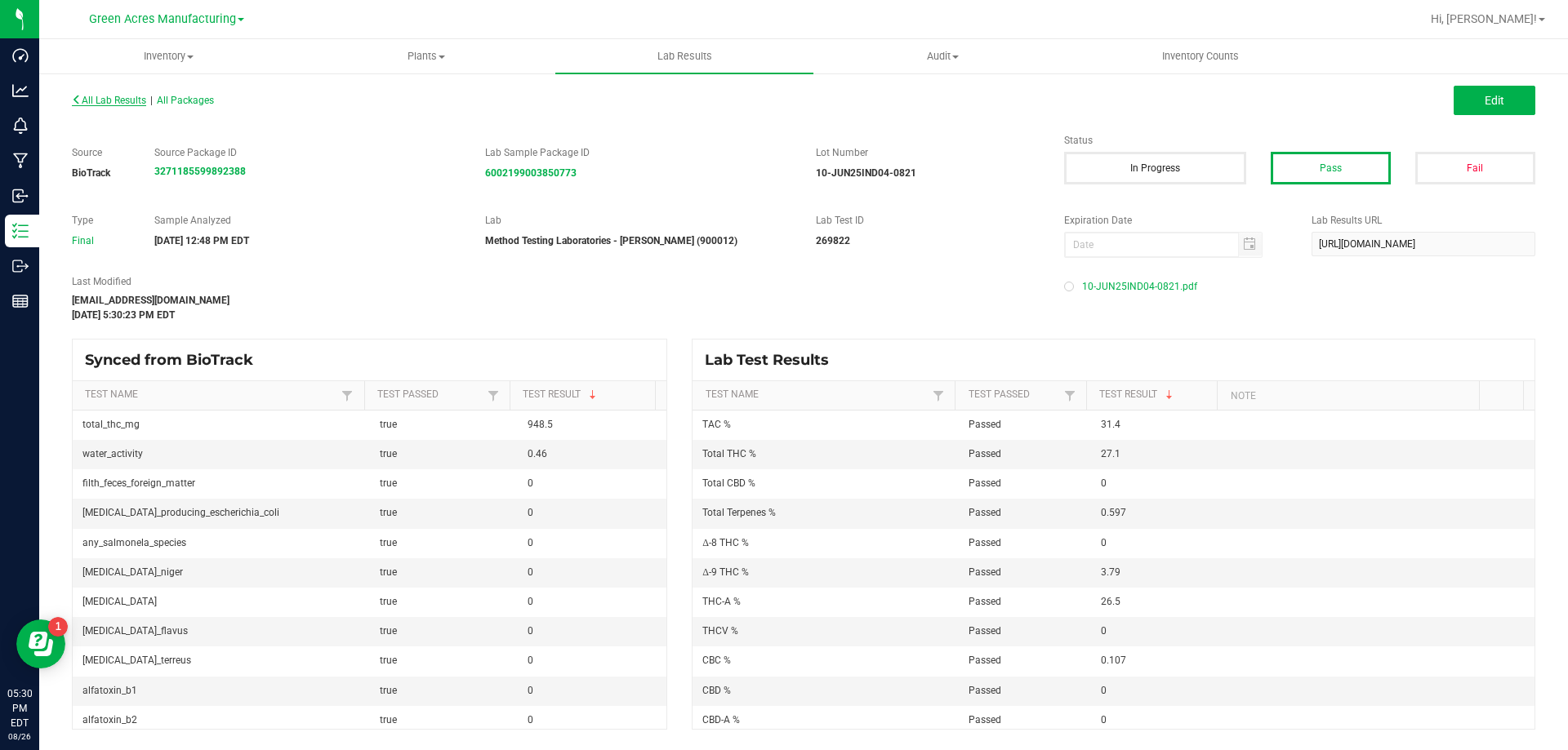
click at [111, 95] on span "All Lab Results" at bounding box center [109, 100] width 74 height 11
